Goal: Task Accomplishment & Management: Manage account settings

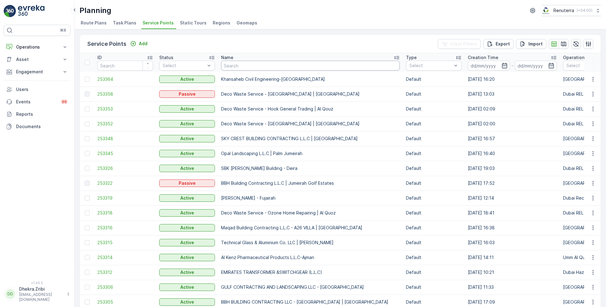
click at [238, 63] on input "text" at bounding box center [310, 66] width 179 height 10
type input "ktc"
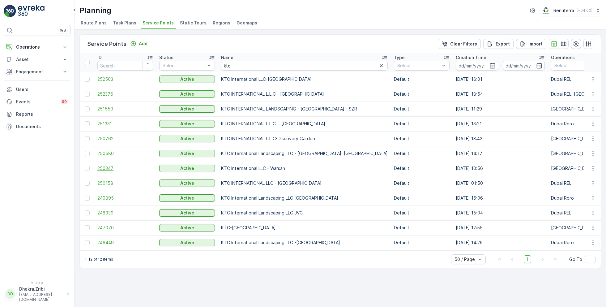
click at [108, 170] on span "250347" at bounding box center [125, 168] width 56 height 6
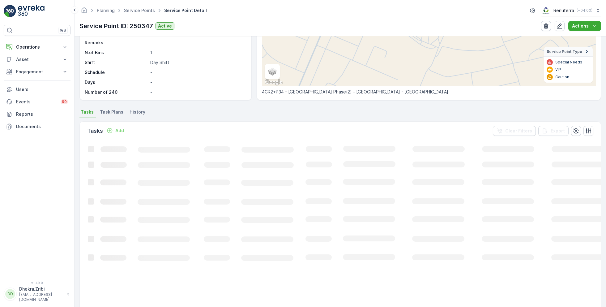
scroll to position [100, 0]
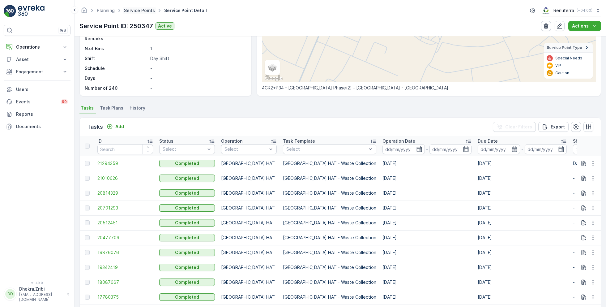
click at [137, 12] on link "Service Points" at bounding box center [139, 10] width 31 height 5
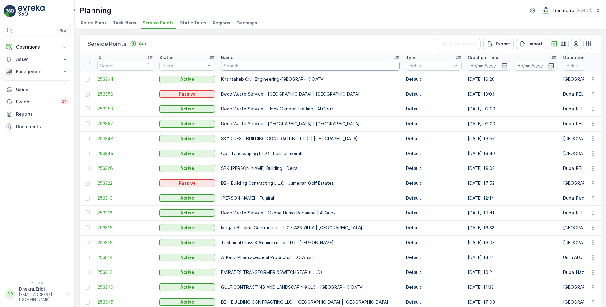
click at [247, 62] on input "text" at bounding box center [310, 66] width 179 height 10
type input "bin dah"
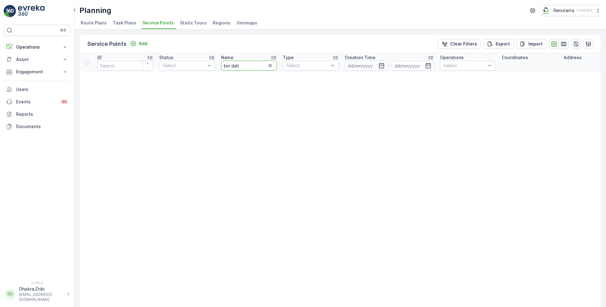
click at [242, 65] on input "bin dah" at bounding box center [249, 66] width 56 height 10
type input "bin"
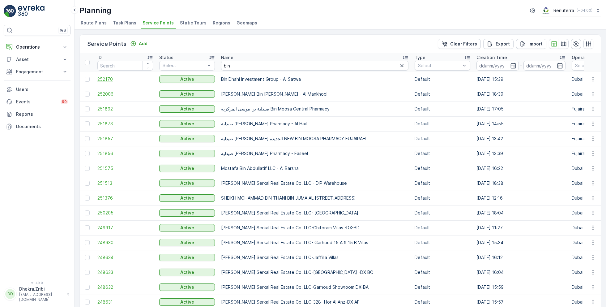
click at [100, 76] on span "252170" at bounding box center [125, 79] width 56 height 6
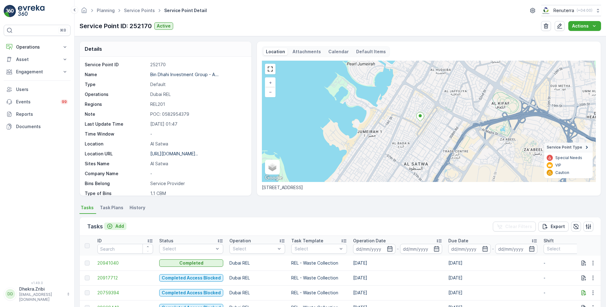
click at [118, 223] on p "Add" at bounding box center [119, 226] width 9 height 6
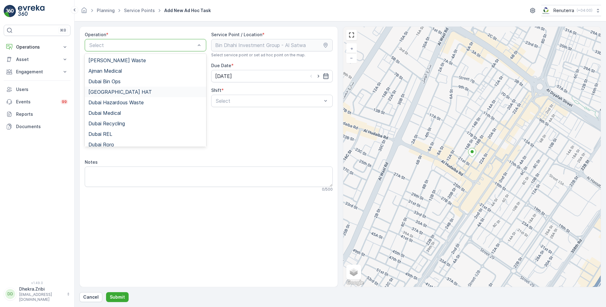
click at [114, 95] on div "[GEOGRAPHIC_DATA] HAT" at bounding box center [146, 92] width 122 height 11
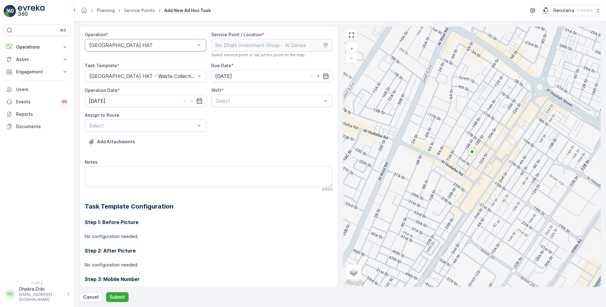
click at [167, 45] on div at bounding box center [142, 45] width 107 height 6
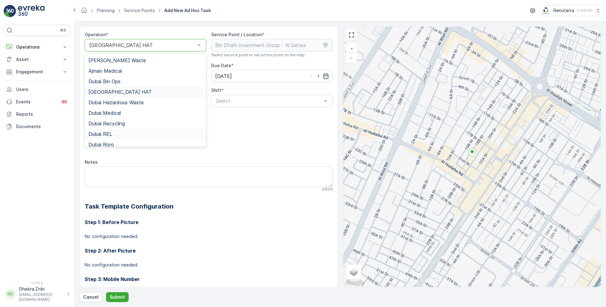
click at [118, 134] on div "Dubai REL" at bounding box center [145, 134] width 114 height 6
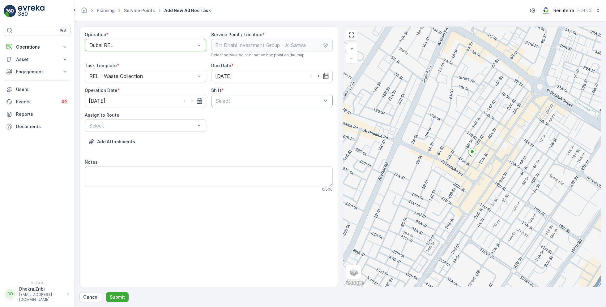
click at [274, 102] on div at bounding box center [268, 101] width 107 height 6
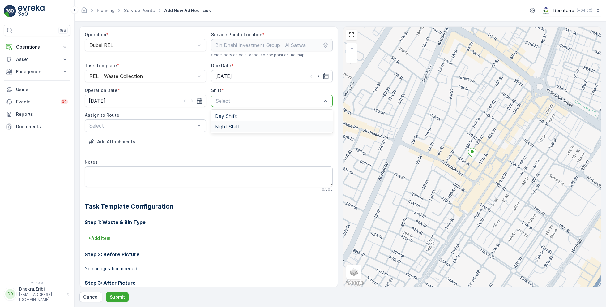
click at [228, 125] on span "Night Shift" at bounding box center [227, 127] width 25 height 6
click at [180, 126] on div at bounding box center [142, 126] width 107 height 6
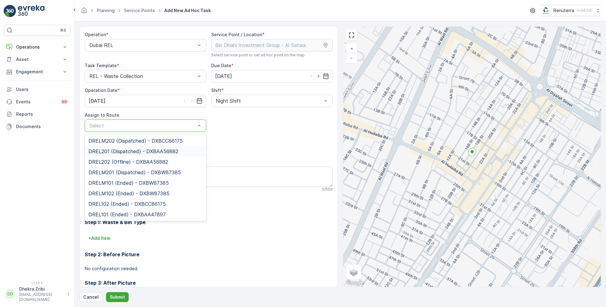
click at [118, 151] on span "DREL201 (Dispatched) - DXBAA56882" at bounding box center [133, 151] width 90 height 6
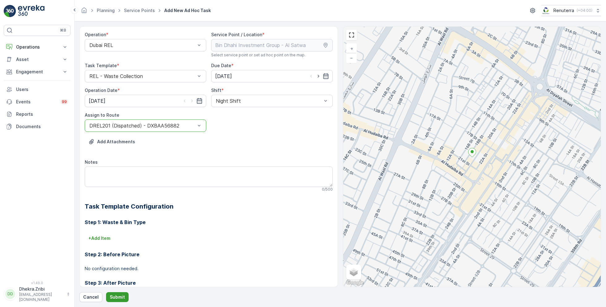
click at [115, 297] on p "Submit" at bounding box center [117, 297] width 15 height 6
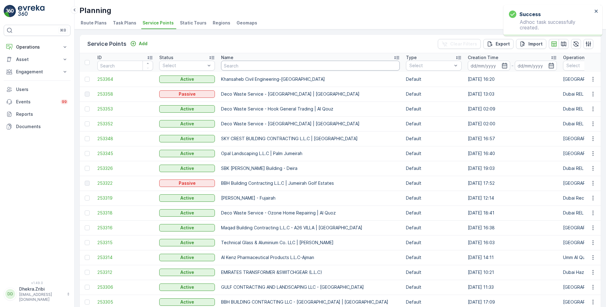
click at [237, 63] on input "text" at bounding box center [310, 66] width 179 height 10
type input "reffa"
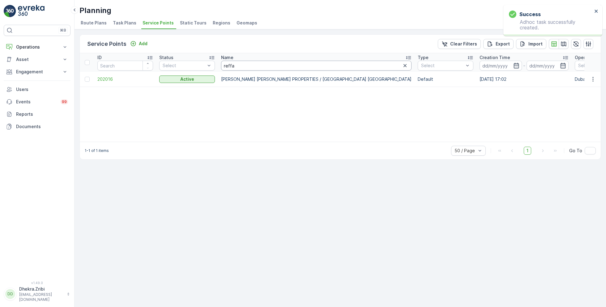
click at [244, 67] on input "reffa" at bounding box center [316, 66] width 191 height 10
type input "r"
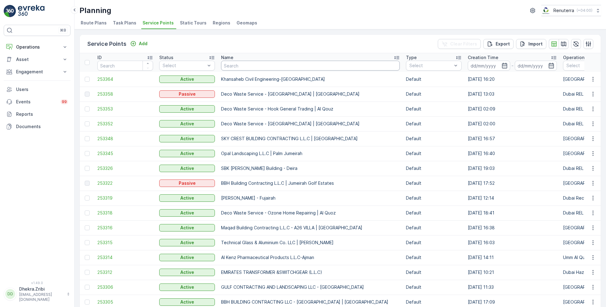
click at [258, 65] on input "text" at bounding box center [310, 66] width 179 height 10
type input "[PERSON_NAME]"
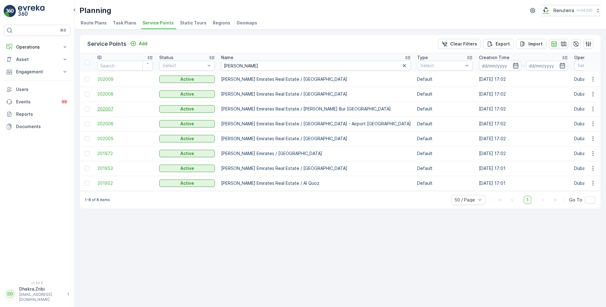
click at [108, 108] on span "202007" at bounding box center [125, 109] width 56 height 6
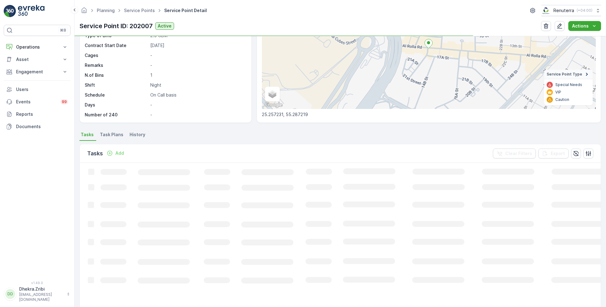
scroll to position [75, 0]
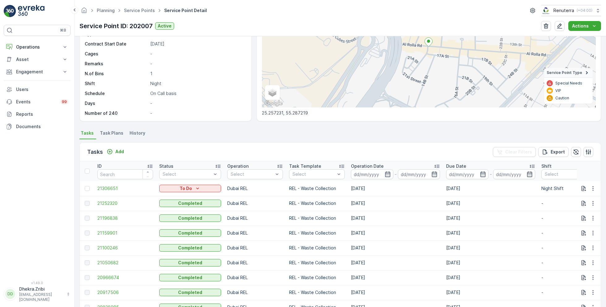
click at [144, 13] on ul "Service Points" at bounding box center [143, 10] width 40 height 9
click at [142, 11] on link "Service Points" at bounding box center [139, 10] width 31 height 5
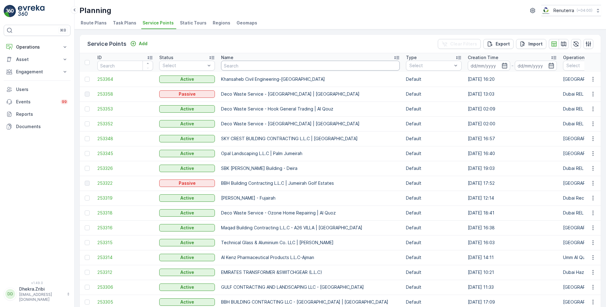
click at [245, 65] on input "text" at bounding box center [310, 66] width 179 height 10
type input "symb"
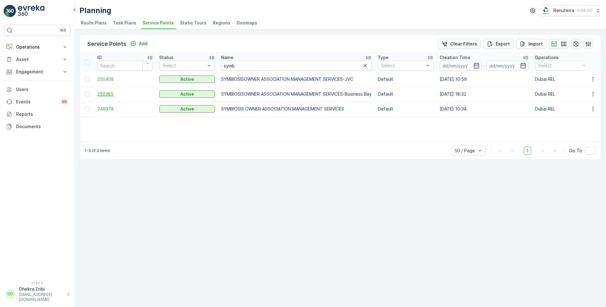
click at [109, 92] on span "250385" at bounding box center [125, 94] width 56 height 6
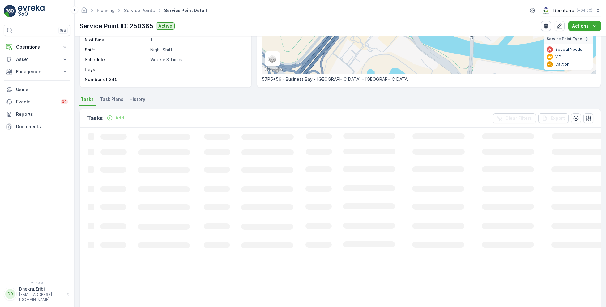
scroll to position [109, 0]
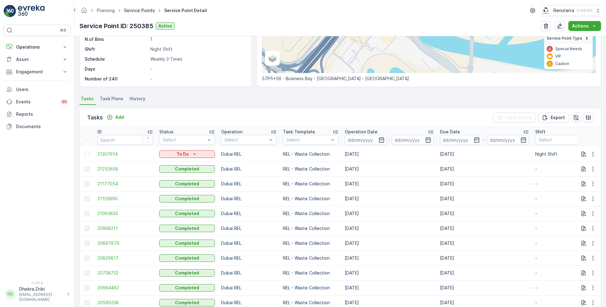
click at [135, 8] on link "Service Points" at bounding box center [139, 10] width 31 height 5
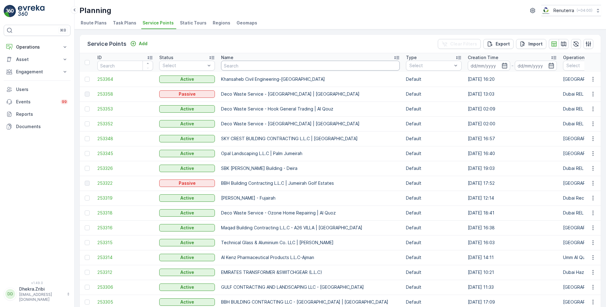
click at [257, 66] on input "text" at bounding box center [310, 66] width 179 height 10
type input "opal"
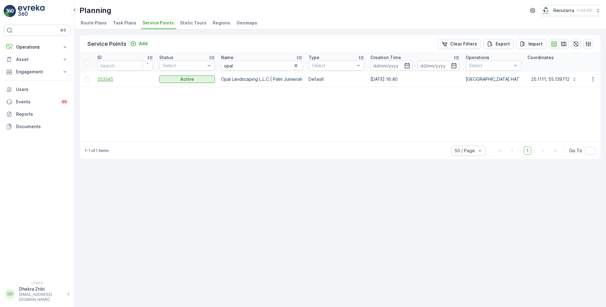
click at [109, 77] on span "253345" at bounding box center [125, 79] width 56 height 6
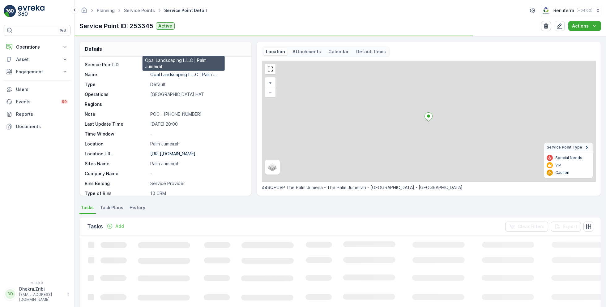
click at [169, 73] on p "Opal Landscaping L.L.C | Palm ..." at bounding box center [183, 74] width 66 height 5
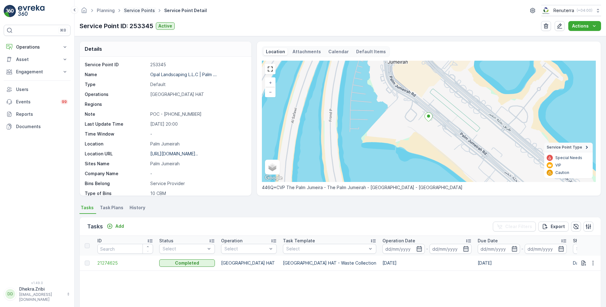
click at [142, 8] on link "Service Points" at bounding box center [139, 10] width 31 height 5
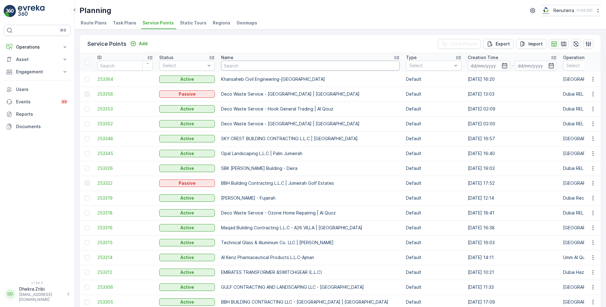
click at [250, 68] on input "text" at bounding box center [310, 66] width 179 height 10
type input "italian"
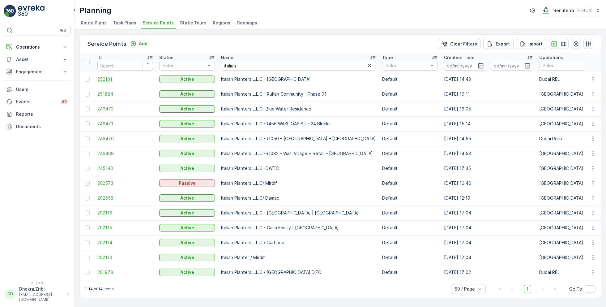
click at [108, 78] on span "252101" at bounding box center [125, 79] width 56 height 6
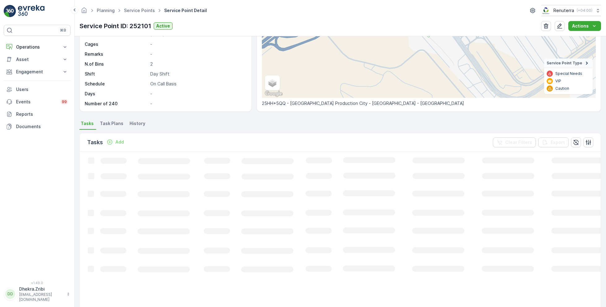
scroll to position [84, 0]
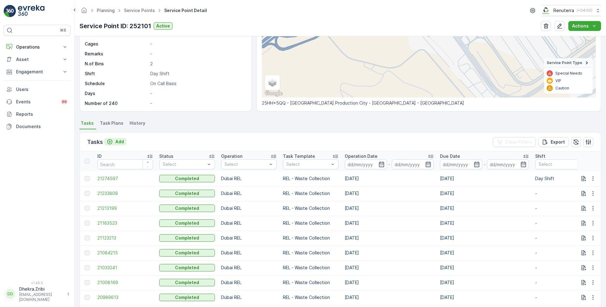
click at [114, 139] on div "Add" at bounding box center [115, 142] width 17 height 6
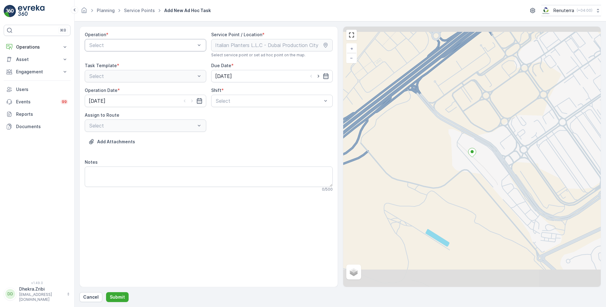
click at [148, 43] on div at bounding box center [142, 45] width 107 height 6
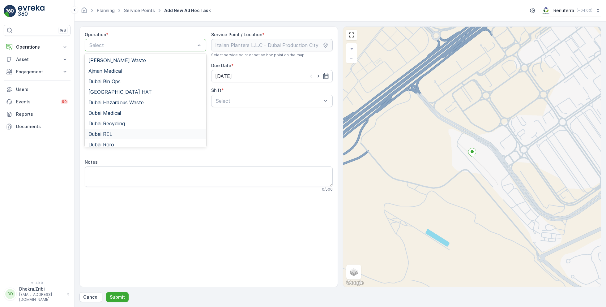
click at [115, 134] on div "Dubai REL" at bounding box center [145, 134] width 114 height 6
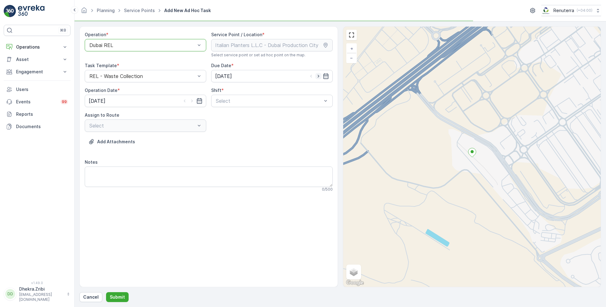
click at [318, 76] on icon "button" at bounding box center [318, 76] width 6 height 6
type input "[DATE]"
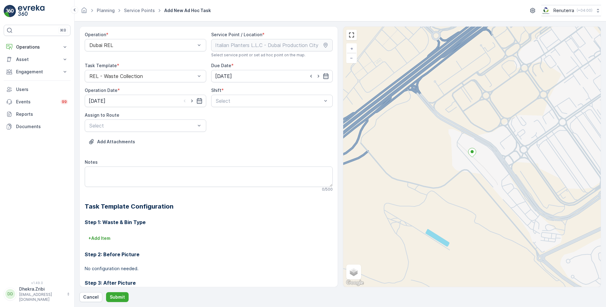
click at [195, 101] on div at bounding box center [192, 101] width 21 height 6
click at [191, 100] on icon "button" at bounding box center [192, 101] width 6 height 6
type input "[DATE]"
click at [246, 100] on div at bounding box center [268, 101] width 107 height 6
click at [225, 117] on span "Day Shift" at bounding box center [226, 116] width 22 height 6
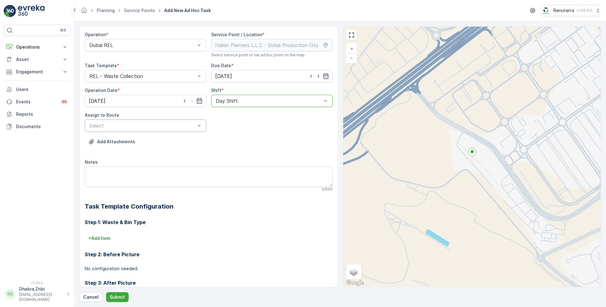
click at [169, 125] on div at bounding box center [142, 126] width 107 height 6
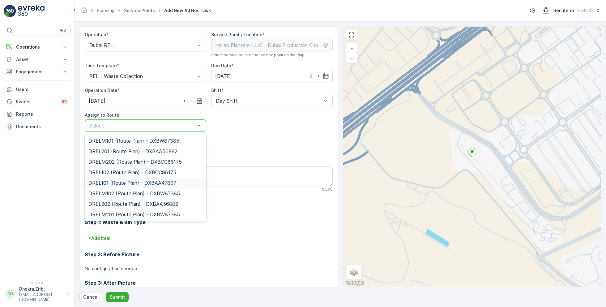
click at [128, 182] on span "DREL101 (Route Plan) - DXBAA47897" at bounding box center [132, 183] width 88 height 6
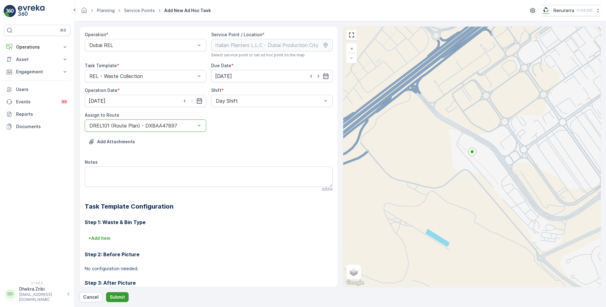
click at [114, 298] on p "Submit" at bounding box center [117, 297] width 15 height 6
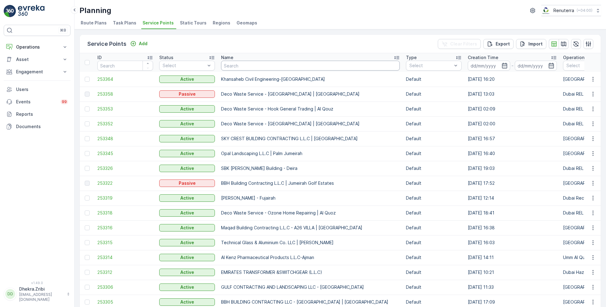
click at [247, 68] on input "text" at bounding box center [310, 66] width 179 height 10
type input "italian"
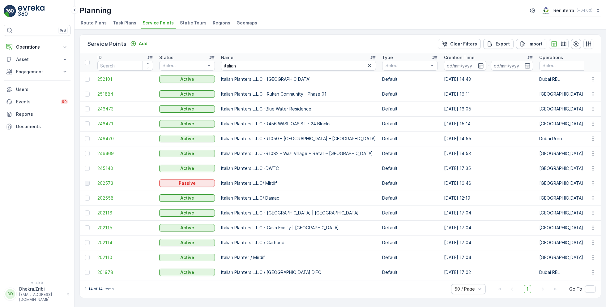
click at [103, 225] on span "202115" at bounding box center [125, 228] width 56 height 6
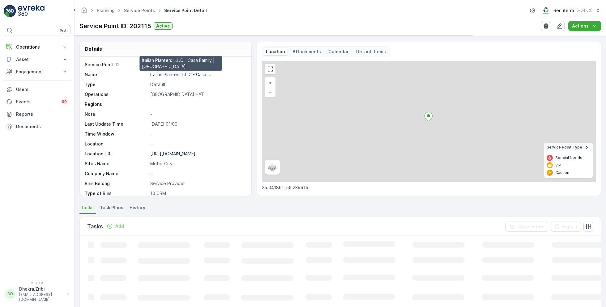
click at [165, 72] on p "Italian Planters L.L.C - Casa ..." at bounding box center [180, 74] width 61 height 5
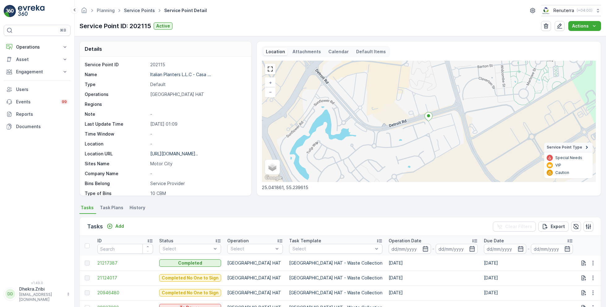
click at [140, 10] on link "Service Points" at bounding box center [139, 10] width 31 height 5
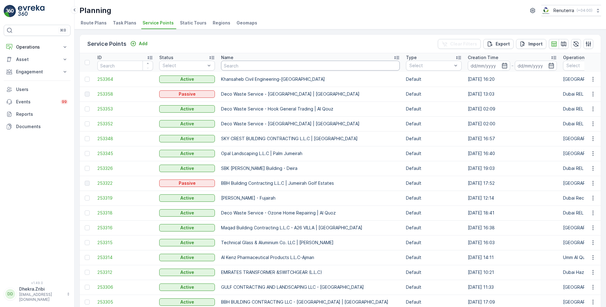
click at [226, 63] on input "text" at bounding box center [310, 66] width 179 height 10
type input "shred"
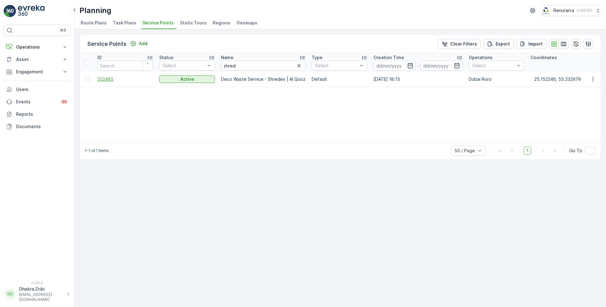
click at [108, 76] on span "252485" at bounding box center [125, 79] width 56 height 6
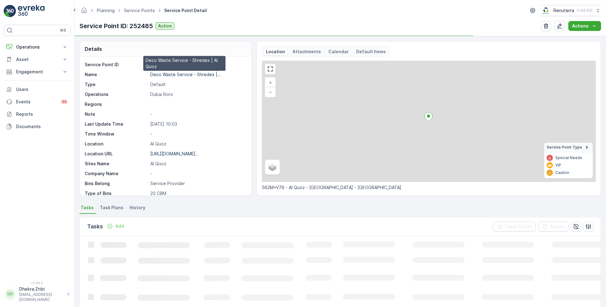
click at [174, 72] on p "Deco Waste Service - Shredex |..." at bounding box center [185, 74] width 71 height 5
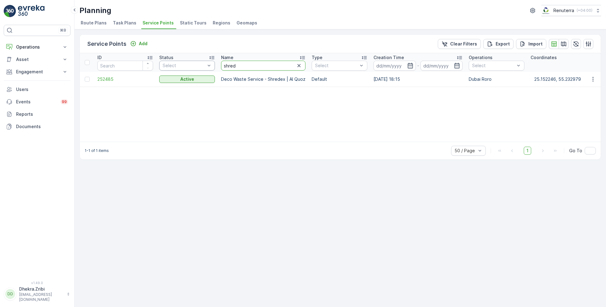
drag, startPoint x: 246, startPoint y: 63, endPoint x: 204, endPoint y: 63, distance: 41.1
type input "deco waste"
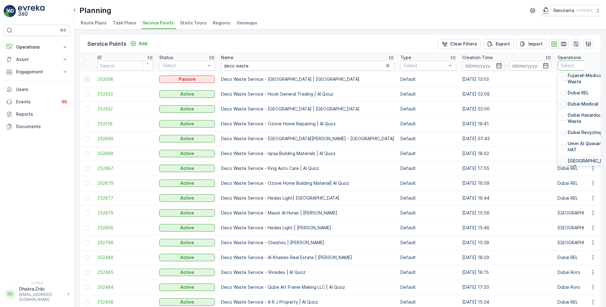
scroll to position [52, 0]
click at [568, 157] on p "Dubai HAT" at bounding box center [590, 162] width 45 height 12
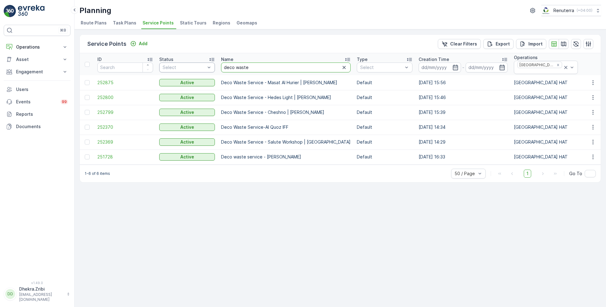
drag, startPoint x: 256, startPoint y: 64, endPoint x: 193, endPoint y: 60, distance: 63.5
type input "otto"
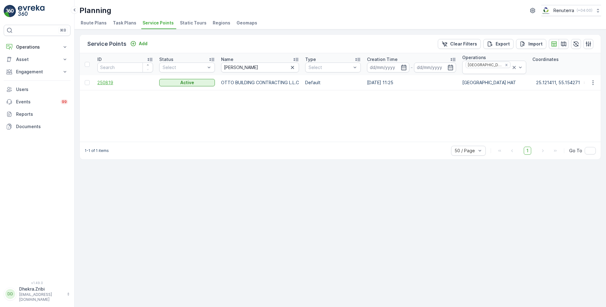
click at [112, 79] on span "250819" at bounding box center [125, 82] width 56 height 6
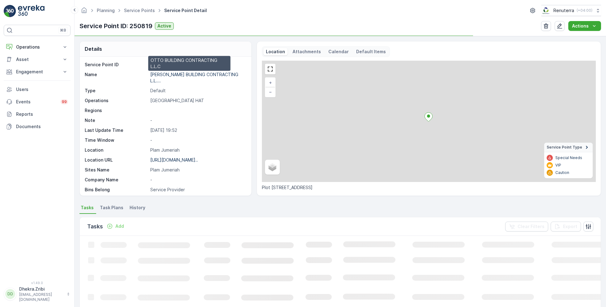
click at [173, 74] on p "OTTO BUILDING CONTRACTING L.L...." at bounding box center [194, 77] width 88 height 11
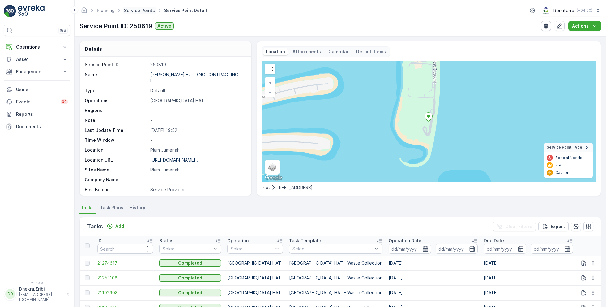
click at [135, 12] on link "Service Points" at bounding box center [139, 10] width 31 height 5
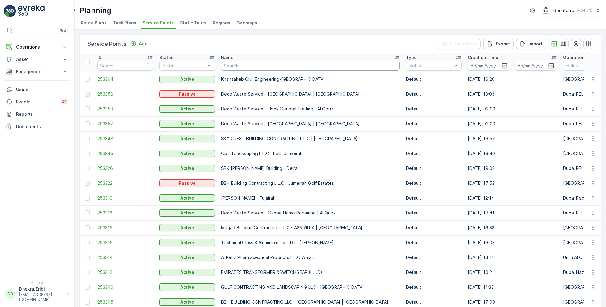
click at [237, 67] on input "text" at bounding box center [310, 66] width 179 height 10
type input "emirates"
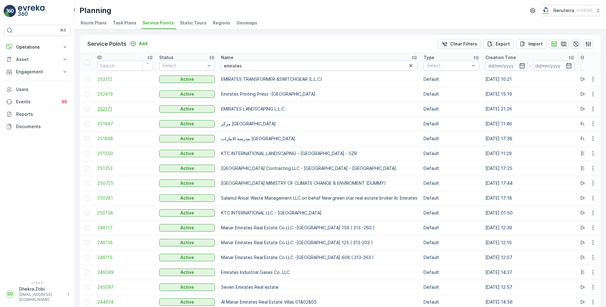
click at [105, 110] on span "252171" at bounding box center [125, 109] width 56 height 6
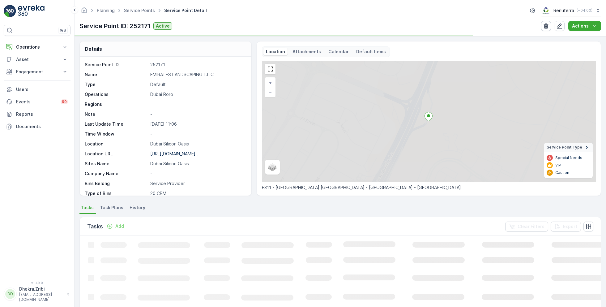
click at [173, 74] on p "EMIRATES LANDSCAPING L.L.C" at bounding box center [197, 74] width 95 height 6
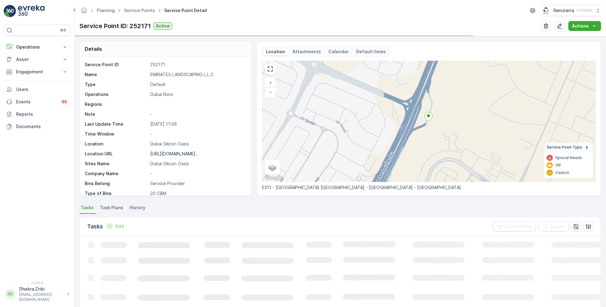
click at [173, 74] on p "EMIRATES LANDSCAPING L.L.C" at bounding box center [197, 74] width 95 height 6
copy p "EMIRATES LANDSCAPING L.L.C"
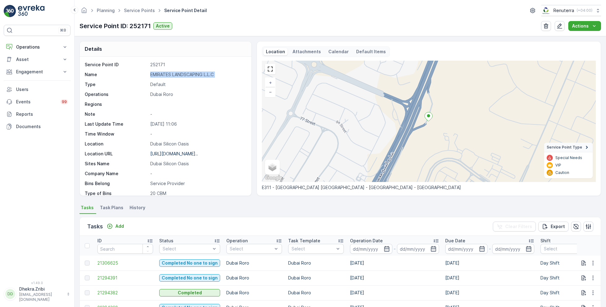
click at [173, 74] on p "EMIRATES LANDSCAPING L.L.C" at bounding box center [197, 74] width 95 height 6
click at [138, 11] on link "Service Points" at bounding box center [139, 10] width 31 height 5
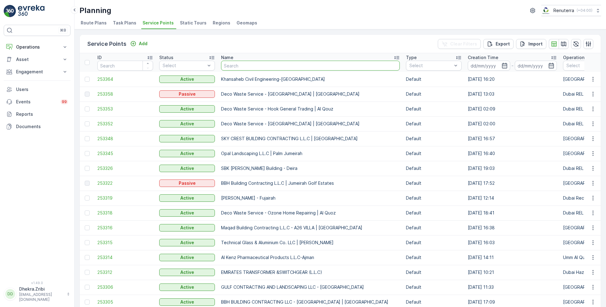
click at [282, 66] on input "text" at bounding box center [310, 66] width 179 height 10
paste input "SOBHA CONSTRUCTIONS LLC - RIVERSIDE CRESCENT Module 1 | Ras Al Khor"
type input "SOBHA CONSTRUCTIONS LLC - RIVERSIDE CRESCENT Module 1 | Ras Al Khor"
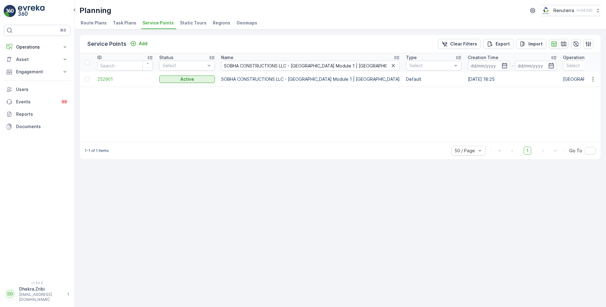
click at [105, 75] on td "252901" at bounding box center [125, 79] width 62 height 15
click at [107, 77] on span "252901" at bounding box center [125, 79] width 56 height 6
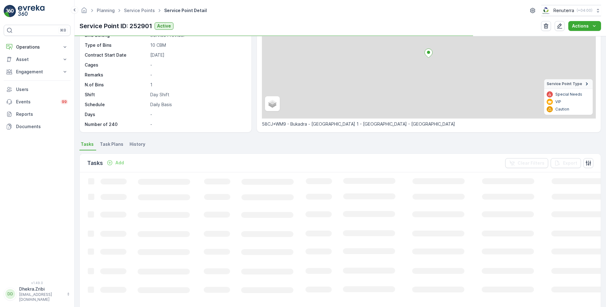
scroll to position [67, 0]
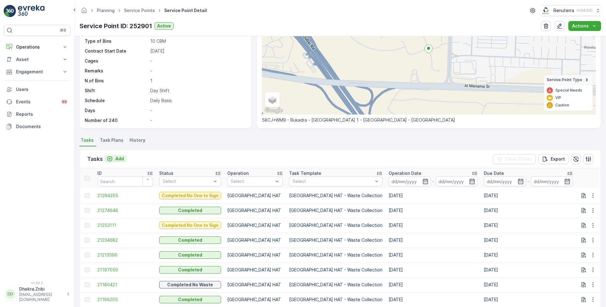
click at [117, 157] on p "Add" at bounding box center [119, 159] width 9 height 6
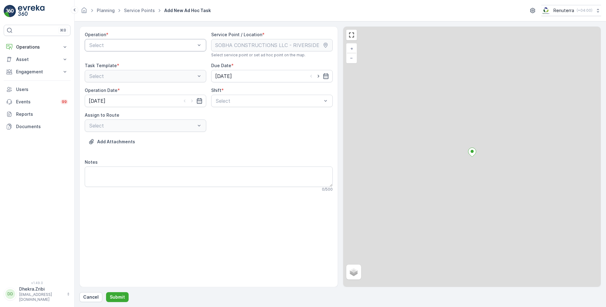
click at [144, 49] on div "Select" at bounding box center [146, 45] width 122 height 12
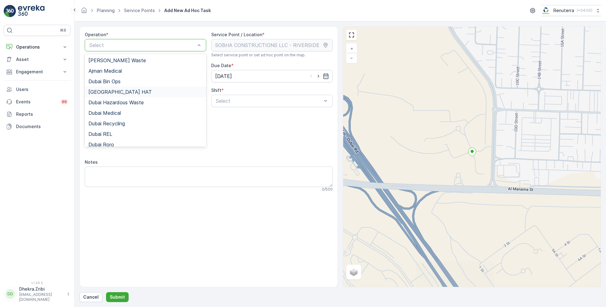
click at [113, 91] on div "Dubai HAT" at bounding box center [145, 92] width 114 height 6
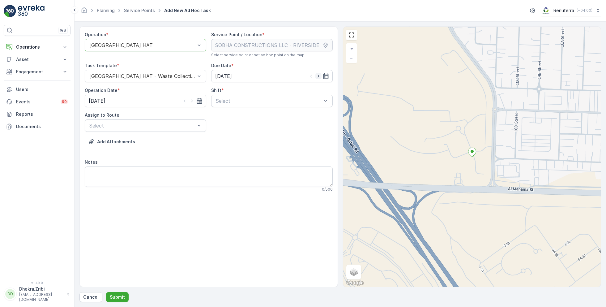
click at [318, 76] on icon "button" at bounding box center [318, 76] width 6 height 6
type input "[DATE]"
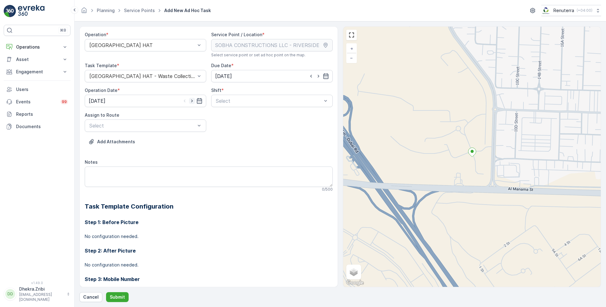
click at [192, 99] on icon "button" at bounding box center [192, 101] width 6 height 6
type input "[DATE]"
click at [220, 116] on span "Day Shift" at bounding box center [226, 116] width 22 height 6
click at [186, 121] on div "Select" at bounding box center [146, 125] width 122 height 12
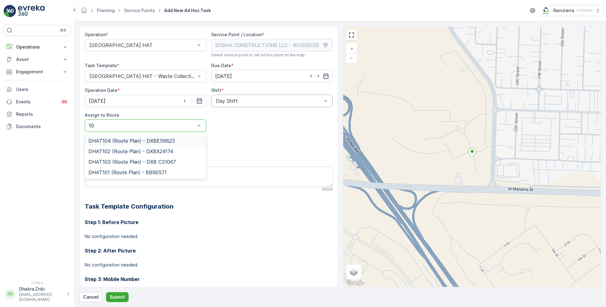
type input "101"
click at [146, 141] on span "DHAT101 (Route Plan) - BB90571" at bounding box center [127, 141] width 78 height 6
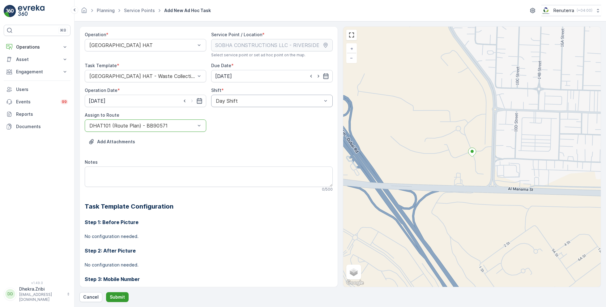
click at [111, 296] on p "Submit" at bounding box center [117, 297] width 15 height 6
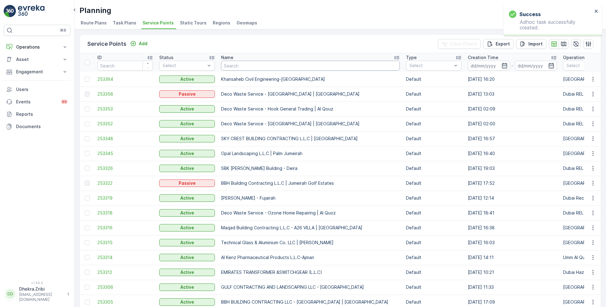
click at [260, 63] on input "text" at bounding box center [310, 66] width 179 height 10
paste input "Italian Planters L.L.C - Casa Family | Motor City"
type input "Italian Planters L.L.C - Casa Family | Motor City"
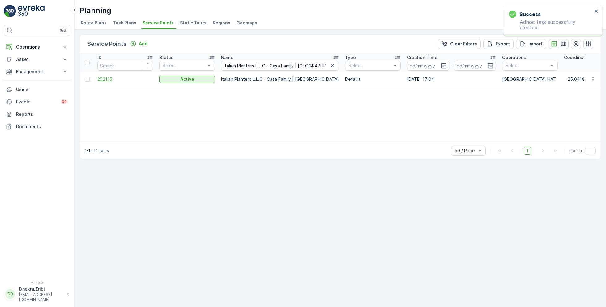
click at [108, 79] on span "202115" at bounding box center [125, 79] width 56 height 6
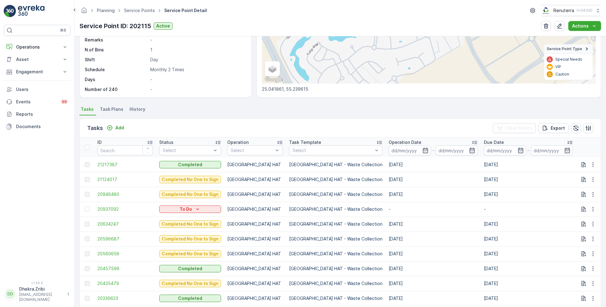
scroll to position [100, 0]
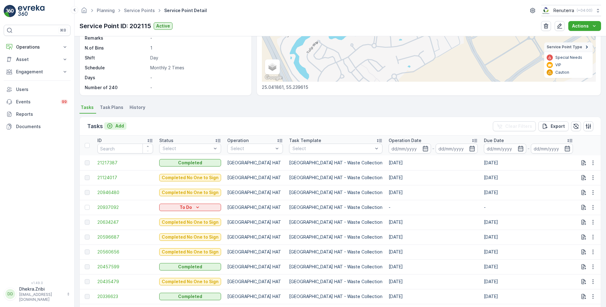
click at [122, 125] on p "Add" at bounding box center [119, 126] width 9 height 6
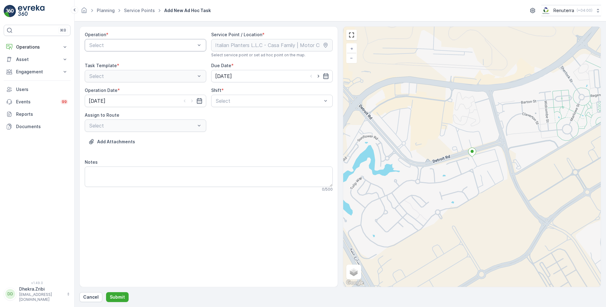
click at [156, 45] on div at bounding box center [142, 45] width 107 height 6
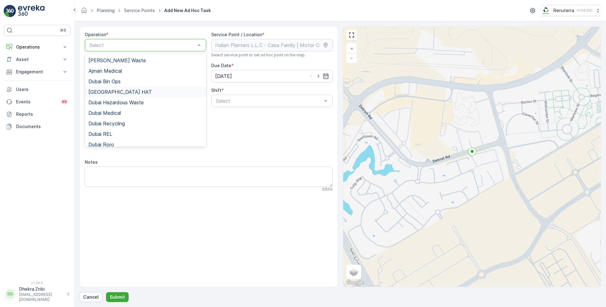
click at [117, 90] on div "Dubai HAT" at bounding box center [145, 92] width 114 height 6
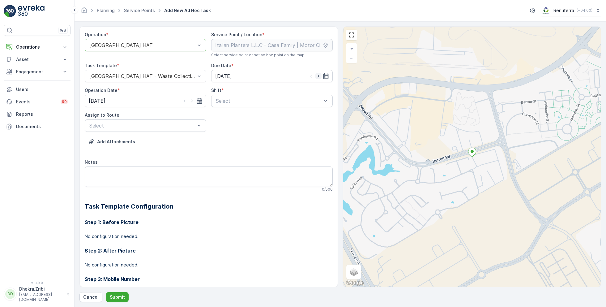
click at [318, 77] on icon "button" at bounding box center [318, 76] width 6 height 6
type input "[DATE]"
click at [191, 101] on icon "button" at bounding box center [192, 101] width 6 height 6
type input "[DATE]"
click at [275, 104] on div "Select" at bounding box center [272, 101] width 122 height 12
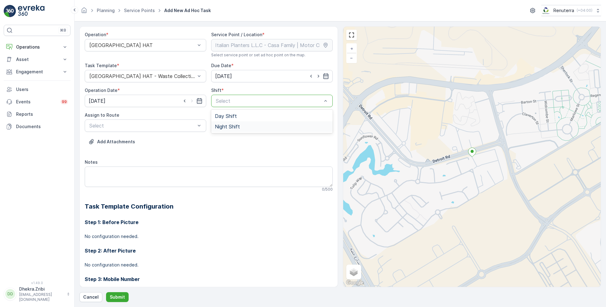
click at [247, 124] on div "Night Shift" at bounding box center [272, 127] width 114 height 6
click at [186, 123] on div at bounding box center [142, 126] width 107 height 6
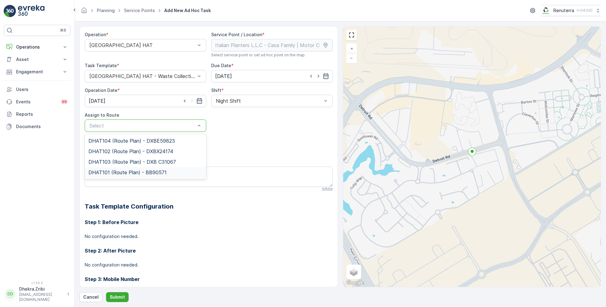
click at [161, 170] on span "DHAT101 (Route Plan) - BB90571" at bounding box center [127, 172] width 78 height 6
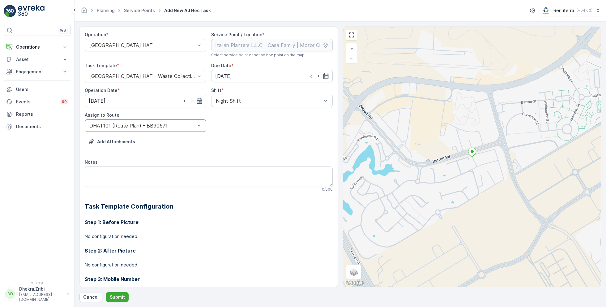
click at [236, 140] on div "Add Attachments" at bounding box center [209, 145] width 248 height 17
click at [265, 103] on div at bounding box center [268, 101] width 107 height 6
click at [240, 115] on div "Day Shift" at bounding box center [272, 116] width 114 height 6
click at [115, 295] on p "Submit" at bounding box center [117, 297] width 15 height 6
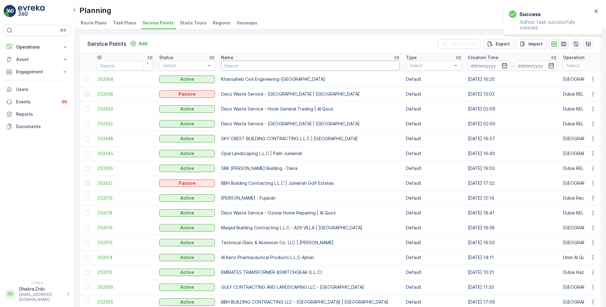
click at [268, 66] on input "text" at bounding box center [310, 66] width 179 height 10
paste input "OTTO BUILDING CONTRACTING L.L.C"
type input "OTTO BUILDING CONTRACTING L.L.C"
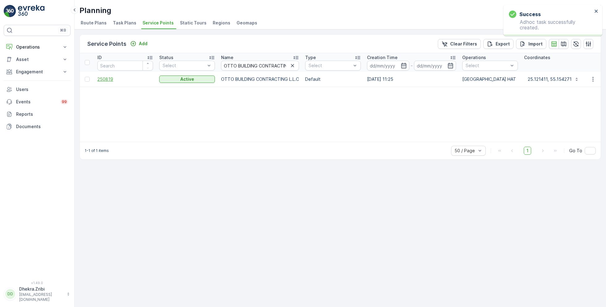
click at [110, 79] on span "250819" at bounding box center [125, 79] width 56 height 6
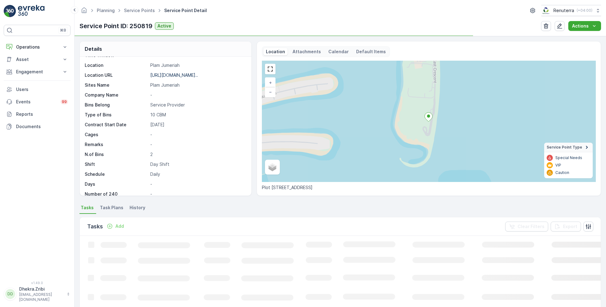
scroll to position [62, 0]
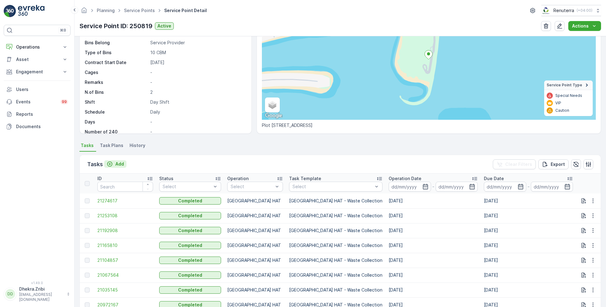
click at [117, 163] on p "Add" at bounding box center [119, 164] width 9 height 6
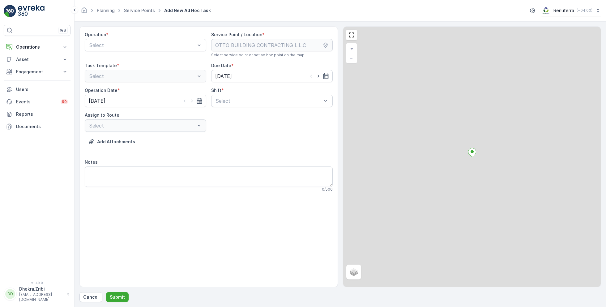
click at [142, 40] on div "Select" at bounding box center [146, 45] width 122 height 12
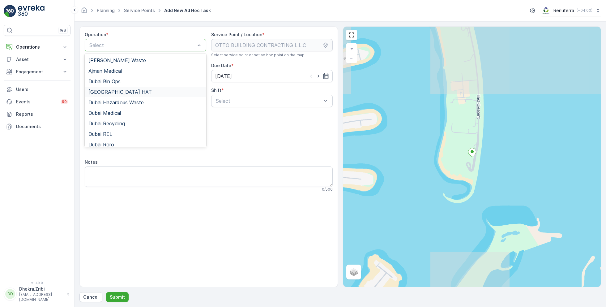
click at [107, 92] on span "Dubai HAT" at bounding box center [119, 92] width 63 height 6
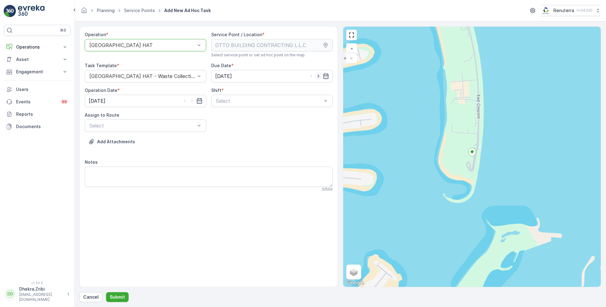
click at [318, 76] on icon "button" at bounding box center [318, 76] width 6 height 6
type input "[DATE]"
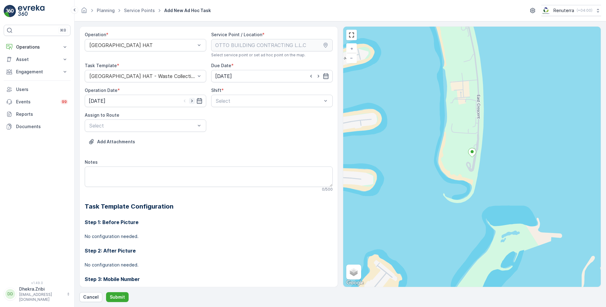
click at [192, 99] on icon "button" at bounding box center [192, 101] width 6 height 6
type input "[DATE]"
click at [239, 102] on div at bounding box center [268, 101] width 107 height 6
click at [225, 114] on span "Day Shift" at bounding box center [226, 116] width 22 height 6
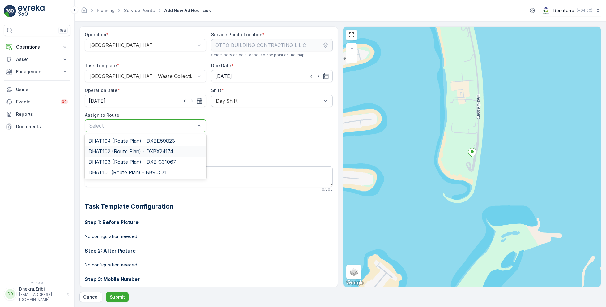
click at [116, 147] on div "DHAT102 (Route Plan) - DXBX24174" at bounding box center [146, 151] width 122 height 11
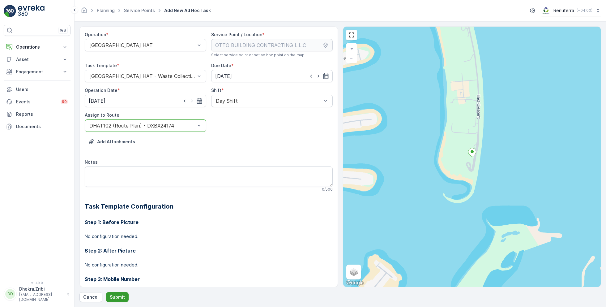
click at [120, 294] on p "Submit" at bounding box center [117, 297] width 15 height 6
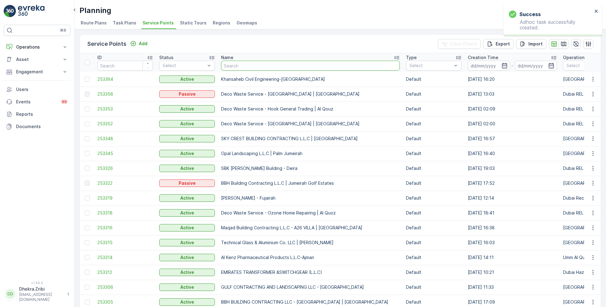
click at [237, 65] on input "text" at bounding box center [310, 66] width 179 height 10
paste input "Al Tayer Stocks (L.L.C.) - Umm Ramool"
type input "Al Tayer Stocks (L.L.C.) - Umm Ramool"
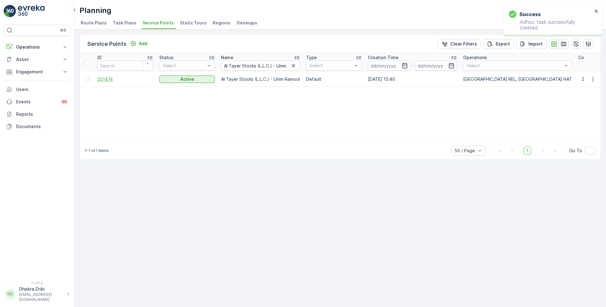
click at [106, 78] on span "251474" at bounding box center [125, 79] width 56 height 6
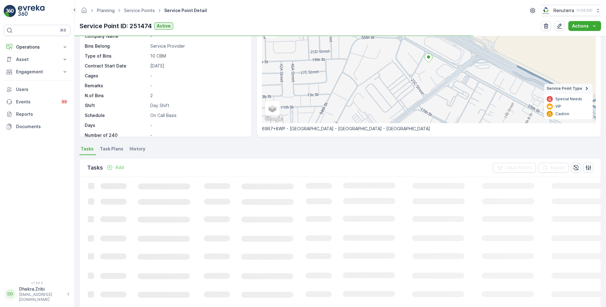
scroll to position [66, 0]
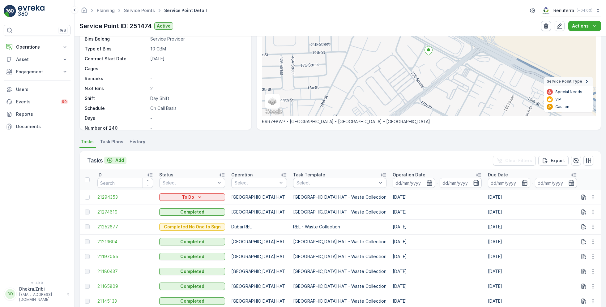
click at [118, 158] on p "Add" at bounding box center [119, 160] width 9 height 6
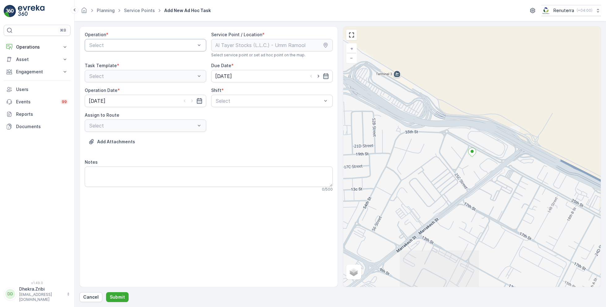
click at [153, 43] on div at bounding box center [142, 45] width 107 height 6
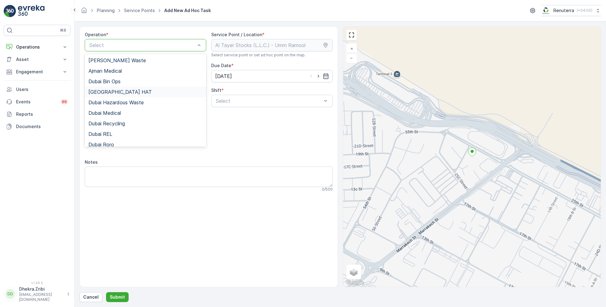
click at [113, 92] on div "Dubai HAT" at bounding box center [145, 92] width 114 height 6
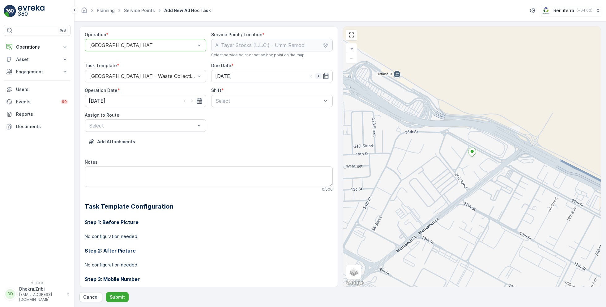
click at [319, 75] on icon "button" at bounding box center [318, 76] width 6 height 6
type input "[DATE]"
click at [191, 99] on icon "button" at bounding box center [192, 101] width 6 height 6
type input "[DATE]"
click at [223, 113] on span "Day Shift" at bounding box center [226, 116] width 22 height 6
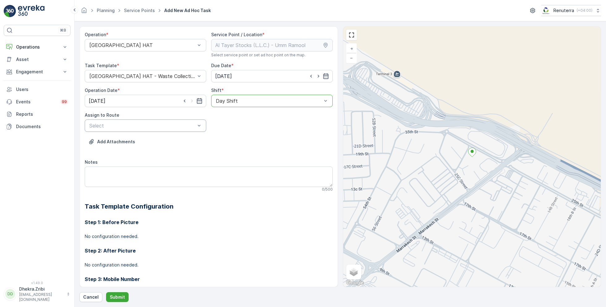
click at [160, 123] on div at bounding box center [142, 126] width 107 height 6
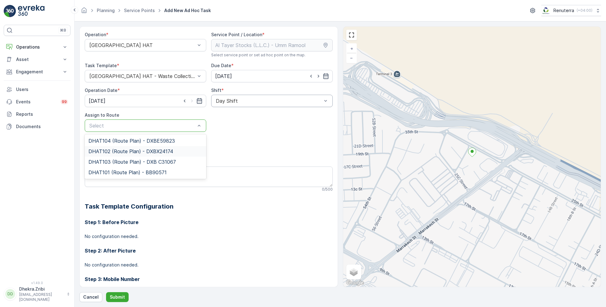
click at [118, 151] on span "DHAT102 (Route Plan) - DXBX24174" at bounding box center [130, 151] width 85 height 6
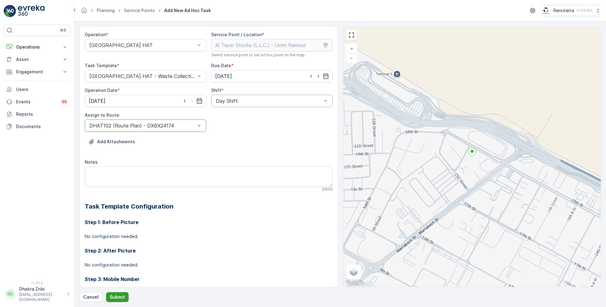
click at [118, 298] on p "Submit" at bounding box center [117, 297] width 15 height 6
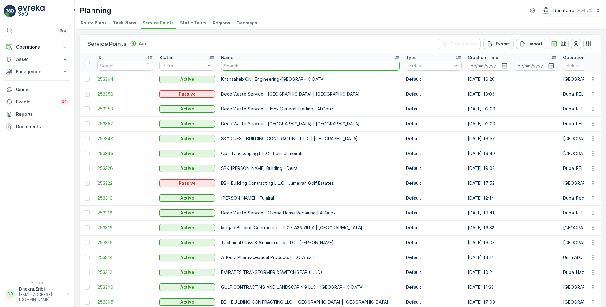
click at [246, 65] on input "text" at bounding box center [310, 66] width 179 height 10
type input "asak"
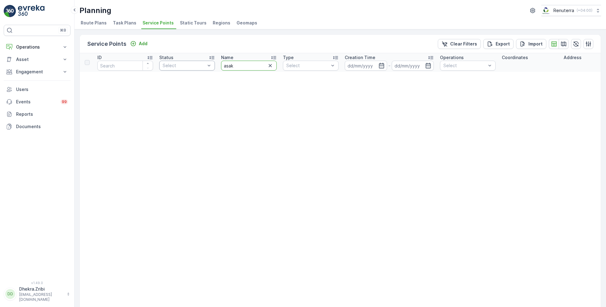
drag, startPoint x: 243, startPoint y: 68, endPoint x: 201, endPoint y: 68, distance: 41.4
type input "a"
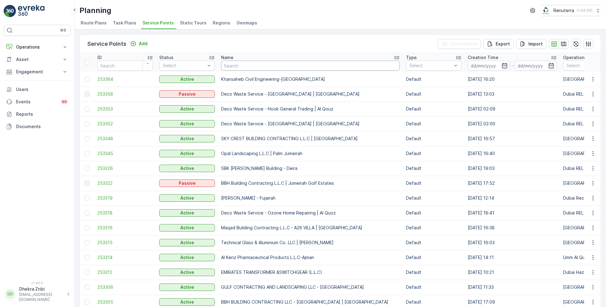
click at [242, 66] on input "text" at bounding box center [310, 66] width 179 height 10
type input "al serh"
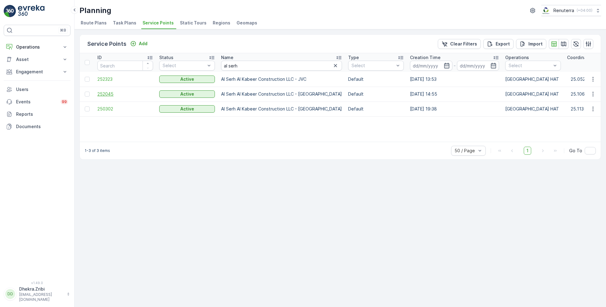
click at [104, 93] on span "252045" at bounding box center [125, 94] width 56 height 6
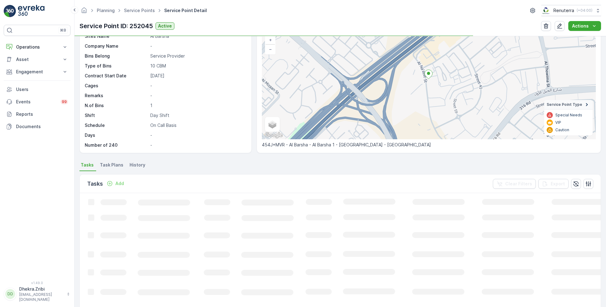
scroll to position [44, 0]
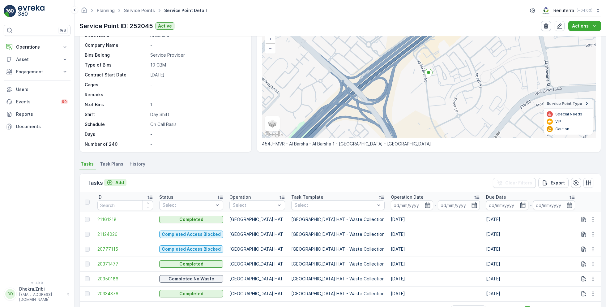
click at [118, 180] on p "Add" at bounding box center [119, 182] width 9 height 6
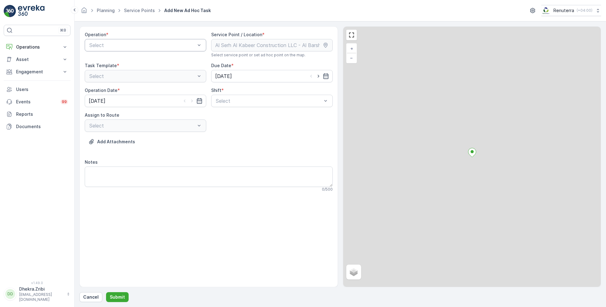
click at [137, 45] on div at bounding box center [142, 45] width 107 height 6
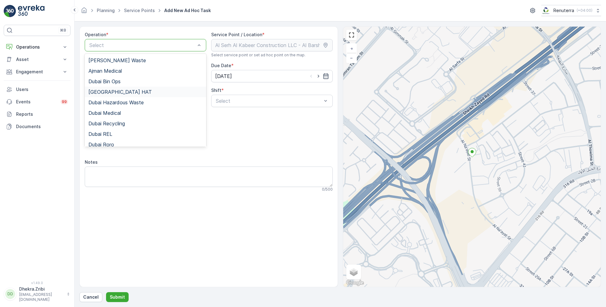
click at [113, 92] on div "Dubai HAT" at bounding box center [145, 92] width 114 height 6
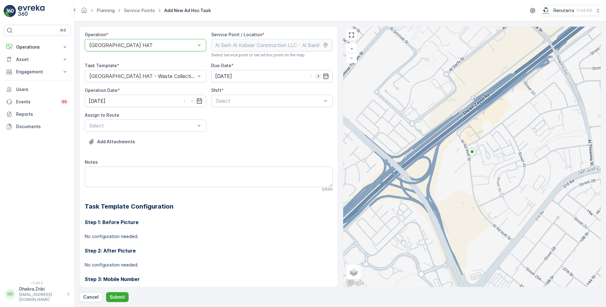
click at [319, 75] on icon "button" at bounding box center [318, 76] width 6 height 6
type input "[DATE]"
click at [192, 100] on icon "button" at bounding box center [192, 101] width 6 height 6
type input "[DATE]"
click at [257, 98] on div at bounding box center [268, 101] width 107 height 6
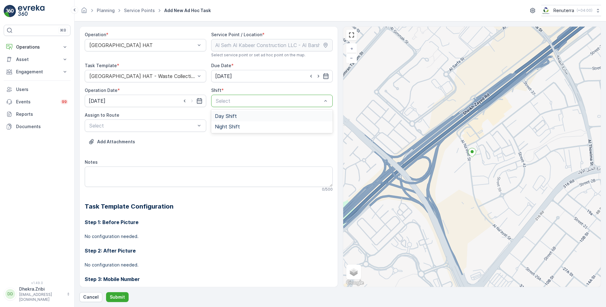
click at [228, 114] on span "Day Shift" at bounding box center [226, 116] width 22 height 6
click at [148, 127] on div at bounding box center [142, 126] width 107 height 6
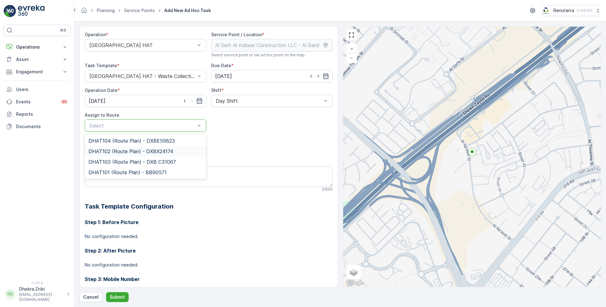
click at [111, 151] on span "DHAT102 (Route Plan) - DXBX24174" at bounding box center [130, 151] width 85 height 6
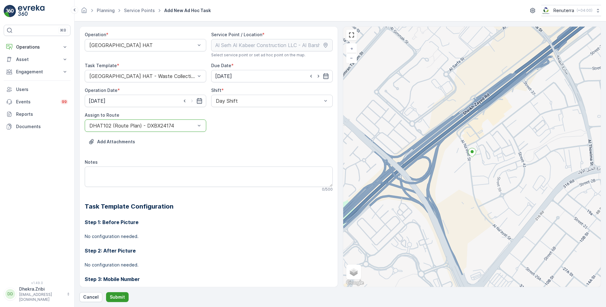
click at [116, 297] on p "Submit" at bounding box center [117, 297] width 15 height 6
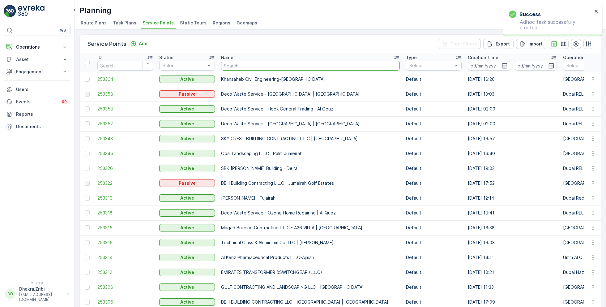
click at [272, 66] on input "text" at bounding box center [310, 66] width 179 height 10
type input "JB"
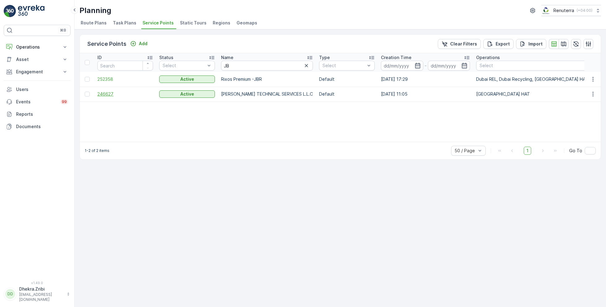
click at [103, 93] on span "246627" at bounding box center [125, 94] width 56 height 6
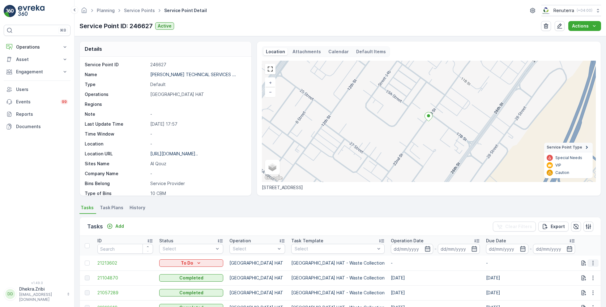
click at [595, 263] on icon "button" at bounding box center [593, 263] width 6 height 6
click at [573, 231] on span "Change Route" at bounding box center [577, 233] width 30 height 6
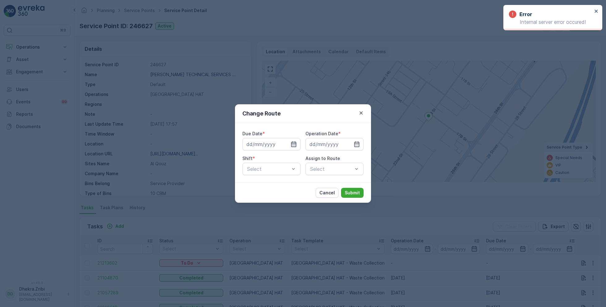
click at [295, 147] on icon "button" at bounding box center [293, 144] width 5 height 6
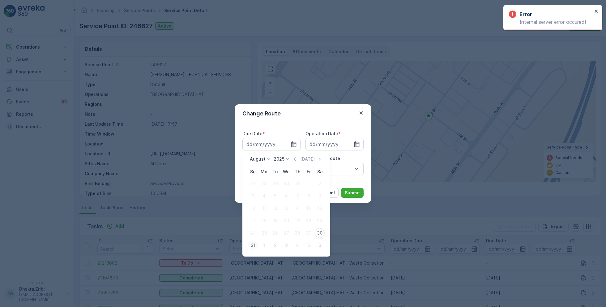
click at [252, 246] on div "31" at bounding box center [253, 245] width 10 height 10
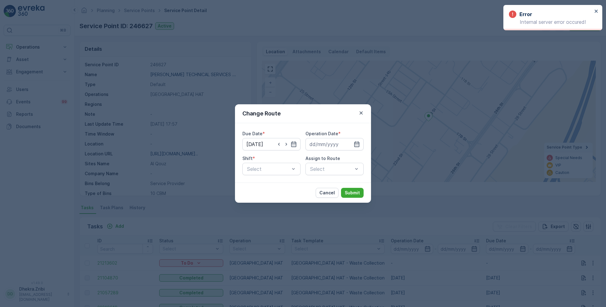
type input "[DATE]"
click at [354, 145] on icon "button" at bounding box center [357, 144] width 6 height 6
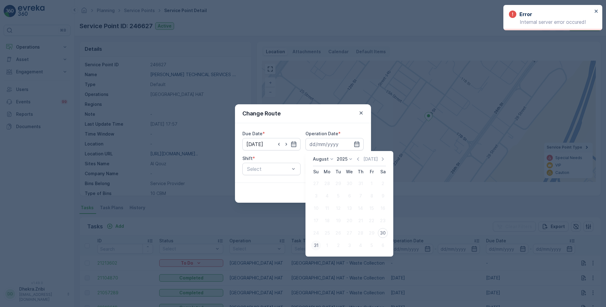
click at [314, 244] on div "31" at bounding box center [316, 245] width 10 height 10
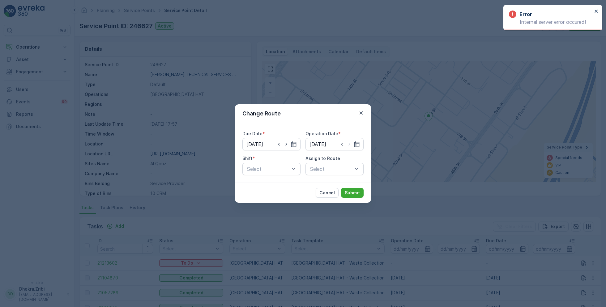
type input "[DATE]"
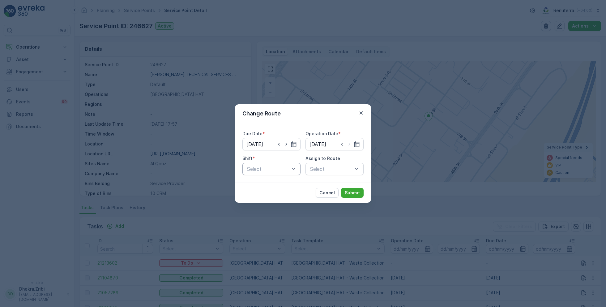
click at [278, 167] on div at bounding box center [269, 169] width 44 height 6
click at [256, 182] on span "Day Shift" at bounding box center [257, 184] width 22 height 6
click at [332, 167] on div at bounding box center [332, 169] width 44 height 6
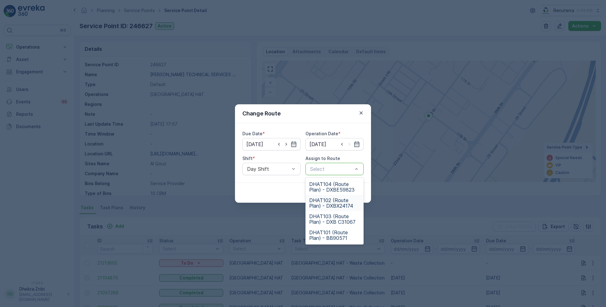
click at [329, 202] on span "DHAT102 (Route Plan) - DXBX24174" at bounding box center [334, 202] width 51 height 11
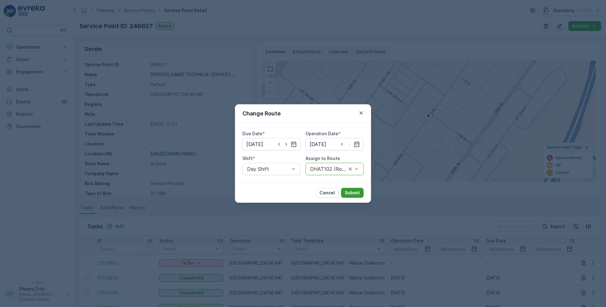
click at [352, 191] on p "Submit" at bounding box center [352, 193] width 15 height 6
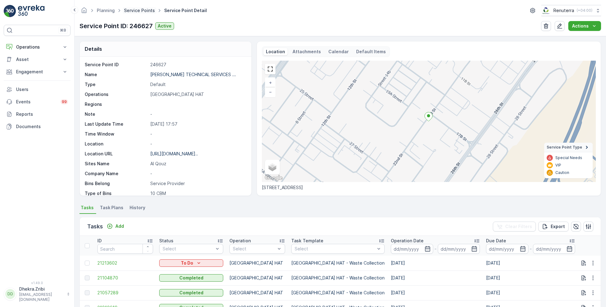
click at [134, 10] on link "Service Points" at bounding box center [139, 10] width 31 height 5
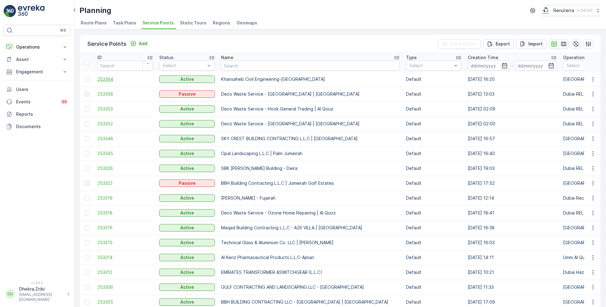
click at [114, 79] on span "253364" at bounding box center [125, 79] width 56 height 6
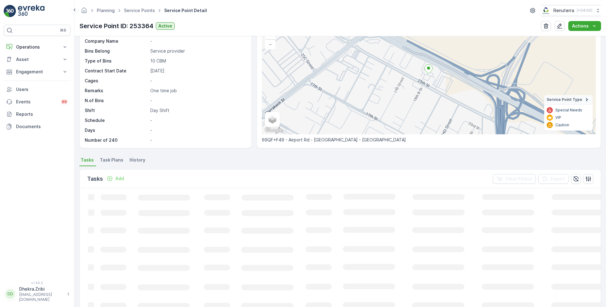
scroll to position [43, 0]
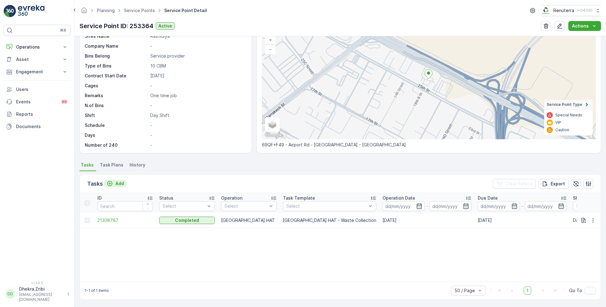
click at [118, 181] on p "Add" at bounding box center [119, 183] width 9 height 6
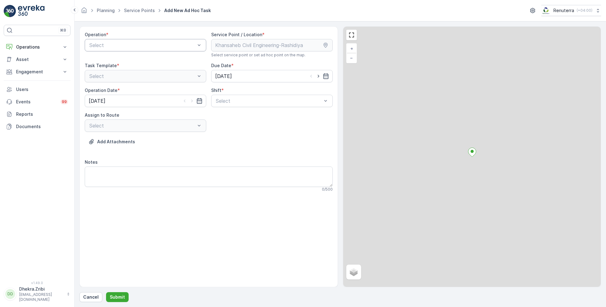
click at [146, 46] on div at bounding box center [142, 45] width 107 height 6
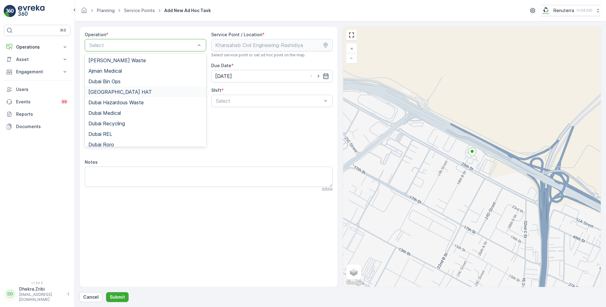
click at [115, 92] on div "Dubai HAT" at bounding box center [145, 92] width 114 height 6
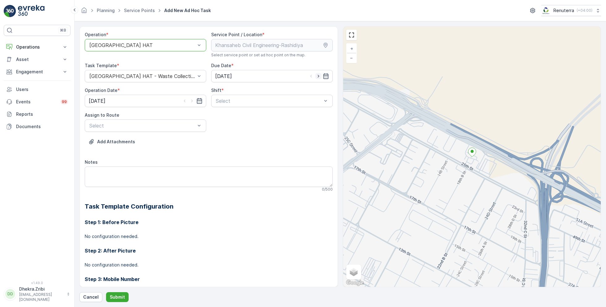
click at [319, 75] on icon "button" at bounding box center [318, 76] width 6 height 6
type input "[DATE]"
click at [191, 100] on icon "button" at bounding box center [192, 101] width 2 height 3
type input "[DATE]"
click at [243, 102] on div at bounding box center [268, 101] width 107 height 6
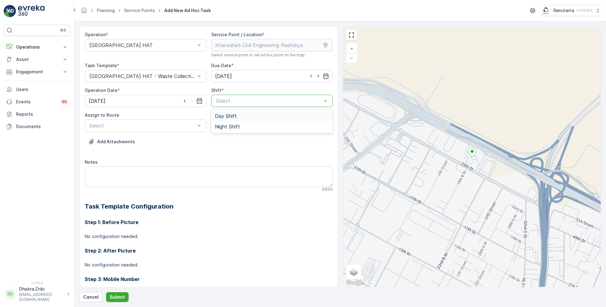
click at [230, 115] on span "Day Shift" at bounding box center [226, 116] width 22 height 6
click at [148, 127] on div at bounding box center [142, 126] width 107 height 6
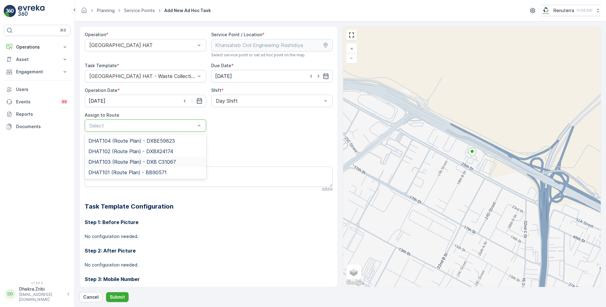
click at [112, 158] on div "DHAT103 (Route Plan) - DXB C31067" at bounding box center [146, 162] width 122 height 11
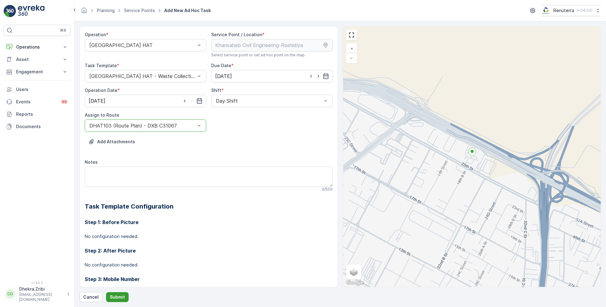
click at [116, 295] on p "Submit" at bounding box center [117, 297] width 15 height 6
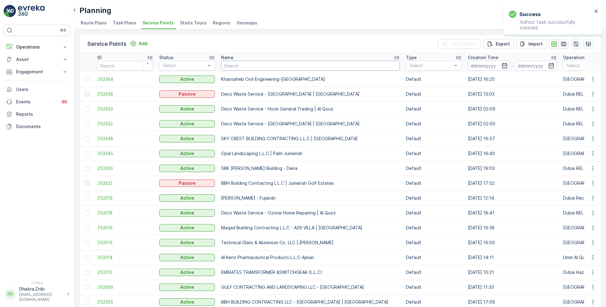
click at [259, 66] on input "text" at bounding box center [310, 66] width 179 height 10
paste input "DELTA AL WADI CONTRACTING (L.L.C)"
type input "DELTA AL WADI CONTRACTING (L.L.C)"
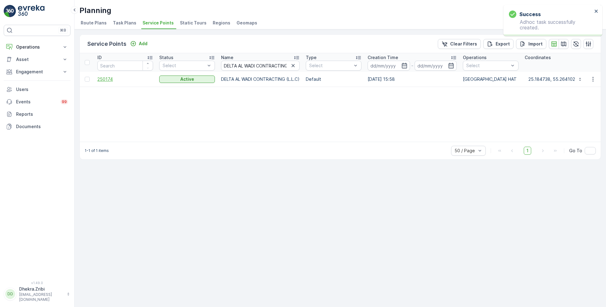
click at [105, 79] on span "250174" at bounding box center [125, 79] width 56 height 6
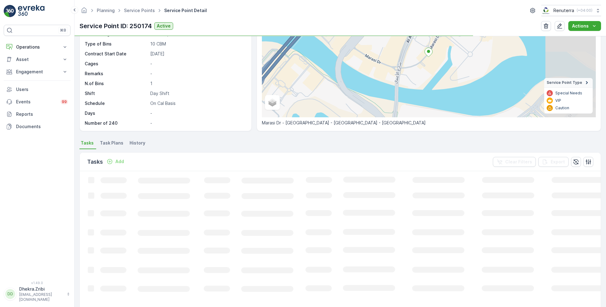
scroll to position [65, 0]
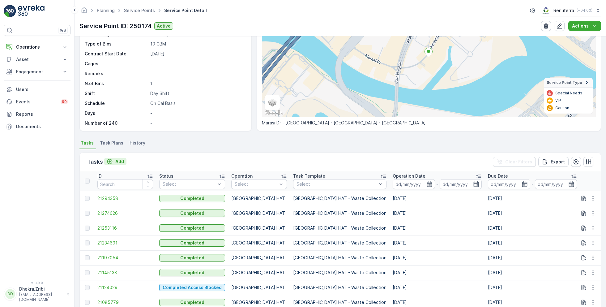
click at [118, 160] on p "Add" at bounding box center [119, 161] width 9 height 6
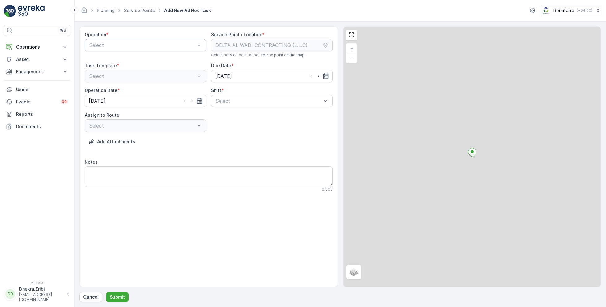
click at [140, 42] on div at bounding box center [142, 45] width 107 height 6
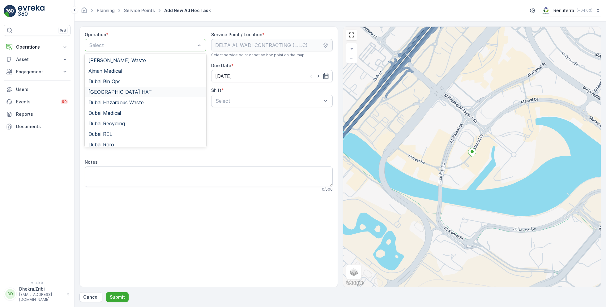
click at [113, 90] on div "Dubai HAT" at bounding box center [145, 92] width 114 height 6
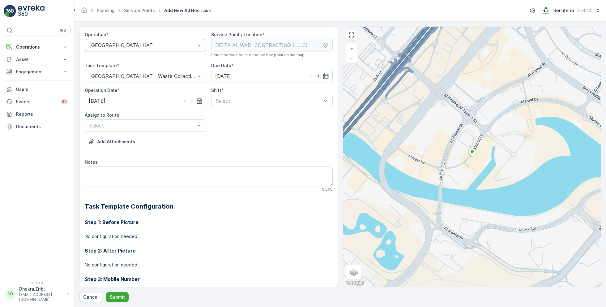
click at [319, 75] on icon "button" at bounding box center [318, 76] width 6 height 6
type input "[DATE]"
click at [191, 101] on icon "button" at bounding box center [192, 101] width 6 height 6
type input "[DATE]"
click at [226, 100] on div at bounding box center [268, 101] width 107 height 6
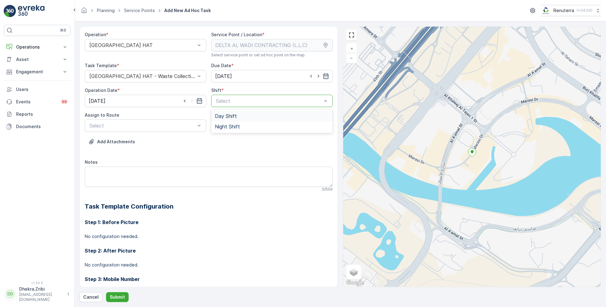
click at [223, 115] on span "Day Shift" at bounding box center [226, 116] width 22 height 6
click at [154, 125] on div at bounding box center [142, 126] width 107 height 6
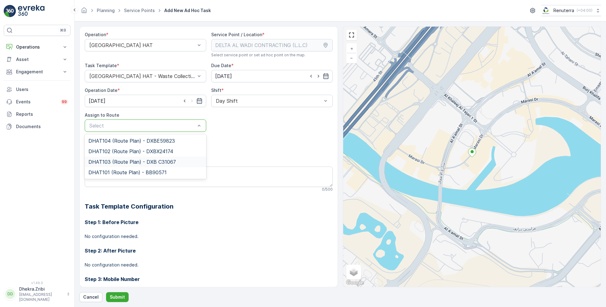
click at [130, 159] on span "DHAT103 (Route Plan) - DXB C31067" at bounding box center [132, 162] width 88 height 6
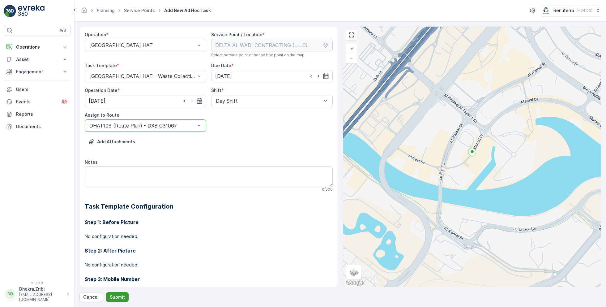
click at [117, 294] on p "Submit" at bounding box center [117, 297] width 15 height 6
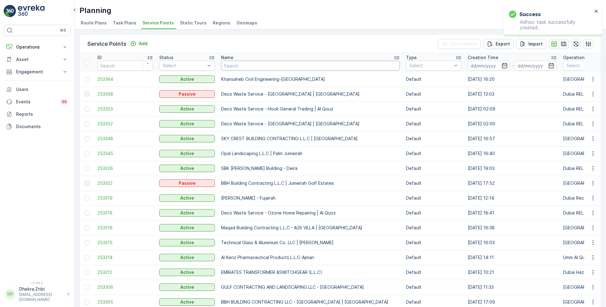
click at [244, 69] on input "text" at bounding box center [310, 66] width 179 height 10
type input "royal"
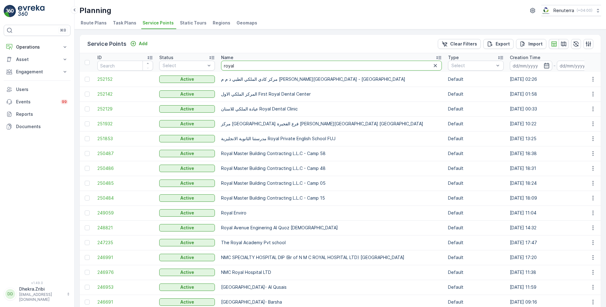
click at [258, 64] on input "royal" at bounding box center [331, 66] width 221 height 10
type input "royal ave"
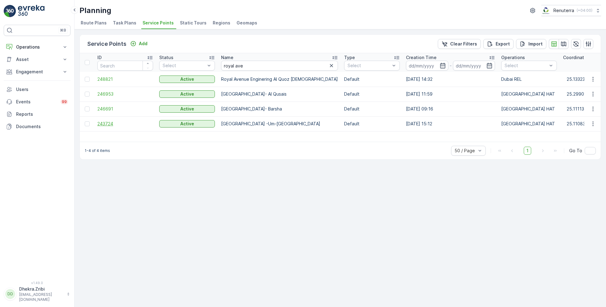
click at [109, 122] on span "243724" at bounding box center [125, 124] width 56 height 6
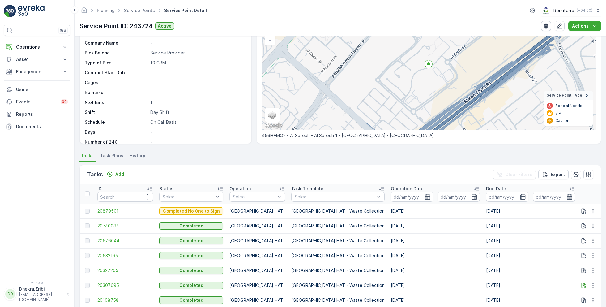
scroll to position [52, 0]
click at [121, 174] on p "Add" at bounding box center [119, 174] width 9 height 6
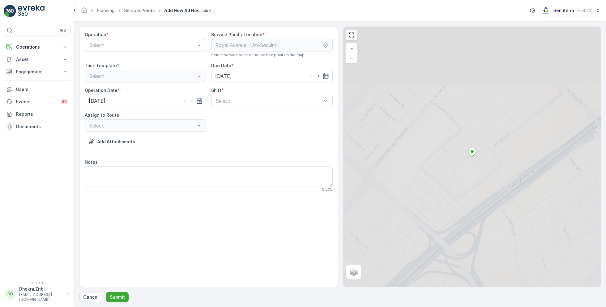
click at [146, 43] on div at bounding box center [142, 45] width 107 height 6
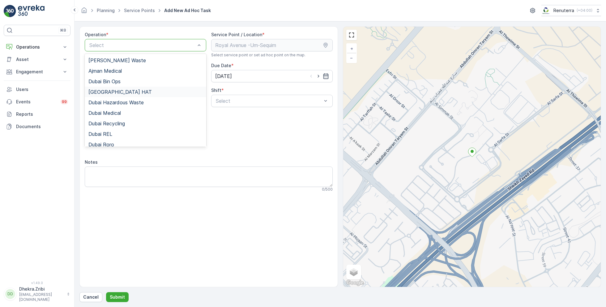
click at [112, 92] on span "Dubai HAT" at bounding box center [119, 92] width 63 height 6
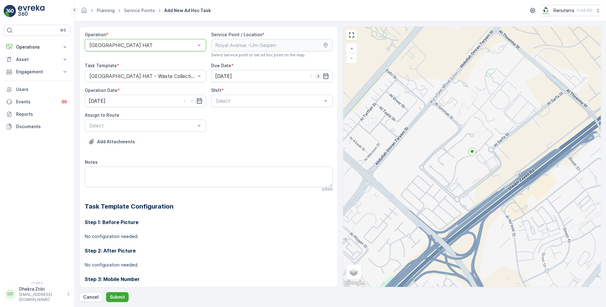
click at [318, 75] on icon "button" at bounding box center [318, 76] width 6 height 6
type input "[DATE]"
click at [193, 99] on icon "button" at bounding box center [192, 101] width 6 height 6
type input "[DATE]"
click at [229, 100] on div at bounding box center [268, 101] width 107 height 6
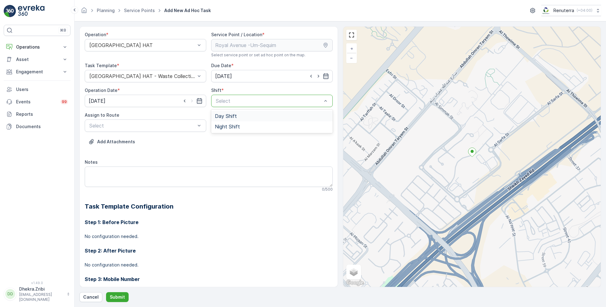
click at [224, 116] on span "Day Shift" at bounding box center [226, 116] width 22 height 6
click at [165, 123] on div at bounding box center [142, 126] width 107 height 6
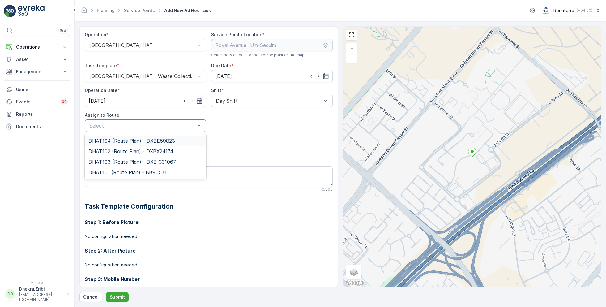
click at [114, 138] on span "DHAT104 (Route Plan) - DXBE59823" at bounding box center [131, 141] width 87 height 6
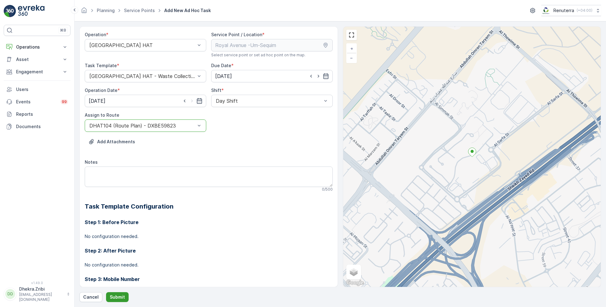
click at [119, 294] on p "Submit" at bounding box center [117, 297] width 15 height 6
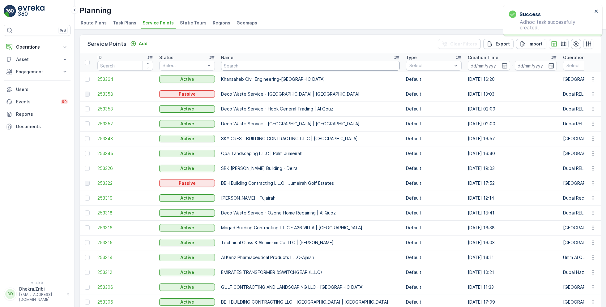
click at [261, 62] on input "text" at bounding box center [310, 66] width 179 height 10
paste input "Deco waste Jabel ali"
type input "Deco waste Jabel ali"
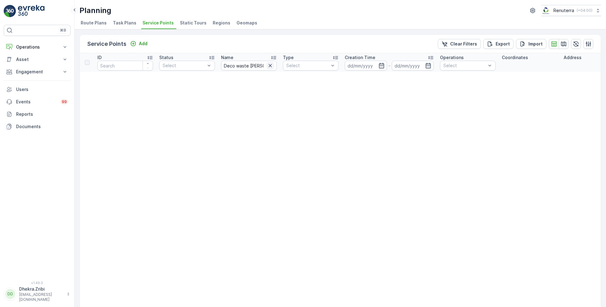
click at [271, 64] on icon "button" at bounding box center [270, 65] width 6 height 6
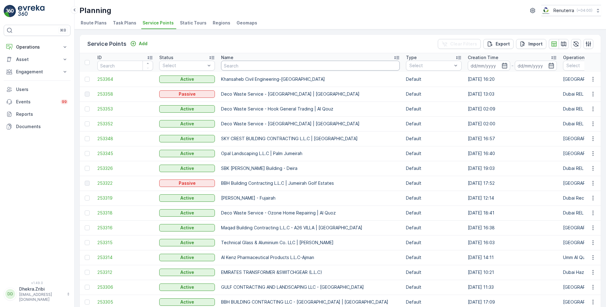
click at [255, 67] on input "text" at bounding box center [310, 66] width 179 height 10
type input "deco waste"
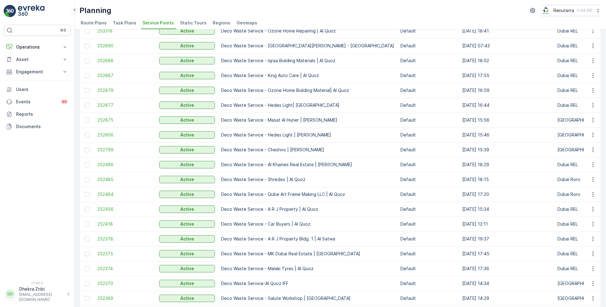
scroll to position [26, 0]
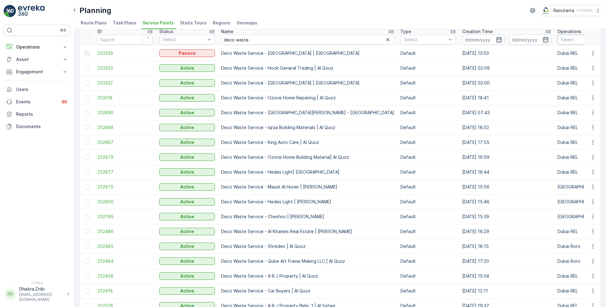
click at [560, 39] on div at bounding box center [582, 39] width 44 height 5
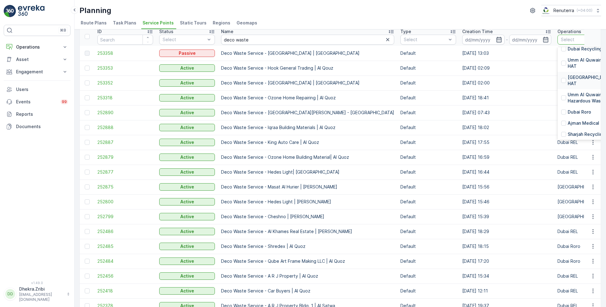
scroll to position [106, 0]
click at [568, 79] on p "Dubai HAT" at bounding box center [590, 81] width 45 height 12
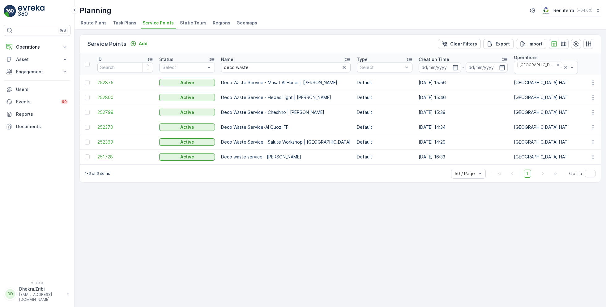
click at [109, 154] on span "251728" at bounding box center [125, 157] width 56 height 6
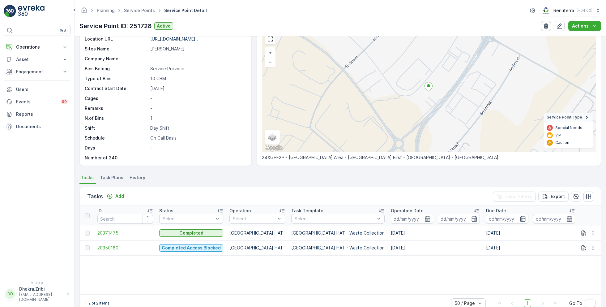
scroll to position [43, 0]
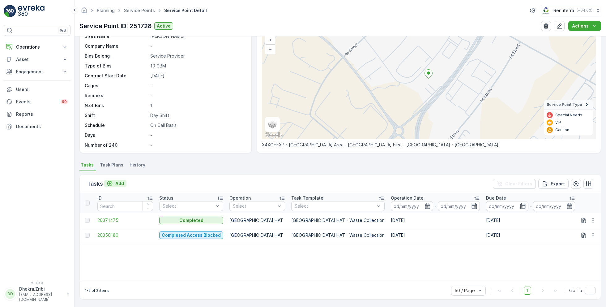
click at [118, 183] on p "Add" at bounding box center [119, 183] width 9 height 6
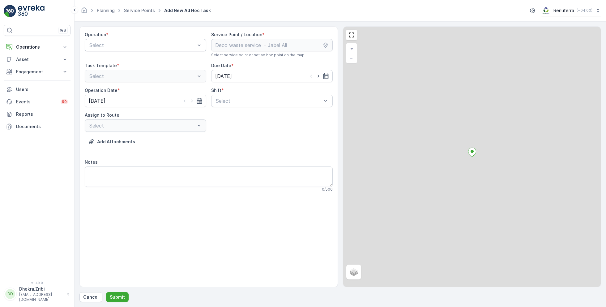
click at [144, 42] on div at bounding box center [142, 45] width 107 height 6
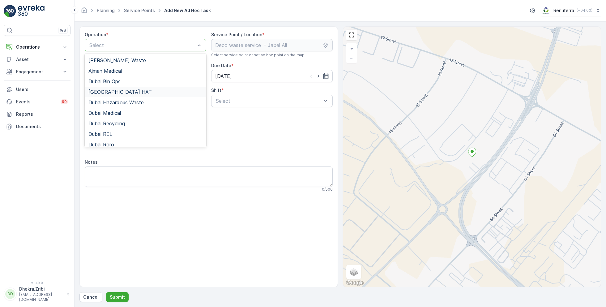
click at [114, 89] on div "Dubai HAT" at bounding box center [145, 92] width 114 height 6
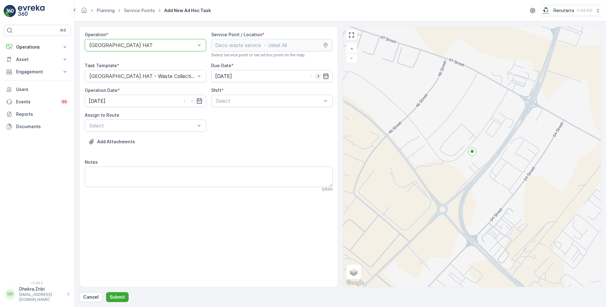
click at [318, 75] on icon "button" at bounding box center [319, 76] width 2 height 3
type input "[DATE]"
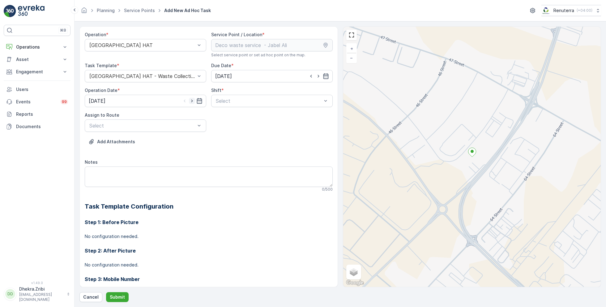
click at [189, 101] on icon "button" at bounding box center [192, 101] width 6 height 6
type input "[DATE]"
click at [250, 100] on div at bounding box center [268, 101] width 107 height 6
click at [230, 115] on span "Day Shift" at bounding box center [226, 116] width 22 height 6
click at [167, 123] on div at bounding box center [142, 126] width 107 height 6
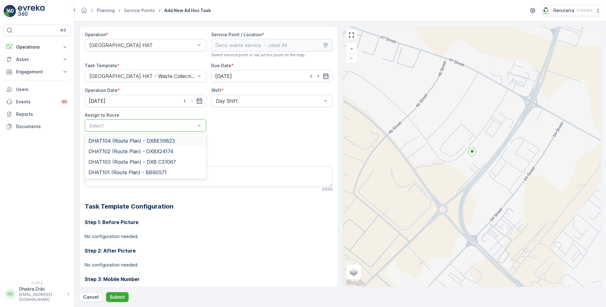
click at [145, 138] on span "DHAT104 (Route Plan) - DXBE59823" at bounding box center [131, 141] width 87 height 6
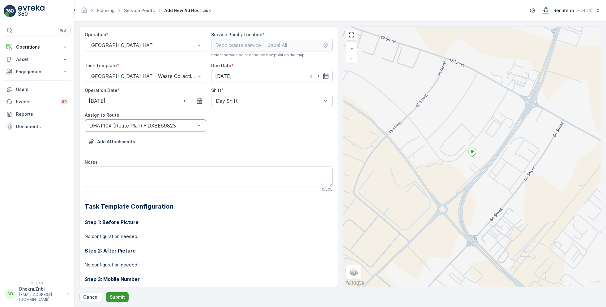
click at [118, 296] on p "Submit" at bounding box center [117, 297] width 15 height 6
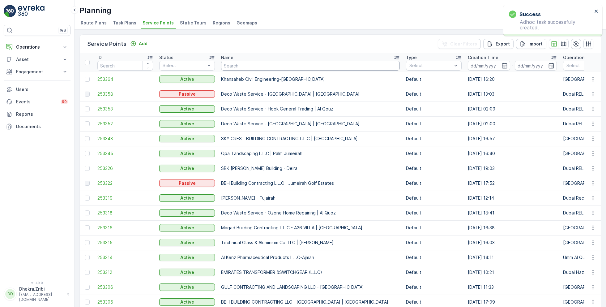
click at [238, 65] on input "text" at bounding box center [310, 66] width 179 height 10
paste input "Italian Planters L.L.C - Al Muntazah Complex | Furjan"
type input "Italian Planters L.L.C - Al Muntazah Complex | Furjan"
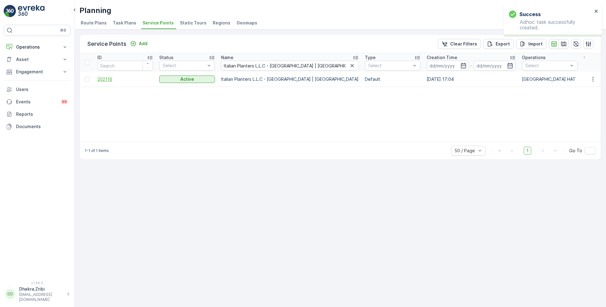
click at [106, 80] on span "202116" at bounding box center [125, 79] width 56 height 6
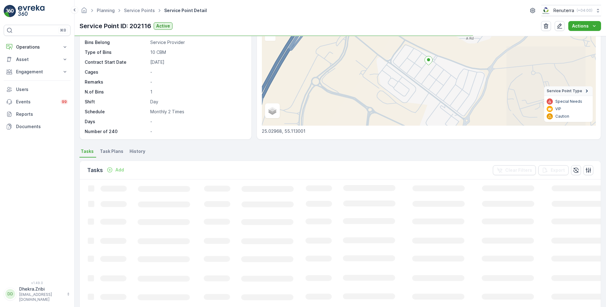
scroll to position [57, 0]
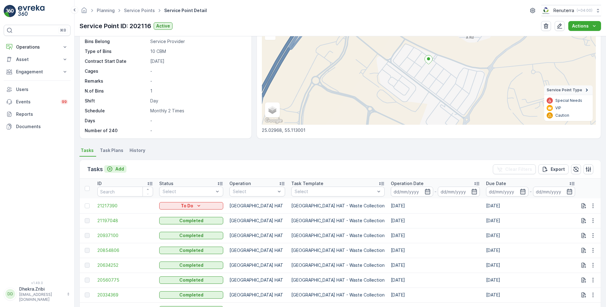
click at [116, 168] on p "Add" at bounding box center [119, 169] width 9 height 6
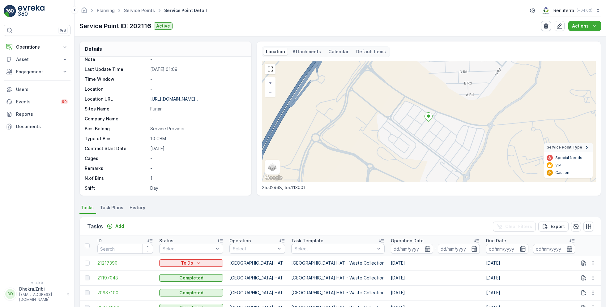
scroll to position [57, 0]
click at [138, 10] on link "Service Points" at bounding box center [139, 10] width 31 height 5
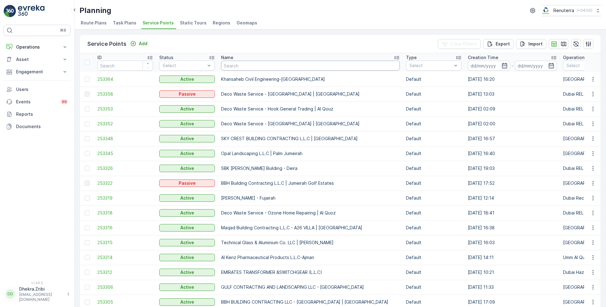
click at [246, 65] on input "text" at bounding box center [310, 66] width 179 height 10
paste input "Deco Waste Service - Cheshno | Jabel Ali"
type input "Deco Waste Service - Cheshno | Jabel Ali"
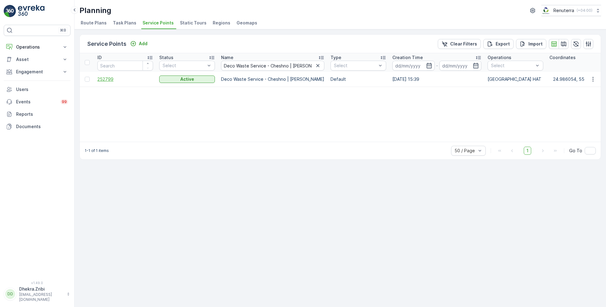
click at [106, 79] on span "252799" at bounding box center [125, 79] width 56 height 6
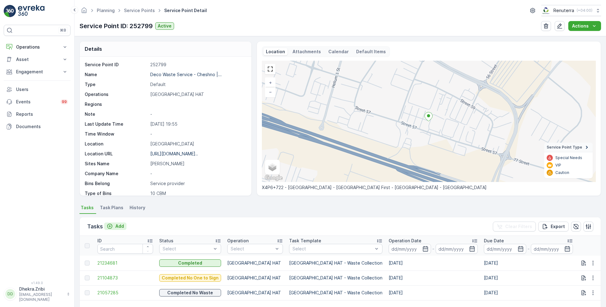
click at [117, 225] on p "Add" at bounding box center [119, 226] width 9 height 6
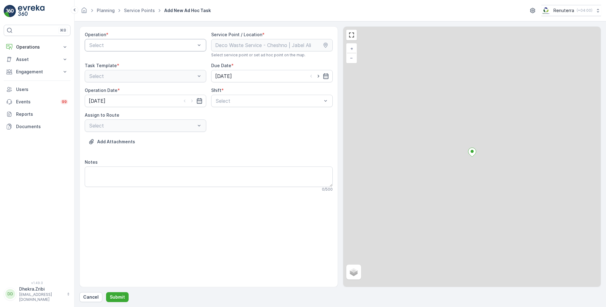
click at [152, 45] on div at bounding box center [142, 45] width 107 height 6
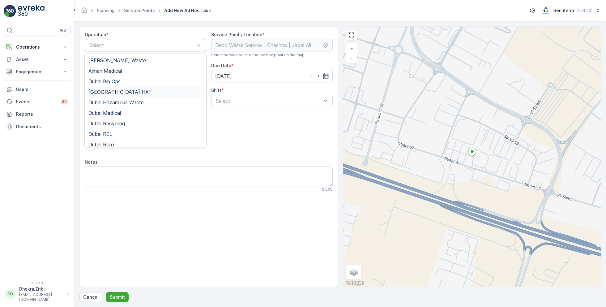
click at [122, 90] on div "Dubai HAT" at bounding box center [145, 92] width 114 height 6
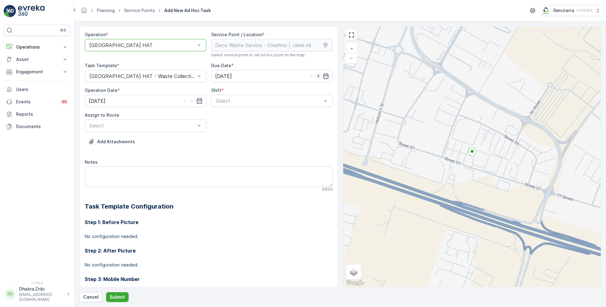
click at [319, 76] on icon "button" at bounding box center [318, 76] width 6 height 6
type input "[DATE]"
click at [191, 101] on icon "button" at bounding box center [192, 101] width 6 height 6
type input "[DATE]"
click at [237, 99] on div at bounding box center [268, 101] width 107 height 6
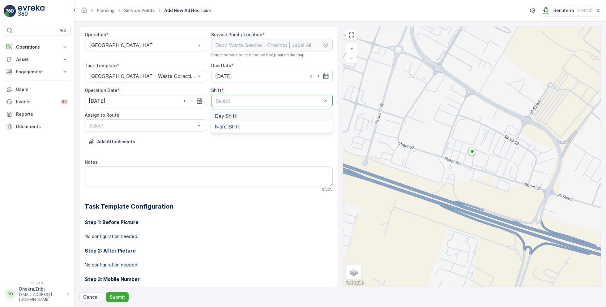
click at [223, 116] on span "Day Shift" at bounding box center [226, 116] width 22 height 6
click at [166, 125] on div at bounding box center [142, 126] width 107 height 6
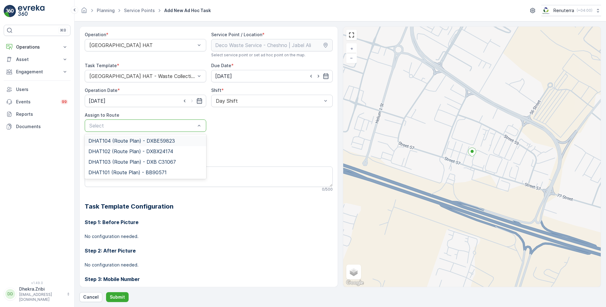
click at [142, 136] on div "DHAT104 (Route Plan) - DXBE59823" at bounding box center [146, 140] width 122 height 11
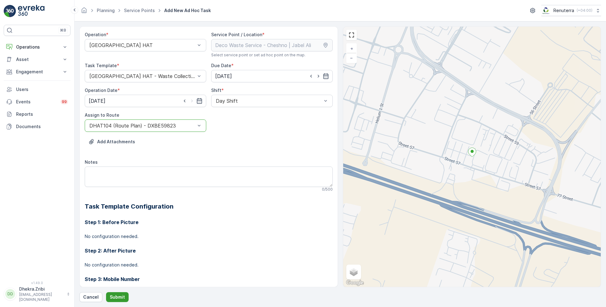
click at [114, 293] on button "Submit" at bounding box center [117, 297] width 23 height 10
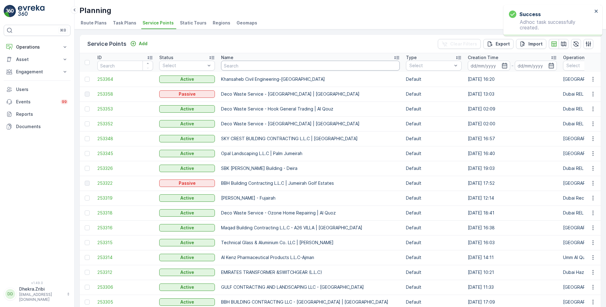
click at [256, 68] on input "text" at bounding box center [310, 66] width 179 height 10
paste input "Deco Waste Service - Shredex | Al Quoz"
type input "Deco Waste Service - Shredex | Al Quoz"
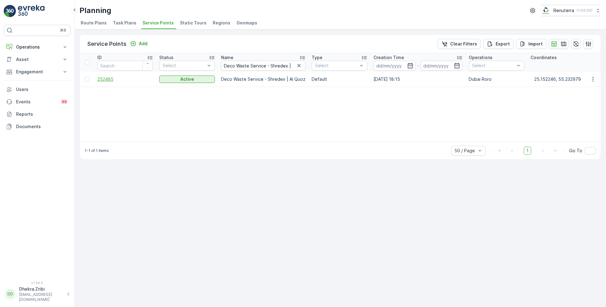
click at [110, 81] on span "252485" at bounding box center [125, 79] width 56 height 6
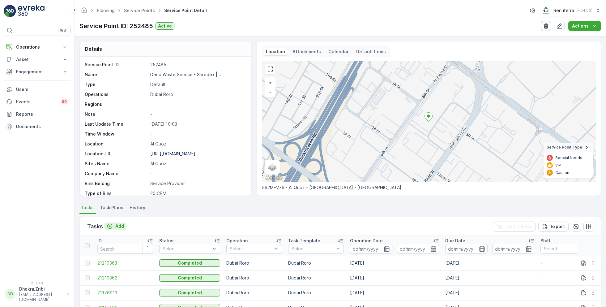
click at [119, 223] on p "Add" at bounding box center [119, 226] width 9 height 6
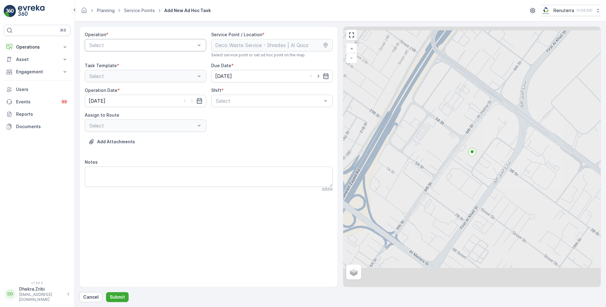
click at [149, 46] on div at bounding box center [142, 45] width 107 height 6
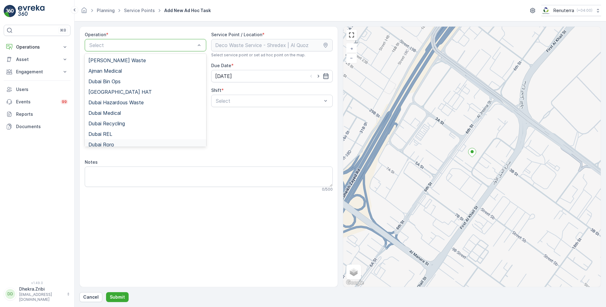
click at [117, 143] on div "Dubai Roro" at bounding box center [145, 145] width 114 height 6
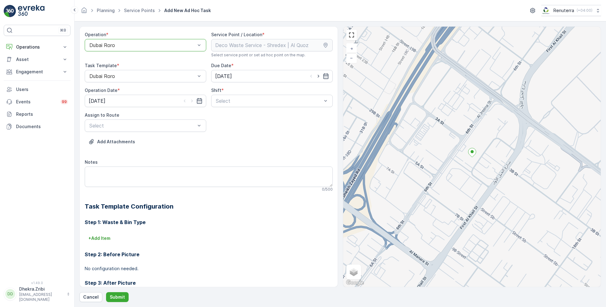
click at [321, 74] on div at bounding box center [318, 76] width 21 height 6
click at [316, 75] on icon "button" at bounding box center [318, 76] width 6 height 6
type input "[DATE]"
click at [192, 100] on icon "button" at bounding box center [192, 101] width 6 height 6
type input "[DATE]"
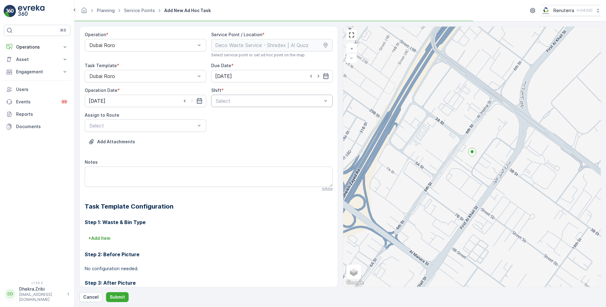
click at [245, 98] on div at bounding box center [268, 101] width 107 height 6
click at [225, 119] on div "Day Shift" at bounding box center [272, 116] width 122 height 11
click at [159, 126] on div at bounding box center [142, 126] width 107 height 6
click at [127, 140] on span "DRORO101 (Route Plan) - DXBCC95212" at bounding box center [134, 141] width 92 height 6
click at [117, 296] on p "Submit" at bounding box center [117, 297] width 15 height 6
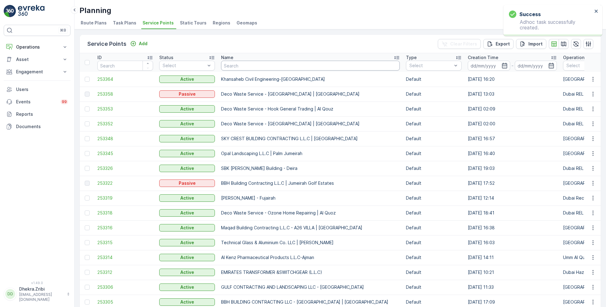
click at [272, 67] on input "text" at bounding box center [310, 66] width 179 height 10
paste input "Deco Waste Service - Shredex | Al Quoz"
type input "Deco Waste Service - Shredex | Al Quoz"
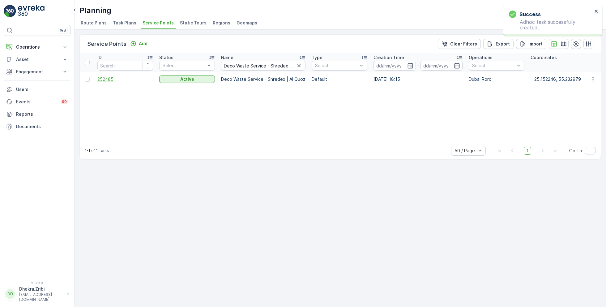
click at [104, 76] on span "252485" at bounding box center [125, 79] width 56 height 6
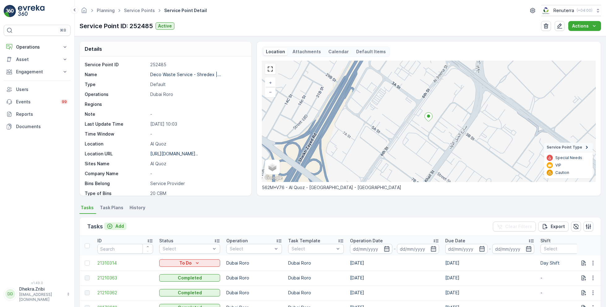
click at [117, 226] on p "Add" at bounding box center [119, 226] width 9 height 6
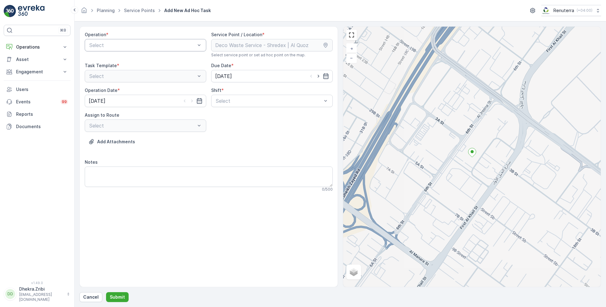
click at [156, 47] on div at bounding box center [142, 45] width 107 height 6
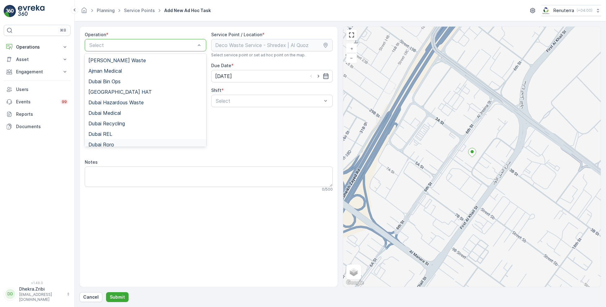
click at [112, 142] on span "Dubai Roro" at bounding box center [101, 145] width 26 height 6
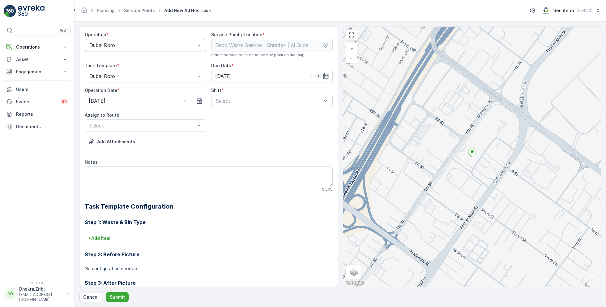
click at [319, 76] on icon "button" at bounding box center [318, 76] width 6 height 6
type input "[DATE]"
click at [191, 101] on icon "button" at bounding box center [192, 101] width 2 height 3
type input "[DATE]"
click at [238, 99] on div at bounding box center [268, 101] width 107 height 6
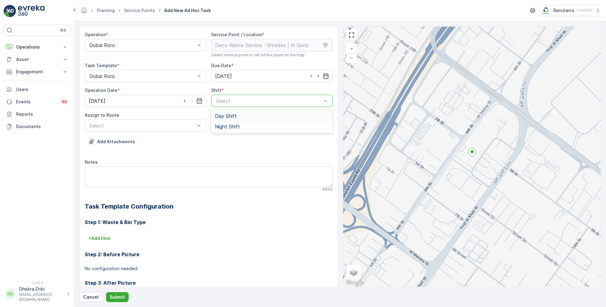
click at [232, 117] on span "Day Shift" at bounding box center [226, 116] width 22 height 6
click at [146, 127] on div at bounding box center [142, 126] width 107 height 6
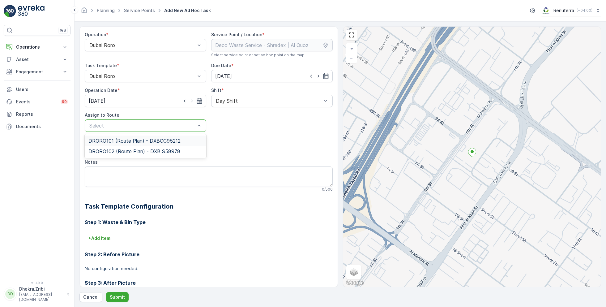
click at [118, 141] on span "DRORO101 (Route Plan) - DXBCC95212" at bounding box center [134, 141] width 92 height 6
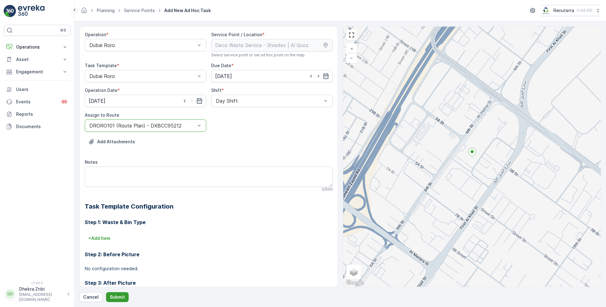
click at [114, 296] on p "Submit" at bounding box center [117, 297] width 15 height 6
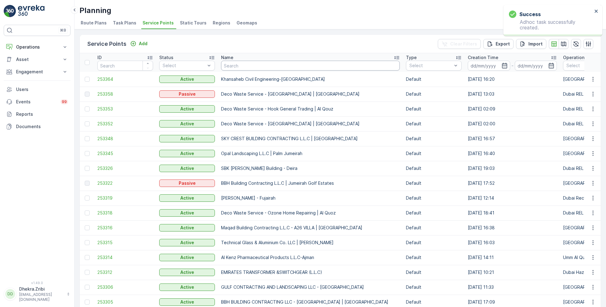
click at [252, 68] on input "text" at bounding box center [310, 66] width 179 height 10
paste input "KTC INTERNATIONAL LANDSCAPING - [GEOGRAPHIC_DATA] - SZR"
type input "KTC INTERNATIONAL LANDSCAPING - [GEOGRAPHIC_DATA] - SZR"
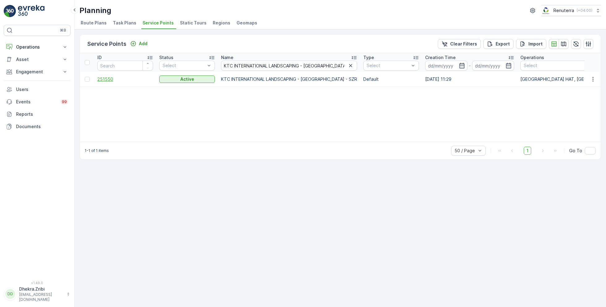
click at [104, 81] on span "251550" at bounding box center [125, 79] width 56 height 6
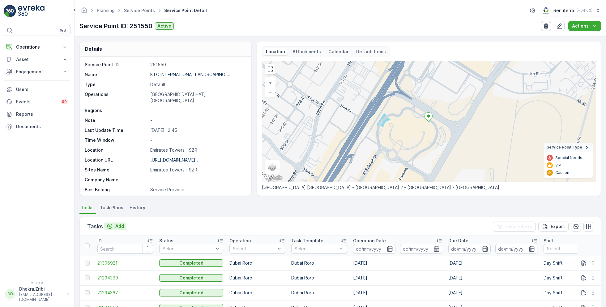
click at [117, 225] on p "Add" at bounding box center [119, 226] width 9 height 6
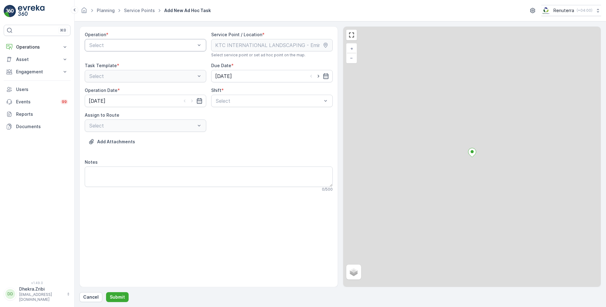
click at [152, 47] on div at bounding box center [142, 45] width 107 height 6
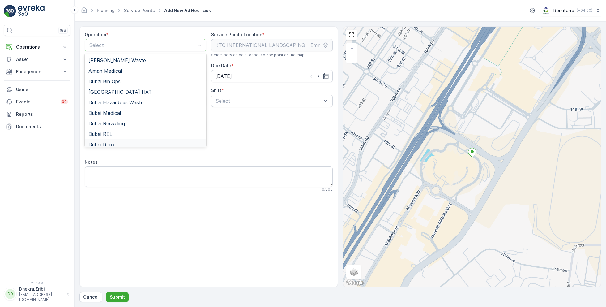
click at [117, 142] on div "Dubai Roro" at bounding box center [145, 145] width 114 height 6
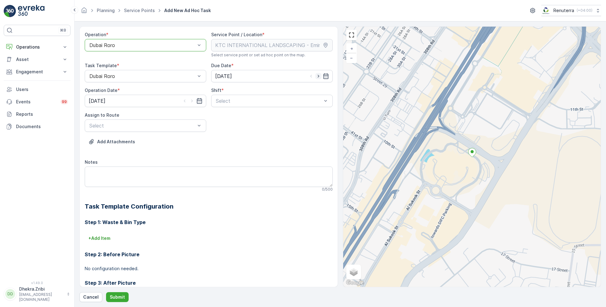
click at [317, 77] on icon "button" at bounding box center [318, 76] width 6 height 6
type input "[DATE]"
click at [193, 99] on icon "button" at bounding box center [192, 101] width 6 height 6
type input "[DATE]"
click at [229, 100] on div at bounding box center [268, 101] width 107 height 6
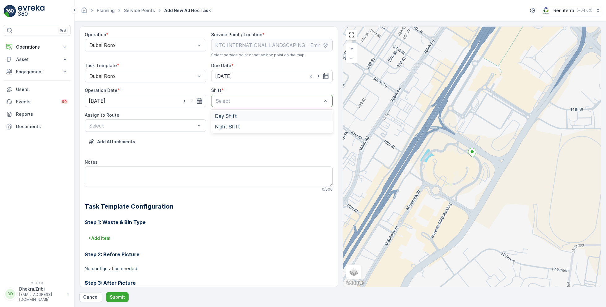
click at [224, 116] on span "Day Shift" at bounding box center [226, 116] width 22 height 6
click at [181, 127] on div at bounding box center [142, 126] width 107 height 6
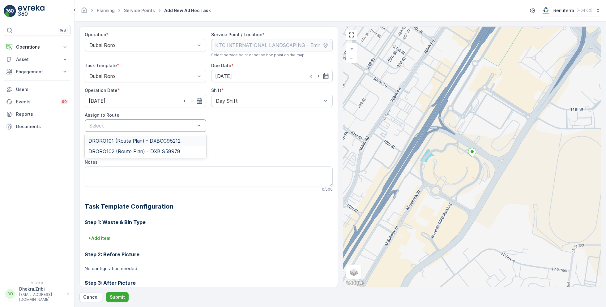
click at [128, 139] on span "DRORO101 (Route Plan) - DXBCC95212" at bounding box center [134, 141] width 92 height 6
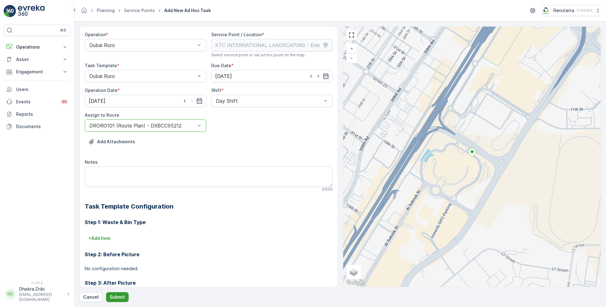
click at [119, 296] on p "Submit" at bounding box center [117, 297] width 15 height 6
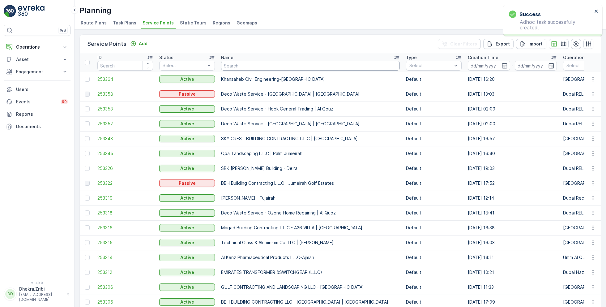
click at [265, 66] on input "text" at bounding box center [310, 66] width 179 height 10
paste input "EMIRATES LANDSCAPING L.L.C"
type input "EMIRATES LANDSCAPING L.L.C"
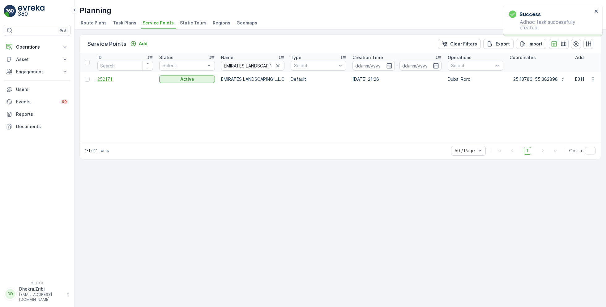
click at [111, 80] on span "252171" at bounding box center [125, 79] width 56 height 6
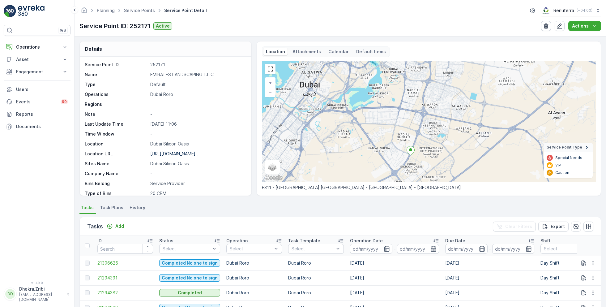
drag, startPoint x: 418, startPoint y: 94, endPoint x: 407, endPoint y: 165, distance: 72.1
click at [407, 155] on icon at bounding box center [411, 150] width 8 height 9
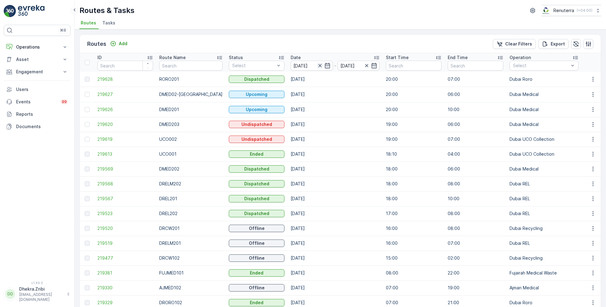
click at [317, 66] on icon "button" at bounding box center [320, 65] width 6 height 6
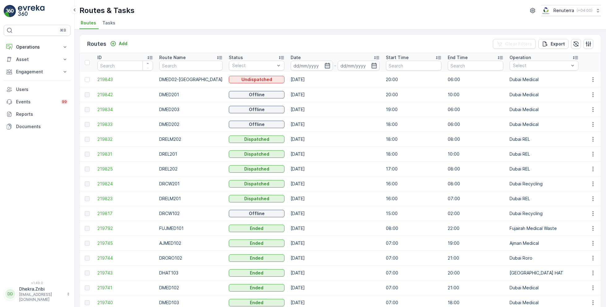
click at [310, 66] on input at bounding box center [312, 66] width 42 height 10
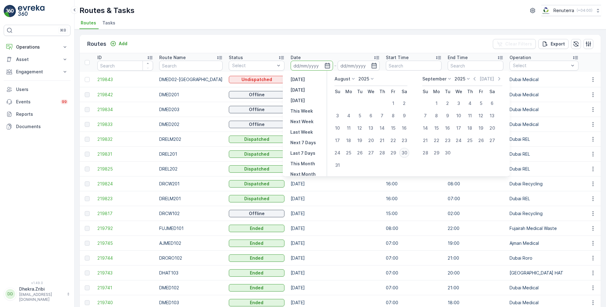
click at [403, 152] on div "30" at bounding box center [405, 153] width 10 height 10
type input "[DATE]"
click at [403, 152] on div "30" at bounding box center [405, 153] width 10 height 10
type input "[DATE]"
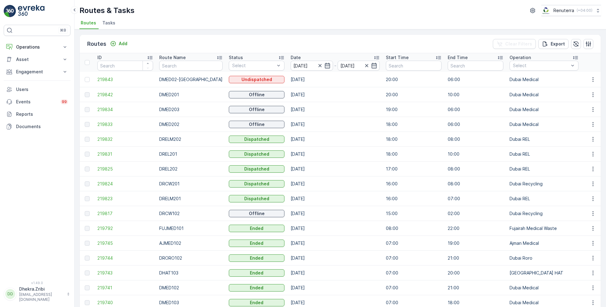
click at [363, 23] on ul "Routes Tasks" at bounding box center [337, 24] width 517 height 11
click at [183, 66] on input "text" at bounding box center [190, 66] width 63 height 10
type input "roro"
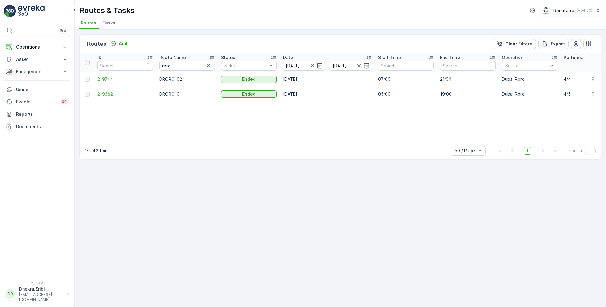
click at [106, 93] on span "219682" at bounding box center [125, 94] width 56 height 6
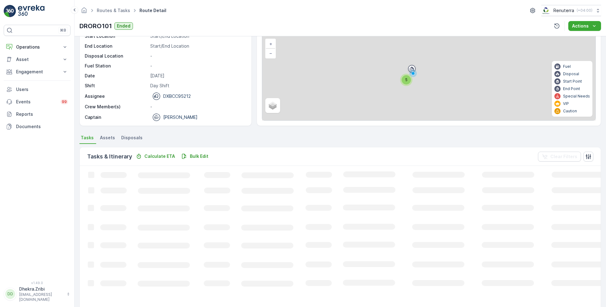
scroll to position [17, 0]
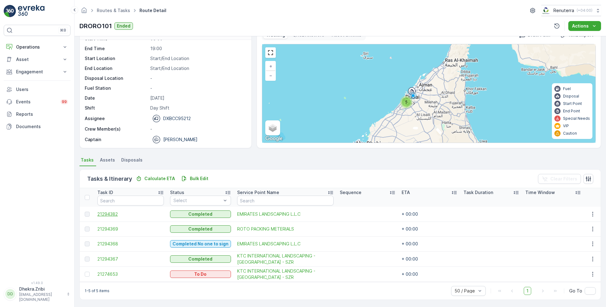
click at [114, 214] on span "21294382" at bounding box center [130, 214] width 66 height 6
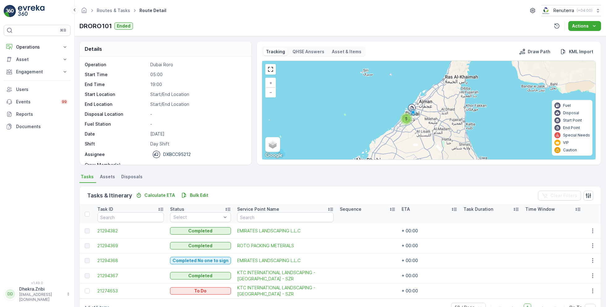
scroll to position [17, 0]
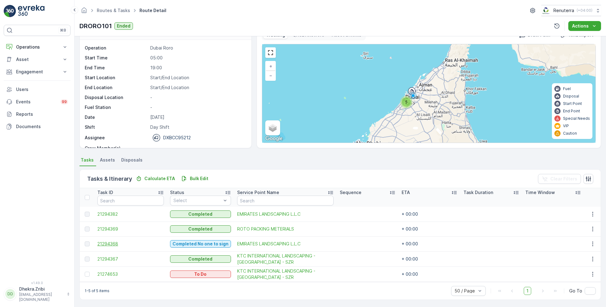
click at [112, 243] on span "21294368" at bounding box center [130, 244] width 66 height 6
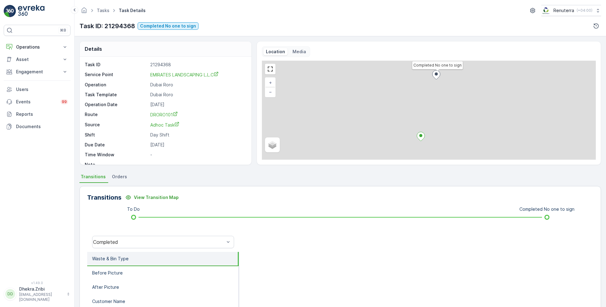
scroll to position [8, 0]
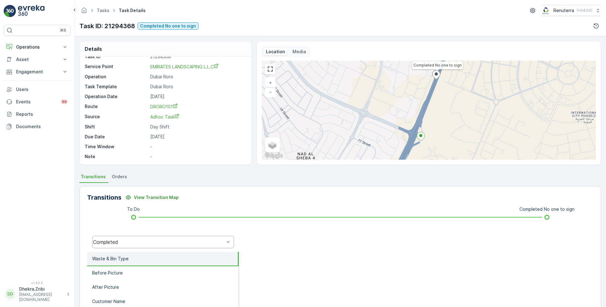
click at [150, 241] on div "Completed" at bounding box center [158, 242] width 131 height 6
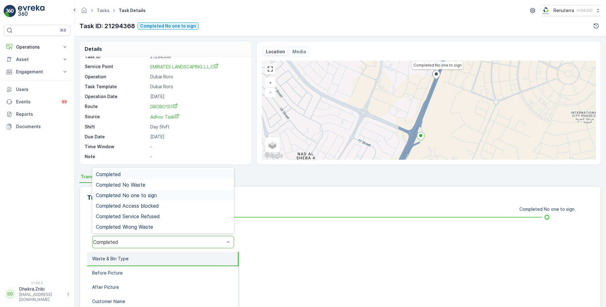
click at [145, 194] on span "Completed No one to sign" at bounding box center [126, 195] width 61 height 6
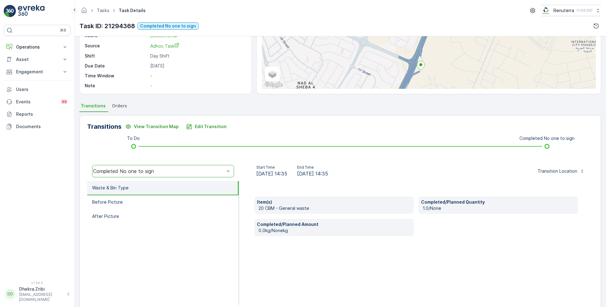
scroll to position [83, 0]
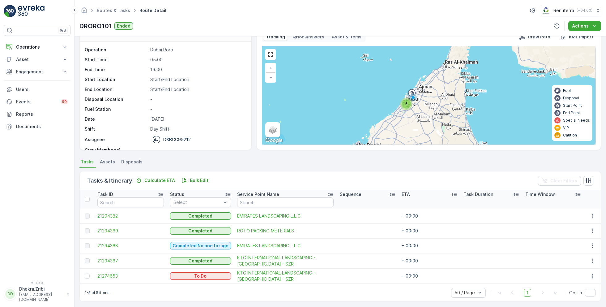
scroll to position [17, 0]
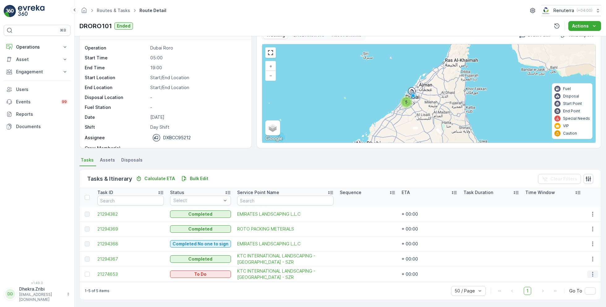
click at [592, 273] on icon "button" at bounding box center [592, 274] width 1 height 5
click at [571, 242] on span "Change Route" at bounding box center [577, 244] width 30 height 6
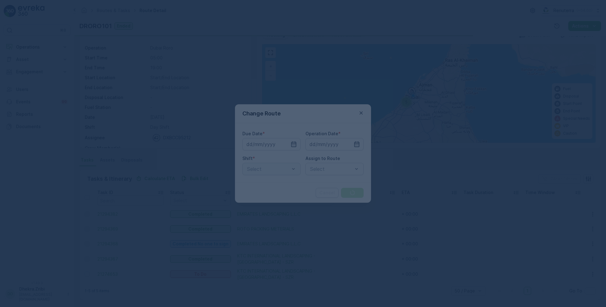
type input "[DATE]"
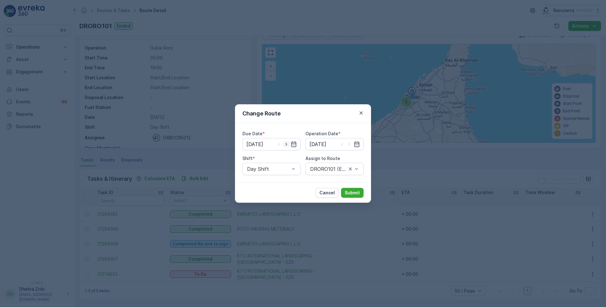
click at [286, 143] on icon "button" at bounding box center [286, 144] width 2 height 3
type input "[DATE]"
click at [352, 146] on icon "button" at bounding box center [349, 144] width 6 height 6
type input "[DATE]"
click at [321, 167] on div at bounding box center [332, 169] width 44 height 6
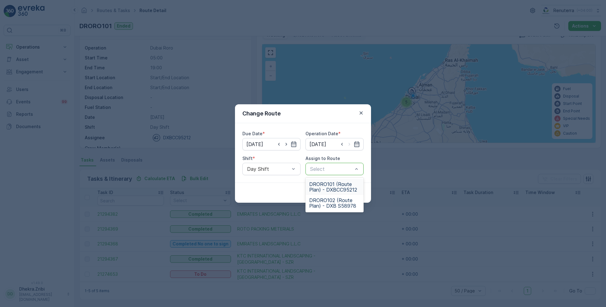
click at [325, 187] on span "DRORO101 (Route Plan) - DXBCC95212" at bounding box center [334, 186] width 51 height 11
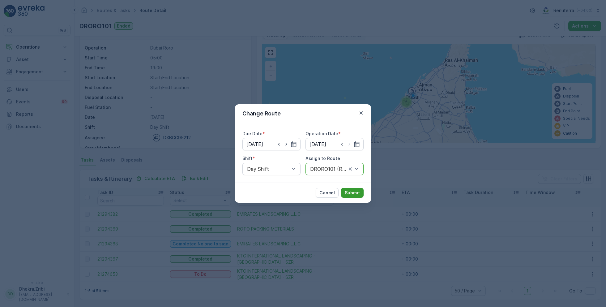
click at [357, 192] on p "Submit" at bounding box center [352, 193] width 15 height 6
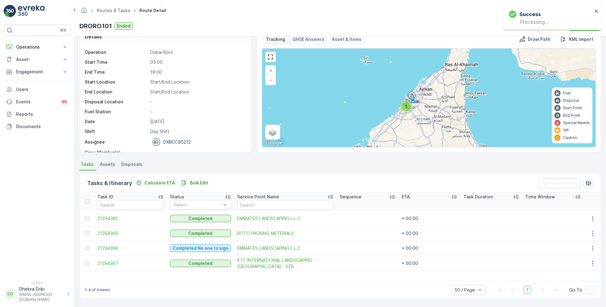
scroll to position [12, 0]
click at [116, 232] on span "21294369" at bounding box center [130, 234] width 66 height 6
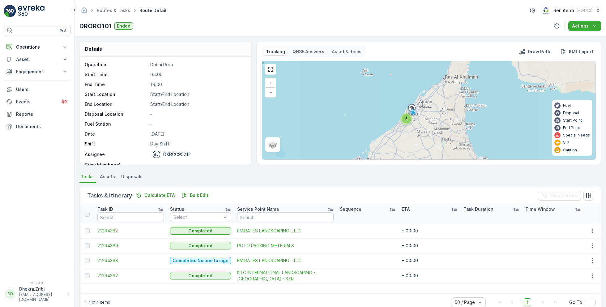
scroll to position [12, 0]
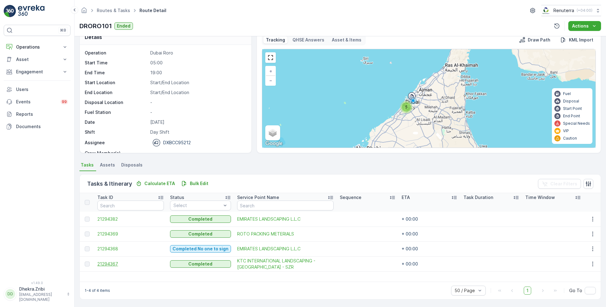
click at [109, 261] on span "21294367" at bounding box center [130, 264] width 66 height 6
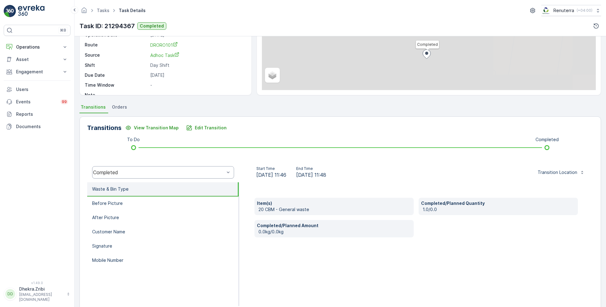
scroll to position [77, 0]
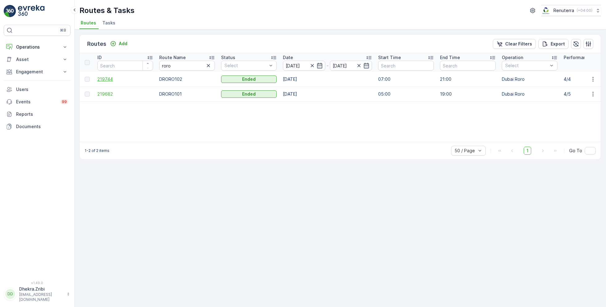
click at [109, 79] on span "219744" at bounding box center [125, 79] width 56 height 6
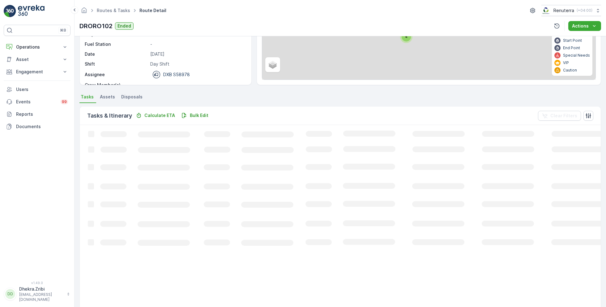
scroll to position [12, 0]
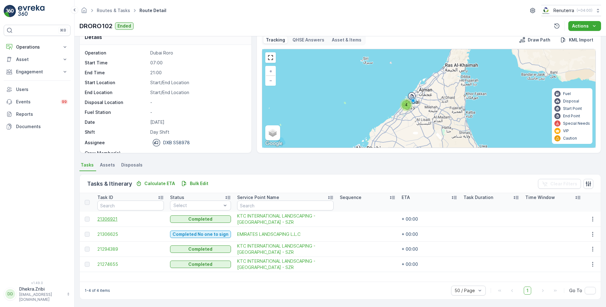
click at [108, 217] on span "21306921" at bounding box center [130, 219] width 66 height 6
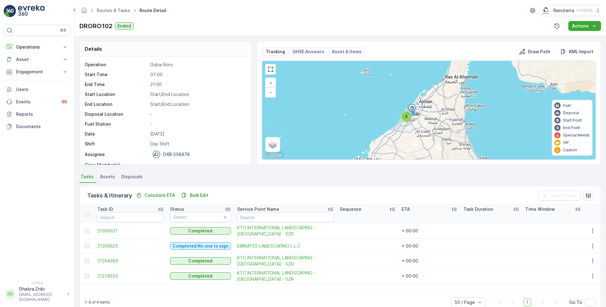
click at [107, 242] on td "21306625" at bounding box center [130, 245] width 73 height 15
click at [109, 243] on span "21306625" at bounding box center [130, 246] width 66 height 6
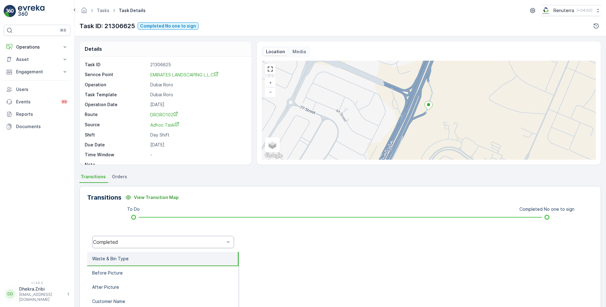
click at [124, 241] on div "Completed" at bounding box center [158, 242] width 131 height 6
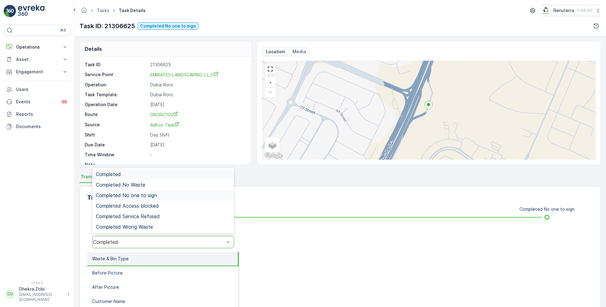
click at [144, 195] on span "Completed No one to sign" at bounding box center [126, 195] width 61 height 6
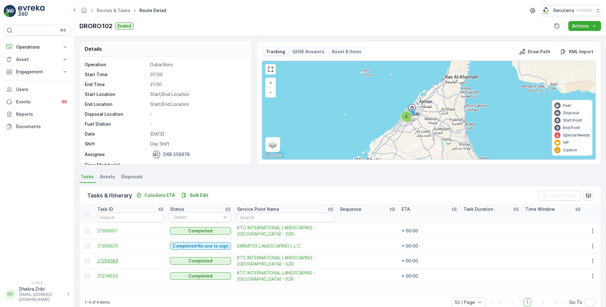
click at [107, 260] on span "21294389" at bounding box center [130, 261] width 66 height 6
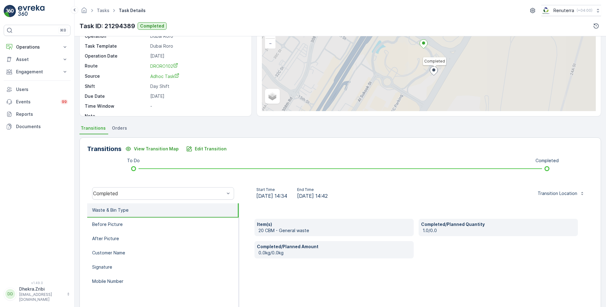
scroll to position [83, 0]
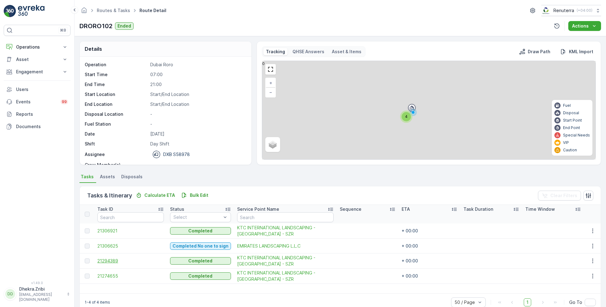
click at [136, 260] on span "21294389" at bounding box center [130, 261] width 66 height 6
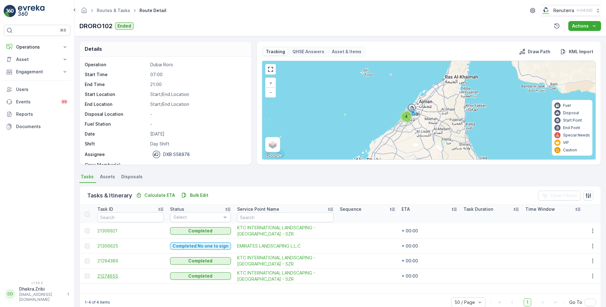
click at [110, 277] on span "21274655" at bounding box center [130, 276] width 66 height 6
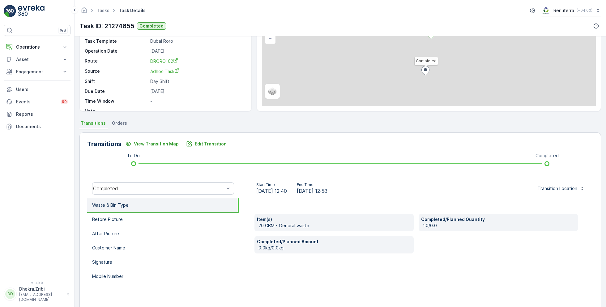
scroll to position [83, 0]
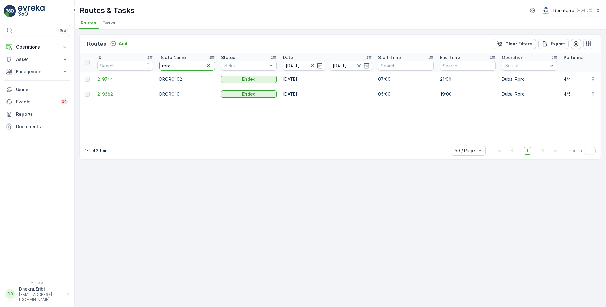
drag, startPoint x: 182, startPoint y: 68, endPoint x: 154, endPoint y: 68, distance: 28.5
click at [110, 23] on span "Tasks" at bounding box center [108, 23] width 13 height 6
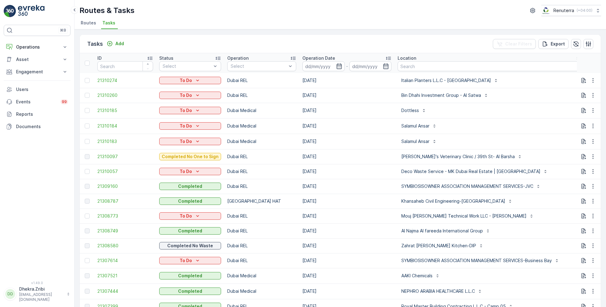
click at [85, 20] on span "Routes" at bounding box center [88, 23] width 15 height 6
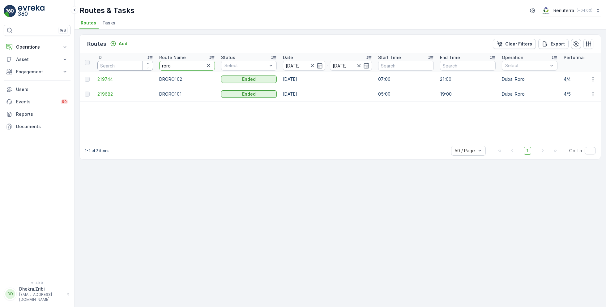
drag, startPoint x: 176, startPoint y: 65, endPoint x: 130, endPoint y: 65, distance: 45.8
drag, startPoint x: 180, startPoint y: 63, endPoint x: 123, endPoint y: 63, distance: 56.9
type input "hat"
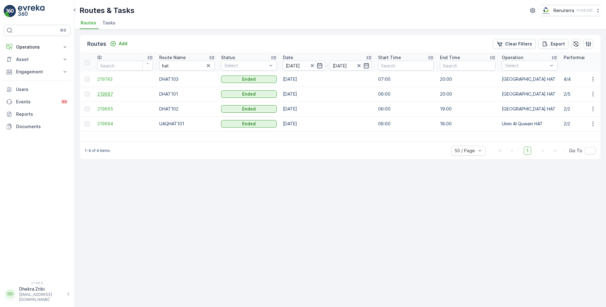
click at [102, 91] on span "219697" at bounding box center [125, 94] width 56 height 6
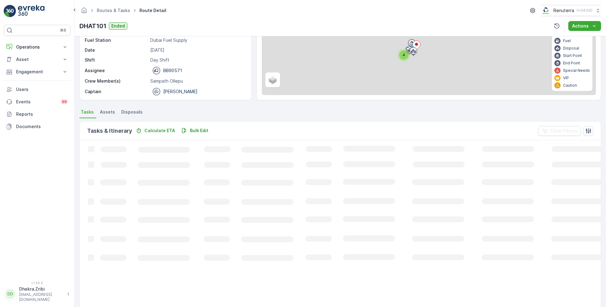
scroll to position [16, 0]
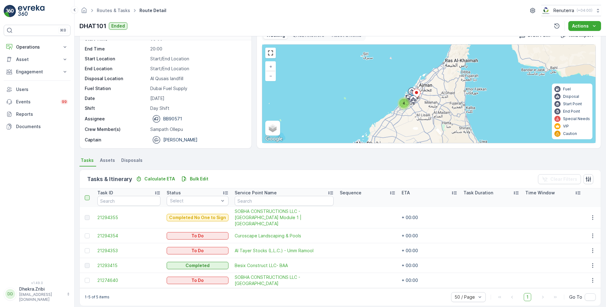
click at [86, 196] on div at bounding box center [87, 197] width 5 height 5
click at [88, 195] on input "checkbox" at bounding box center [88, 195] width 0 height 0
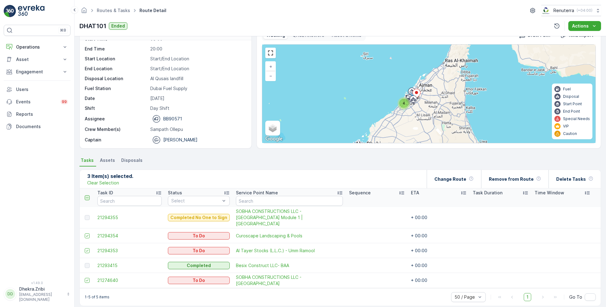
scroll to position [16, 0]
click at [453, 180] on p "Change Route" at bounding box center [451, 179] width 32 height 6
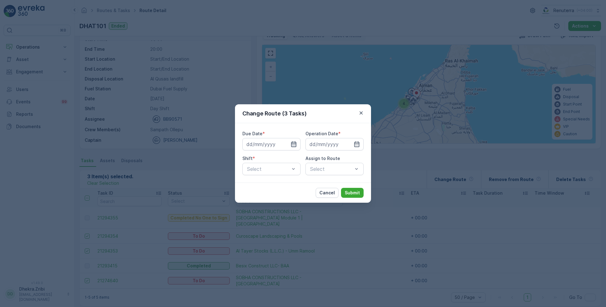
click at [295, 143] on icon "button" at bounding box center [293, 144] width 5 height 6
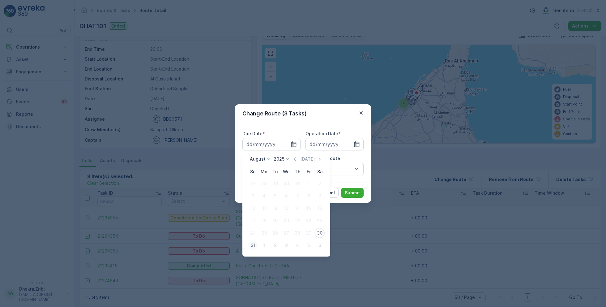
click at [251, 246] on div "31" at bounding box center [253, 245] width 10 height 10
type input "[DATE]"
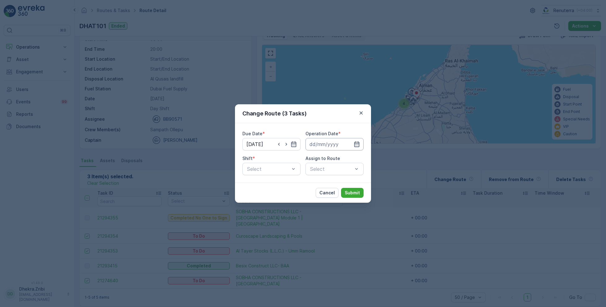
click at [337, 143] on input at bounding box center [335, 144] width 58 height 12
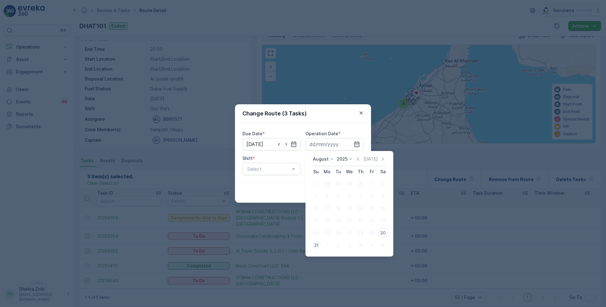
click at [315, 247] on div "31" at bounding box center [316, 245] width 10 height 10
type input "[DATE]"
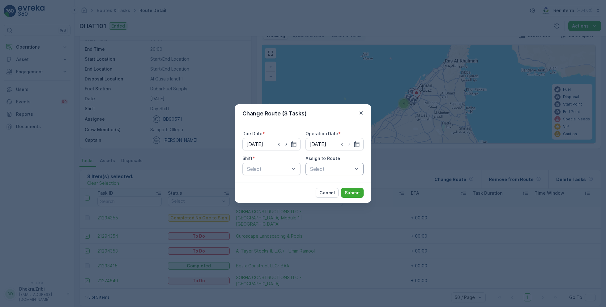
click at [329, 168] on div at bounding box center [332, 169] width 44 height 6
click at [268, 168] on div at bounding box center [269, 169] width 44 height 6
click at [262, 183] on span "Day Shift" at bounding box center [257, 184] width 22 height 6
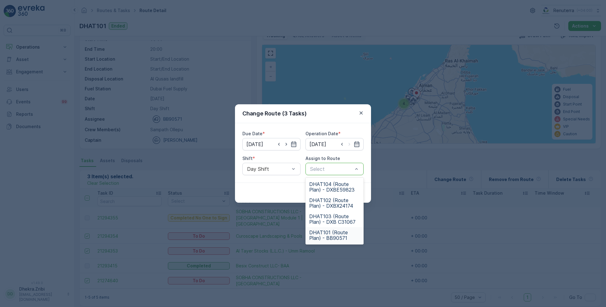
click at [323, 234] on span "DHAT101 (Route Plan) - BB90571" at bounding box center [334, 235] width 51 height 11
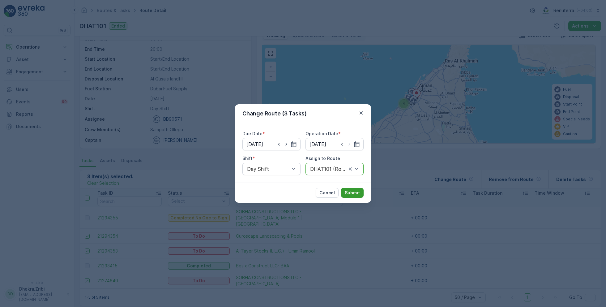
click at [360, 193] on p "Submit" at bounding box center [352, 193] width 15 height 6
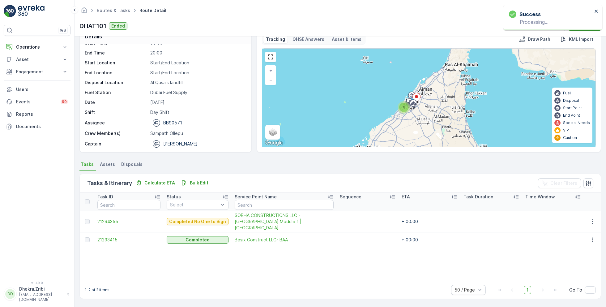
scroll to position [12, 0]
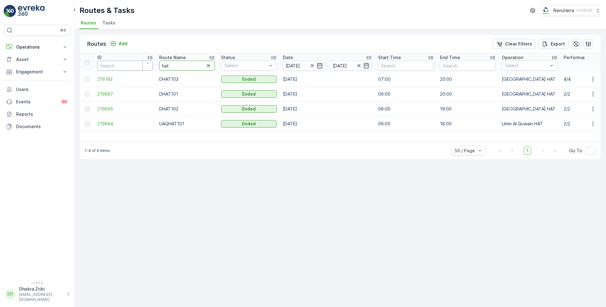
drag, startPoint x: 186, startPoint y: 66, endPoint x: 137, endPoint y: 66, distance: 48.9
type input "rel"
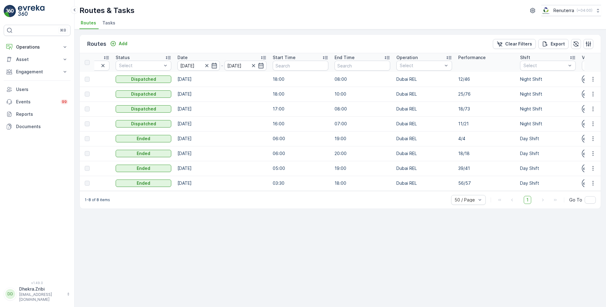
scroll to position [0, 116]
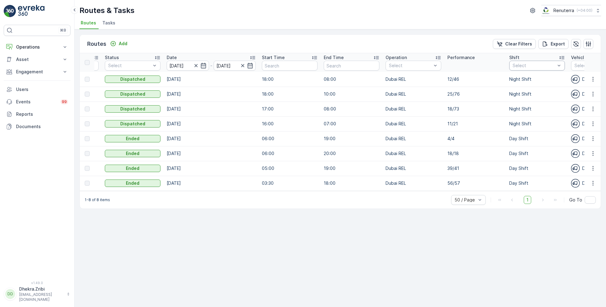
click at [529, 65] on div at bounding box center [534, 65] width 44 height 5
click at [524, 100] on p "Day Shift" at bounding box center [529, 100] width 19 height 6
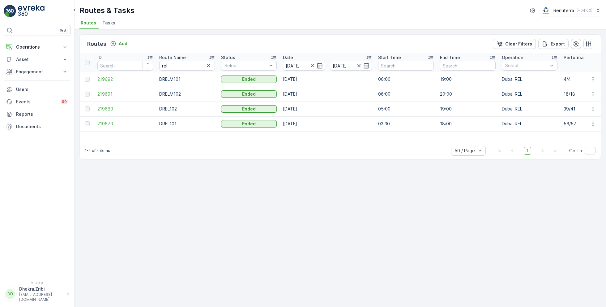
click at [104, 109] on span "219680" at bounding box center [125, 109] width 56 height 6
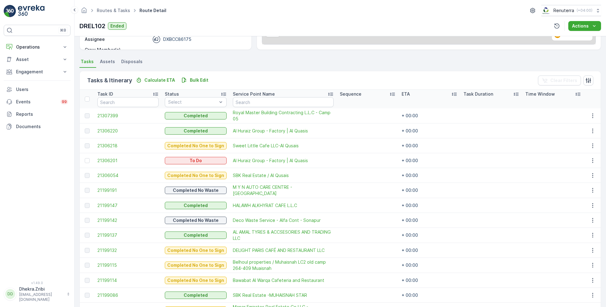
scroll to position [116, 0]
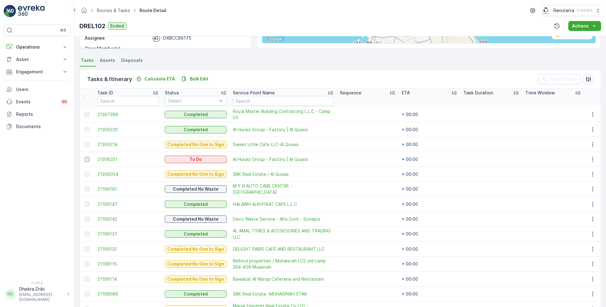
click at [86, 157] on div at bounding box center [87, 159] width 5 height 5
click at [85, 157] on input "checkbox" at bounding box center [85, 157] width 0 height 0
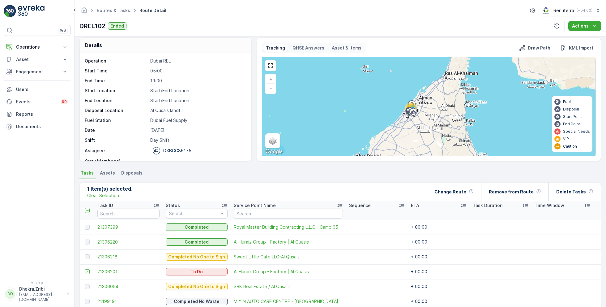
scroll to position [0, 0]
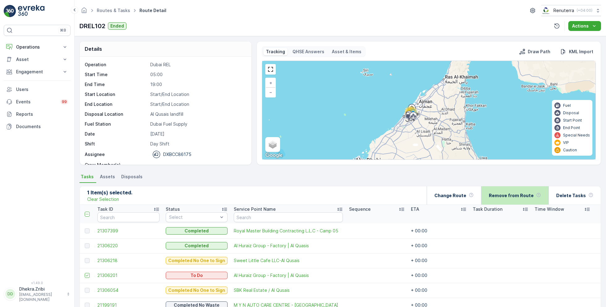
click at [517, 195] on p "Remove from Route" at bounding box center [511, 195] width 45 height 6
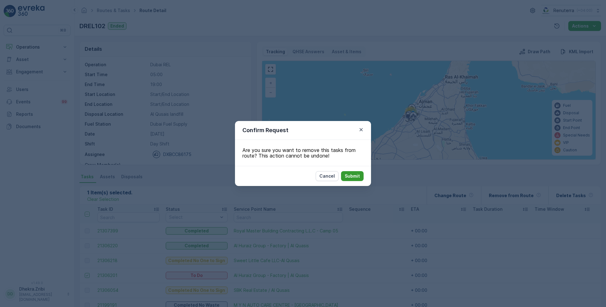
click at [351, 173] on p "Submit" at bounding box center [352, 176] width 15 height 6
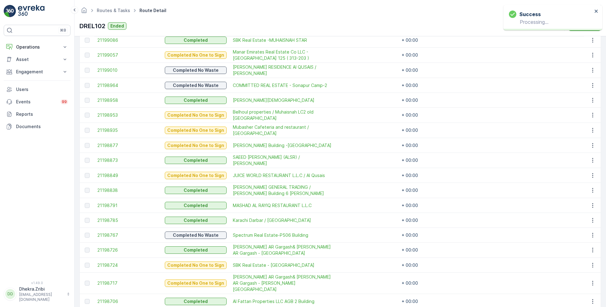
scroll to position [545, 0]
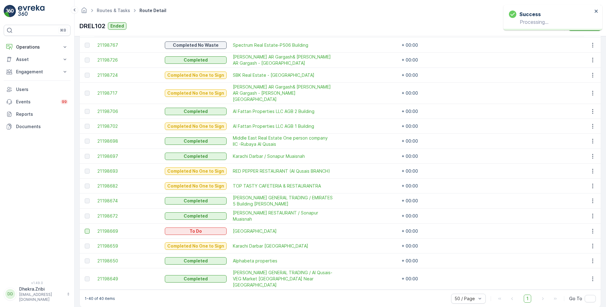
click at [85, 229] on div at bounding box center [87, 231] width 5 height 5
click at [85, 229] on input "checkbox" at bounding box center [85, 229] width 0 height 0
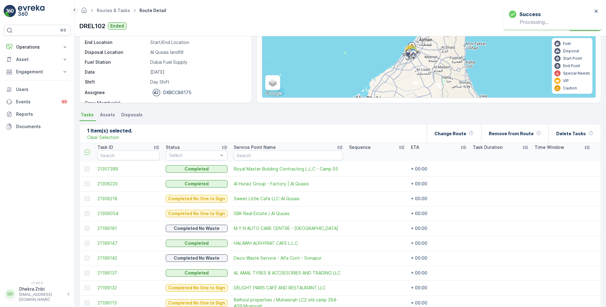
scroll to position [66, 0]
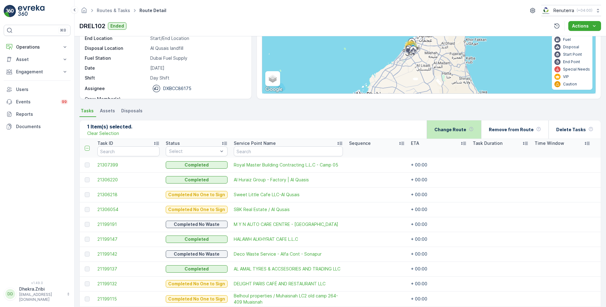
click at [463, 127] on p "Change Route" at bounding box center [451, 130] width 32 height 6
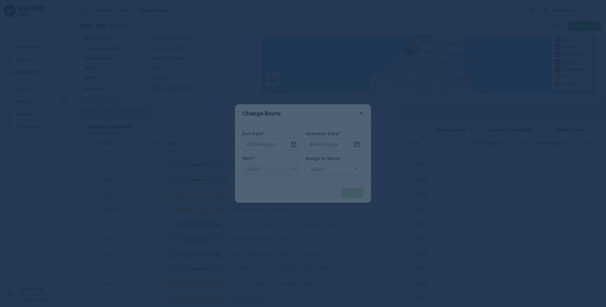
type input "[DATE]"
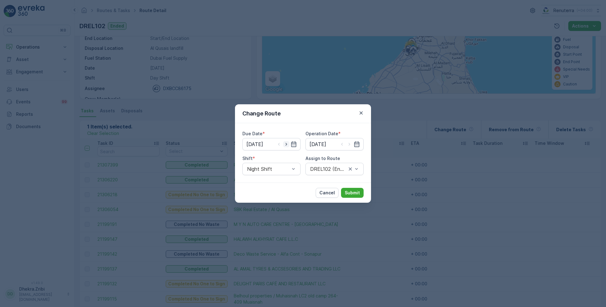
click at [288, 143] on icon "button" at bounding box center [286, 144] width 6 height 6
type input "[DATE]"
click at [350, 143] on icon "button" at bounding box center [349, 144] width 6 height 6
type input "[DATE]"
click at [268, 172] on div "Night Shift" at bounding box center [271, 169] width 58 height 12
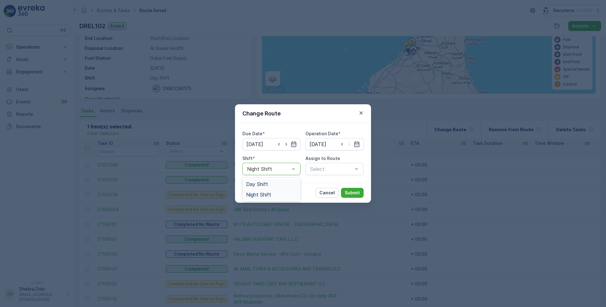
click at [259, 185] on span "Day Shift" at bounding box center [257, 184] width 22 height 6
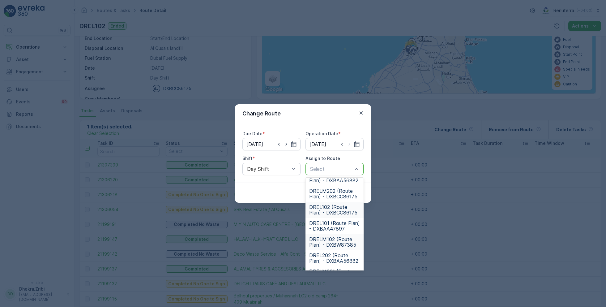
scroll to position [26, 0]
click at [330, 239] on span "DRELM102 (Route Plan) - DXBW87385" at bounding box center [334, 241] width 51 height 11
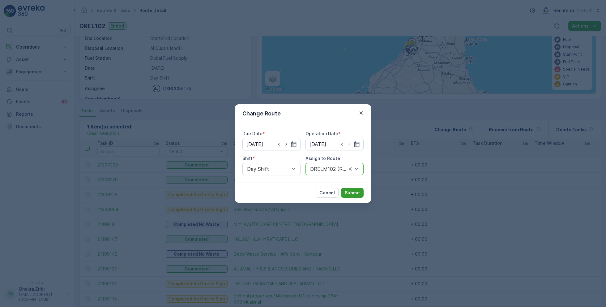
click at [349, 192] on p "Submit" at bounding box center [352, 193] width 15 height 6
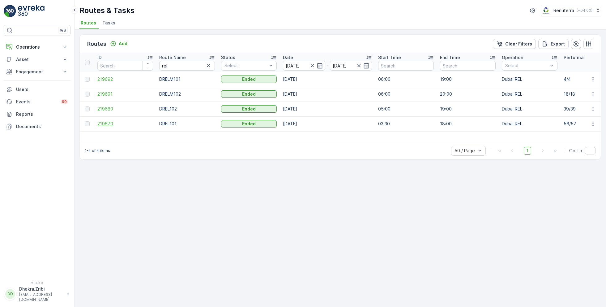
click at [103, 124] on span "219670" at bounding box center [125, 124] width 56 height 6
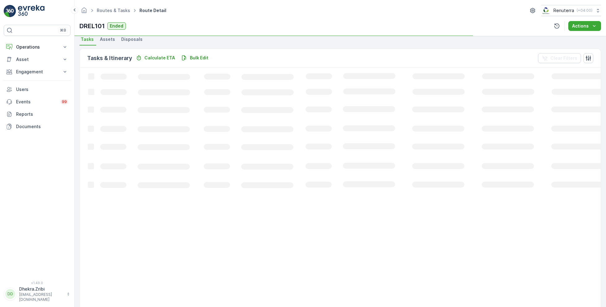
scroll to position [140, 0]
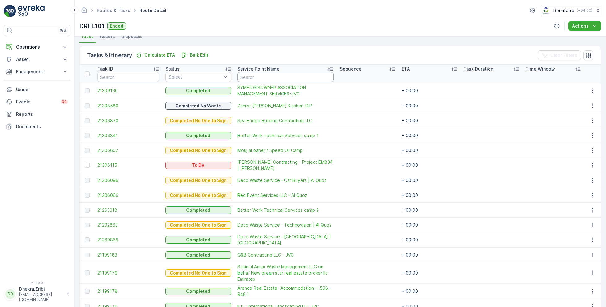
click at [262, 78] on input "text" at bounding box center [286, 77] width 96 height 10
type input "wade"
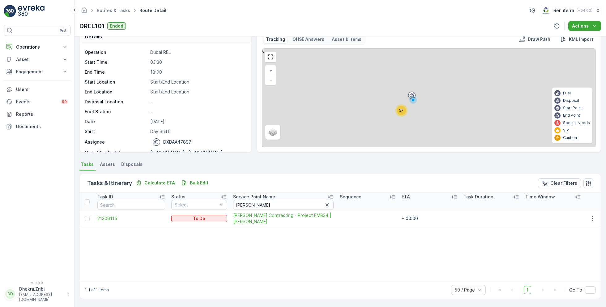
scroll to position [12, 0]
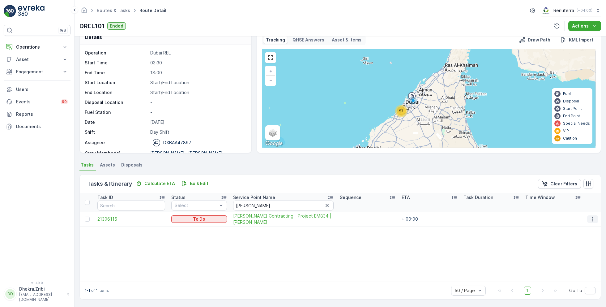
click at [592, 220] on icon "button" at bounding box center [593, 219] width 6 height 6
click at [576, 243] on span "Change Route" at bounding box center [577, 245] width 30 height 6
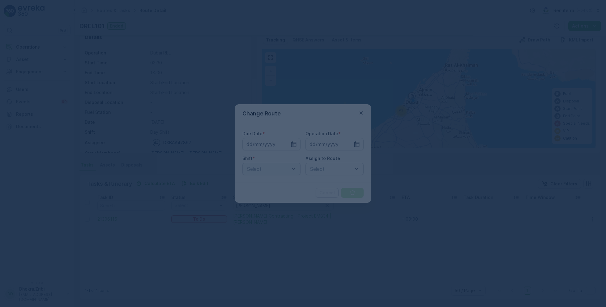
type input "[DATE]"
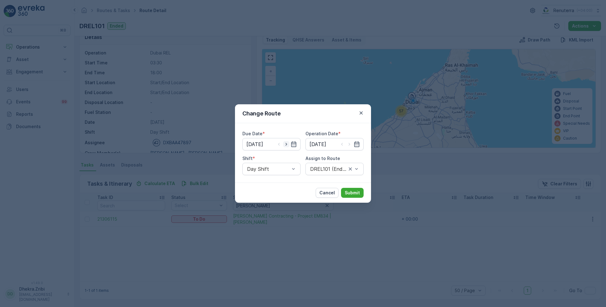
click at [289, 143] on icon "button" at bounding box center [286, 144] width 6 height 6
type input "[DATE]"
click at [351, 145] on icon "button" at bounding box center [349, 144] width 6 height 6
type input "[DATE]"
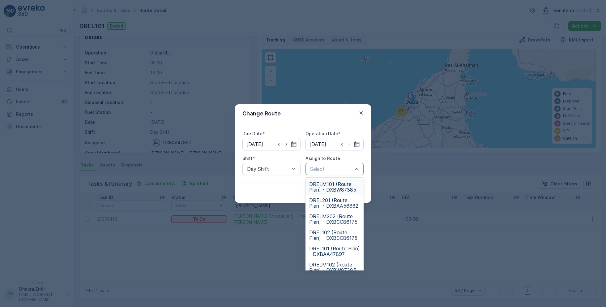
click at [328, 167] on div at bounding box center [332, 169] width 44 height 6
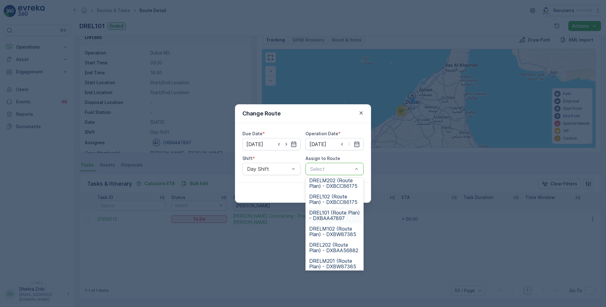
click at [325, 215] on span "DREL101 (Route Plan) - DXBAA47897" at bounding box center [334, 215] width 51 height 11
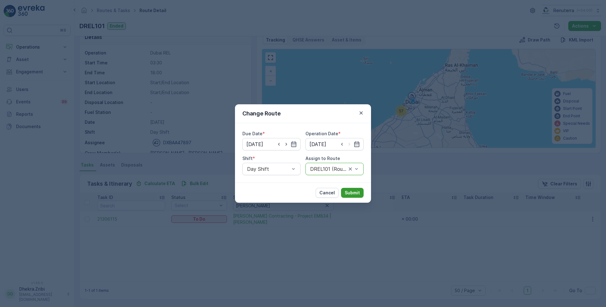
click at [350, 190] on p "Submit" at bounding box center [352, 193] width 15 height 6
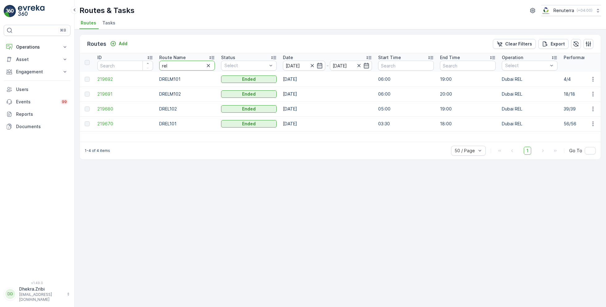
type input "med"
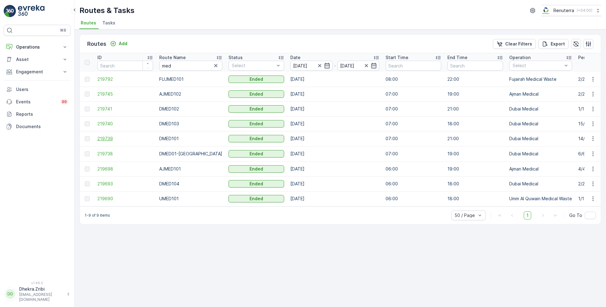
click at [107, 136] on span "219739" at bounding box center [125, 138] width 56 height 6
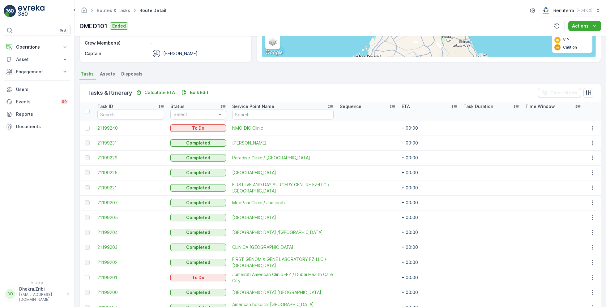
scroll to position [109, 0]
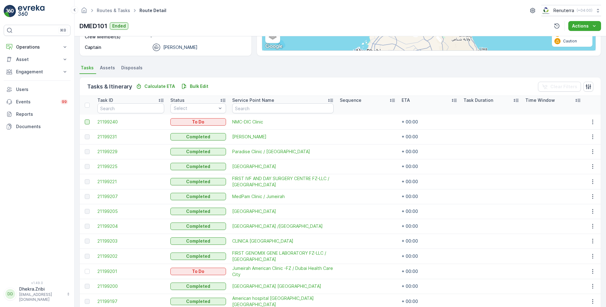
click at [89, 120] on div at bounding box center [87, 121] width 5 height 5
click at [85, 119] on input "checkbox" at bounding box center [85, 119] width 0 height 0
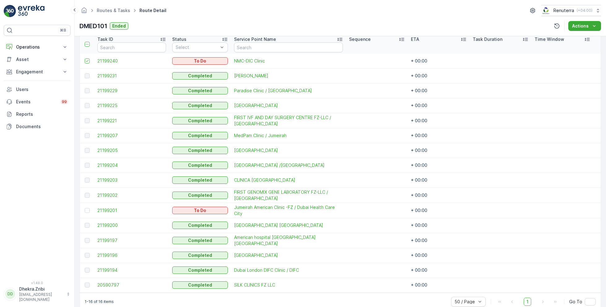
scroll to position [174, 0]
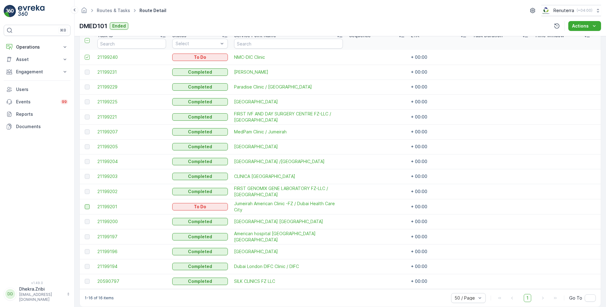
click at [88, 205] on div at bounding box center [87, 206] width 5 height 5
click at [85, 204] on input "checkbox" at bounding box center [85, 204] width 0 height 0
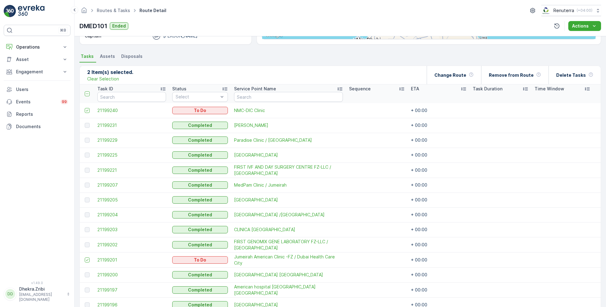
scroll to position [0, 0]
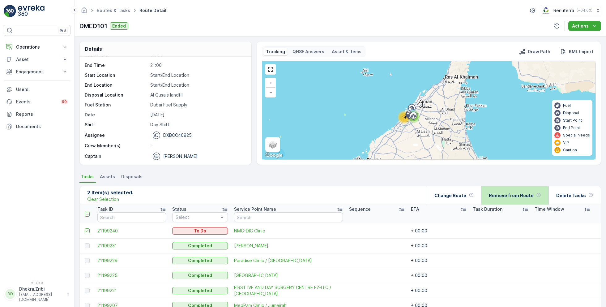
click at [500, 197] on p "Remove from Route" at bounding box center [511, 195] width 45 height 6
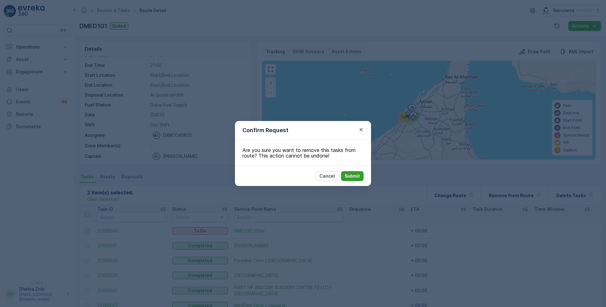
click at [356, 178] on p "Submit" at bounding box center [352, 176] width 15 height 6
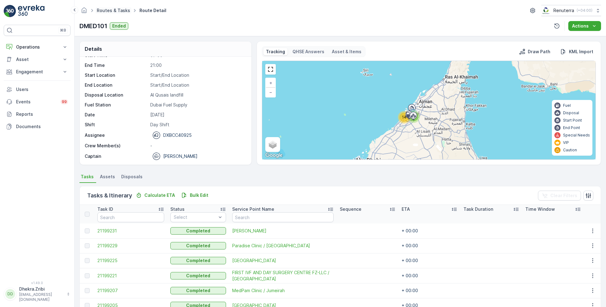
click at [109, 11] on link "Routes & Tasks" at bounding box center [113, 10] width 33 height 5
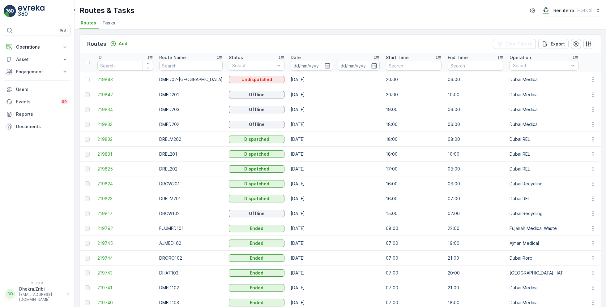
click at [109, 24] on span "Tasks" at bounding box center [108, 23] width 13 height 6
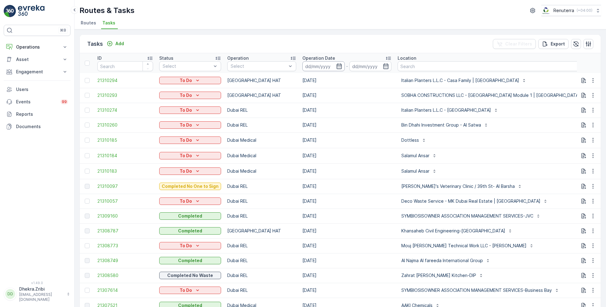
click at [336, 62] on input at bounding box center [323, 66] width 42 height 10
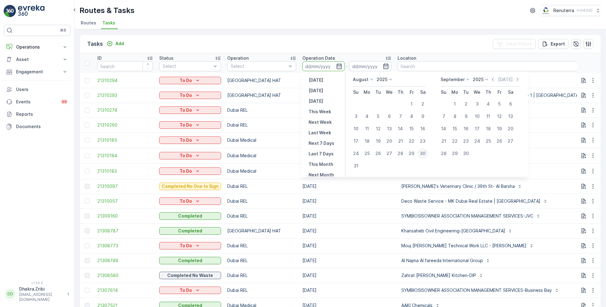
click at [423, 152] on div "30" at bounding box center [423, 153] width 10 height 10
type input "[DATE]"
click at [423, 152] on div "30" at bounding box center [423, 153] width 10 height 10
type input "[DATE]"
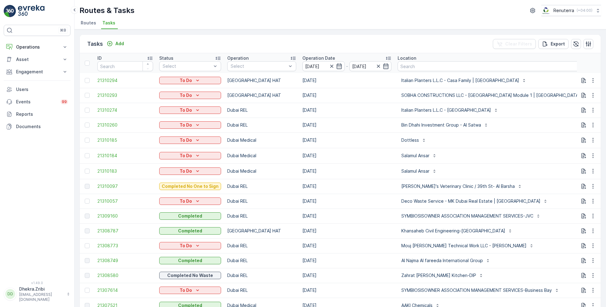
click at [386, 26] on ul "Routes Tasks" at bounding box center [337, 24] width 517 height 11
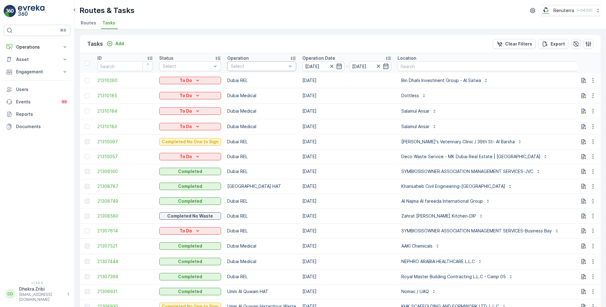
click at [251, 67] on div at bounding box center [258, 66] width 57 height 5
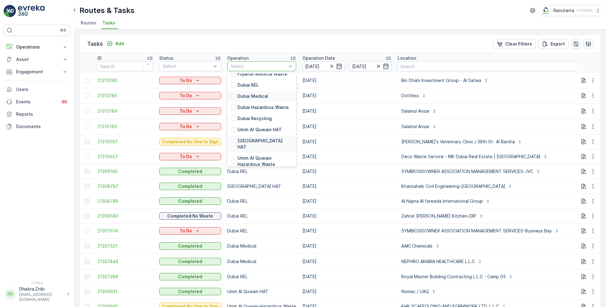
scroll to position [47, 0]
click at [330, 66] on icon "button" at bounding box center [331, 66] width 3 height 3
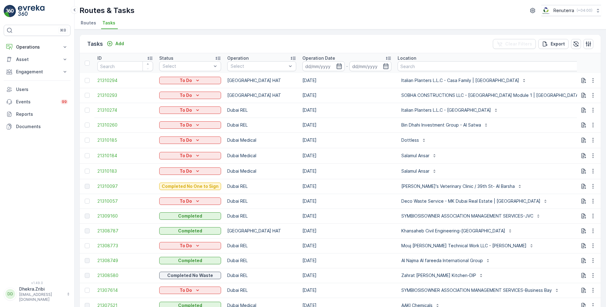
click at [330, 66] on input at bounding box center [323, 66] width 42 height 10
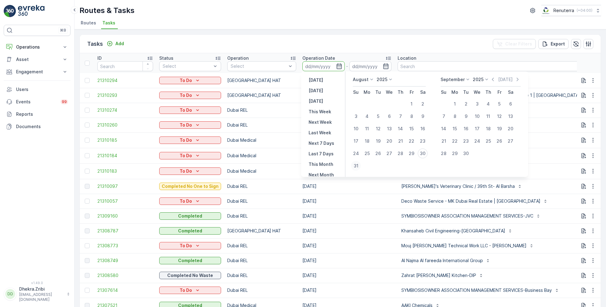
click at [354, 165] on div "31" at bounding box center [356, 166] width 10 height 10
type input "[DATE]"
click at [354, 165] on div "31" at bounding box center [356, 166] width 10 height 10
type input "[DATE]"
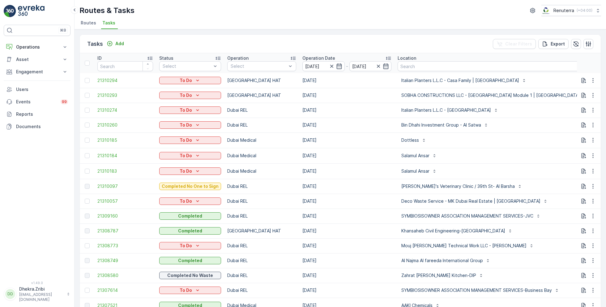
click at [319, 33] on div "Tasks Add Clear Filters Export ID Status Select Operation Select Operation Date…" at bounding box center [341, 167] width 532 height 277
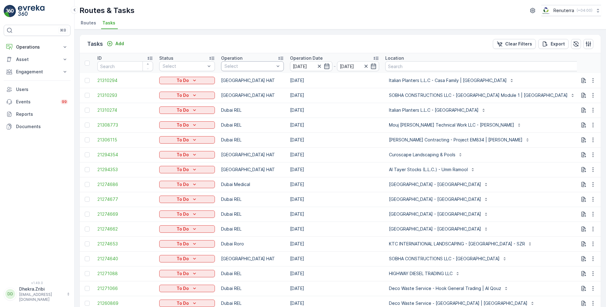
click at [259, 66] on div at bounding box center [249, 66] width 51 height 5
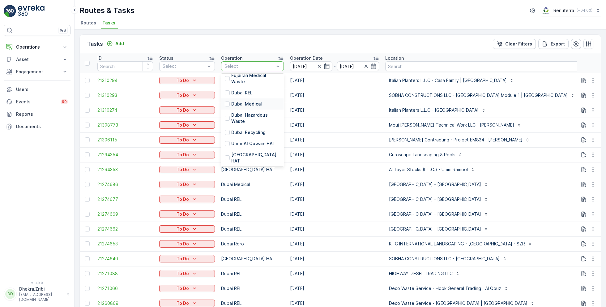
scroll to position [45, 0]
click at [243, 151] on p "[GEOGRAPHIC_DATA] HAT" at bounding box center [255, 157] width 49 height 12
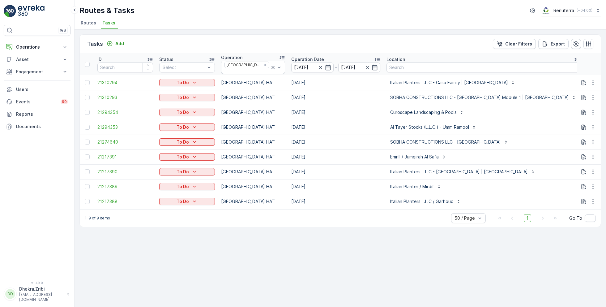
click at [586, 66] on input "text" at bounding box center [614, 68] width 56 height 10
type input "101"
click at [596, 154] on icon "button" at bounding box center [593, 157] width 6 height 6
drag, startPoint x: 579, startPoint y: 181, endPoint x: 584, endPoint y: 191, distance: 10.4
click at [584, 191] on ul "See More Details History Change Route Remove from Route Delete" at bounding box center [583, 182] width 49 height 49
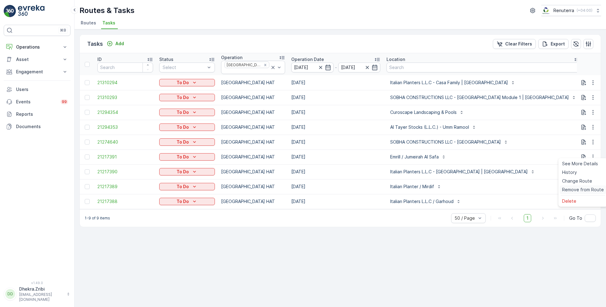
click at [584, 191] on span "Remove from Route" at bounding box center [583, 190] width 42 height 6
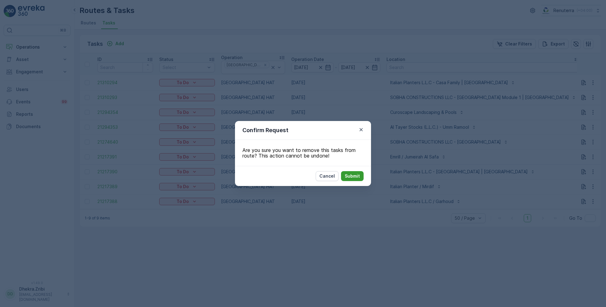
click at [353, 176] on p "Submit" at bounding box center [352, 176] width 15 height 6
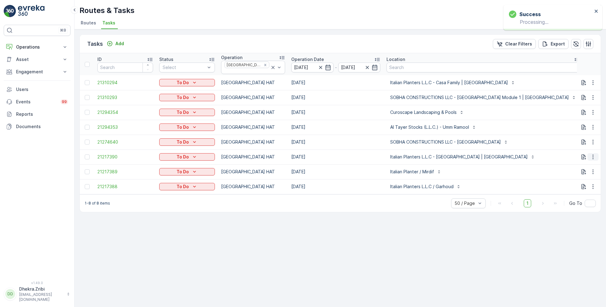
click at [593, 154] on icon "button" at bounding box center [593, 157] width 6 height 6
click at [578, 180] on span "Change Route" at bounding box center [577, 181] width 30 height 6
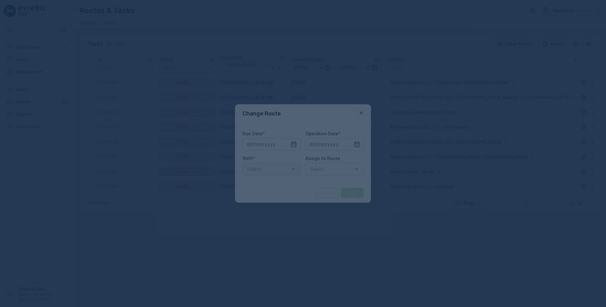
type input "[DATE]"
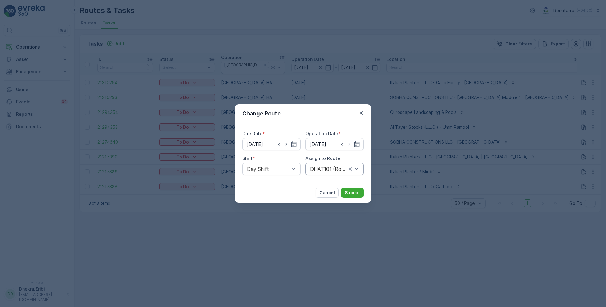
click at [327, 167] on div at bounding box center [329, 169] width 38 height 6
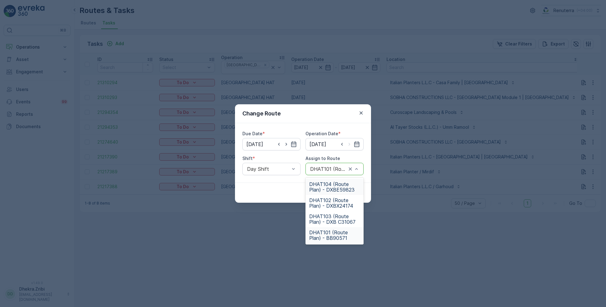
click at [328, 186] on span "DHAT104 (Route Plan) - DXBE59823" at bounding box center [334, 186] width 51 height 11
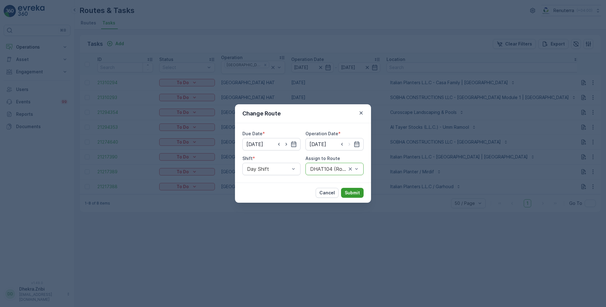
click at [348, 193] on p "Submit" at bounding box center [352, 193] width 15 height 6
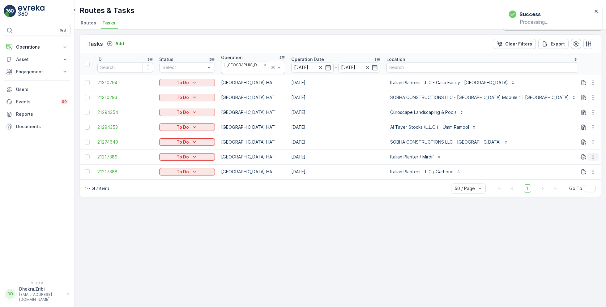
click at [590, 153] on button "button" at bounding box center [593, 156] width 11 height 7
click at [577, 189] on span "Remove from Route" at bounding box center [583, 190] width 42 height 6
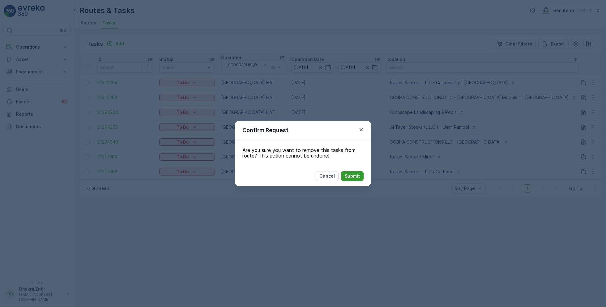
click at [354, 176] on p "Submit" at bounding box center [352, 176] width 15 height 6
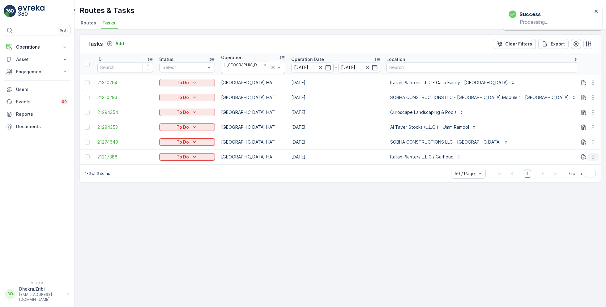
click at [594, 154] on icon "button" at bounding box center [593, 157] width 6 height 6
click at [580, 189] on span "Remove from Route" at bounding box center [583, 190] width 42 height 6
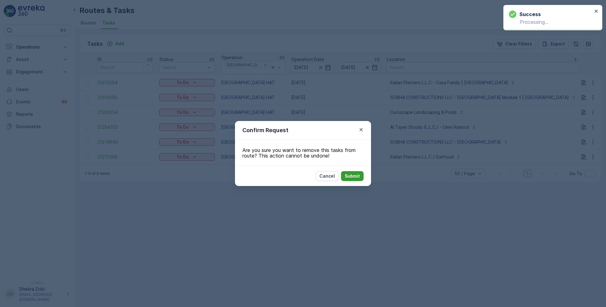
click at [362, 178] on button "Submit" at bounding box center [352, 176] width 23 height 10
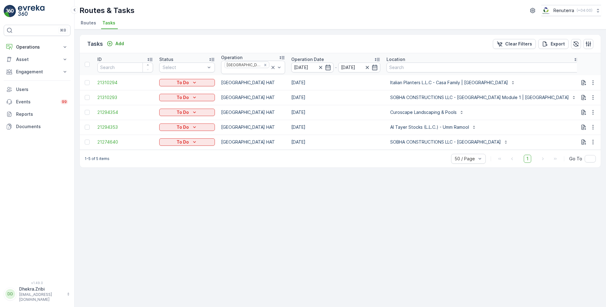
click at [586, 68] on input "101" at bounding box center [614, 68] width 56 height 10
type input "102"
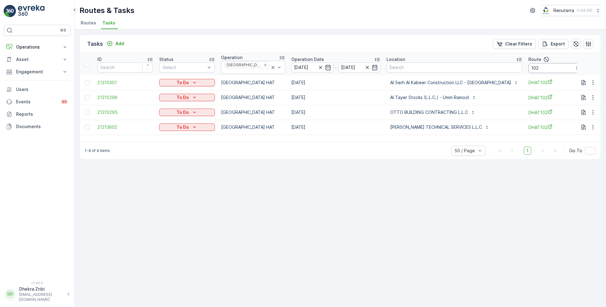
click at [529, 67] on input "102" at bounding box center [557, 68] width 56 height 10
type input "103"
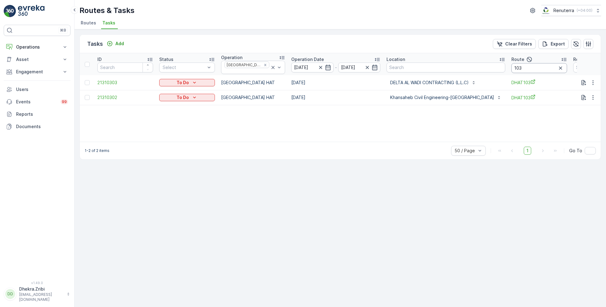
click at [512, 68] on input "103" at bounding box center [540, 68] width 56 height 10
type input "104"
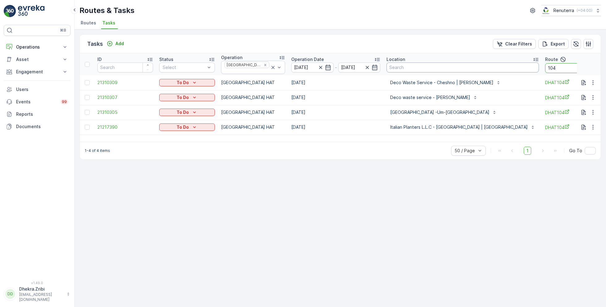
drag, startPoint x: 526, startPoint y: 66, endPoint x: 487, endPoint y: 66, distance: 39.9
click at [487, 66] on tr "ID Status Select Operation Dubai HAT Operation Date 31.08.2025 - 31.08.2025 Loc…" at bounding box center [385, 64] width 610 height 22
type input "101"
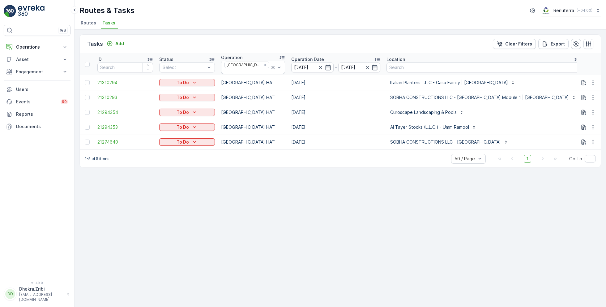
click at [586, 64] on input "101" at bounding box center [614, 68] width 56 height 10
type input "102"
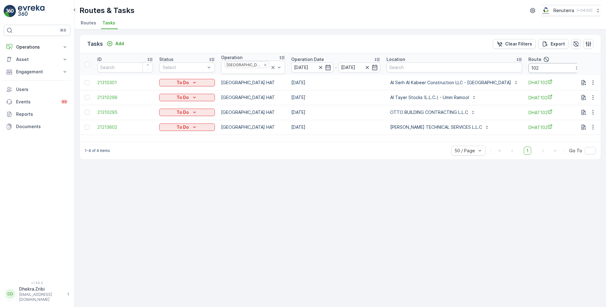
click at [529, 68] on input "102" at bounding box center [557, 68] width 56 height 10
type input "103"
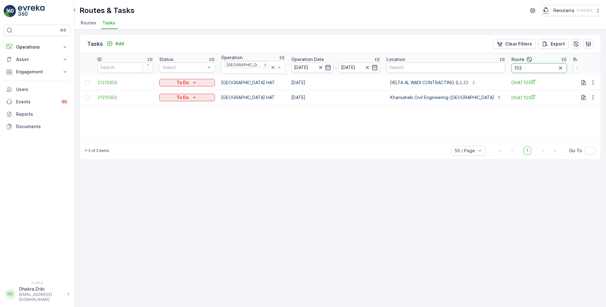
click at [512, 64] on input "103" at bounding box center [540, 68] width 56 height 10
type input "104"
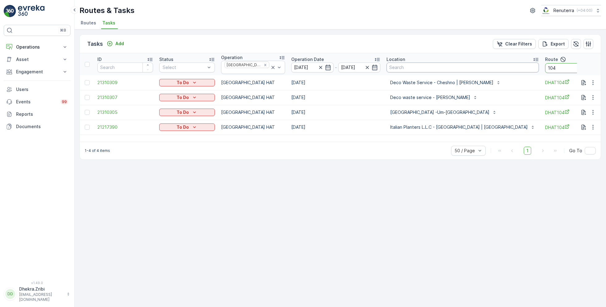
drag, startPoint x: 521, startPoint y: 68, endPoint x: 471, endPoint y: 65, distance: 49.3
click at [471, 65] on tr "ID Status Select Operation Dubai HAT Operation Date 31.08.2025 - 31.08.2025 Loc…" at bounding box center [385, 64] width 610 height 22
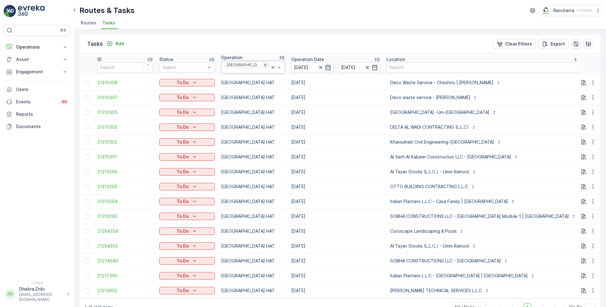
click at [263, 65] on icon "Remove Dubai HAT" at bounding box center [265, 65] width 4 height 4
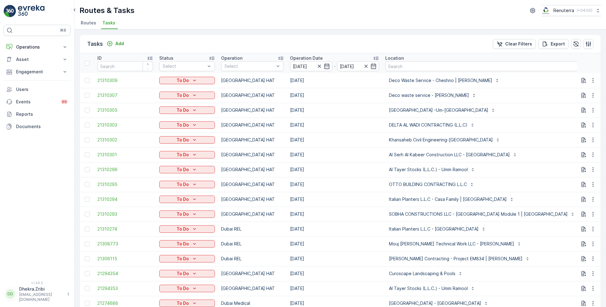
click at [251, 65] on div at bounding box center [249, 66] width 51 height 5
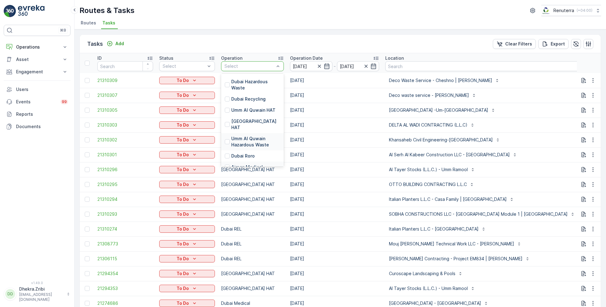
scroll to position [79, 0]
click at [242, 152] on p "Dubai Roro" at bounding box center [243, 155] width 24 height 6
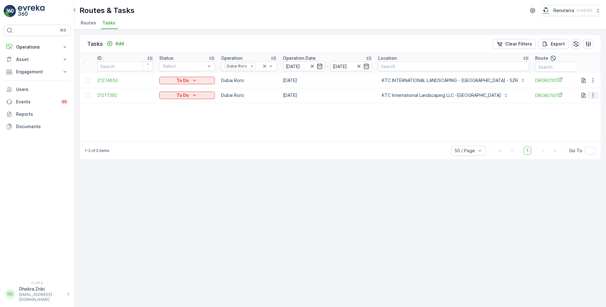
click at [594, 97] on icon "button" at bounding box center [593, 95] width 6 height 6
click at [577, 128] on span "Remove from Route" at bounding box center [583, 130] width 42 height 6
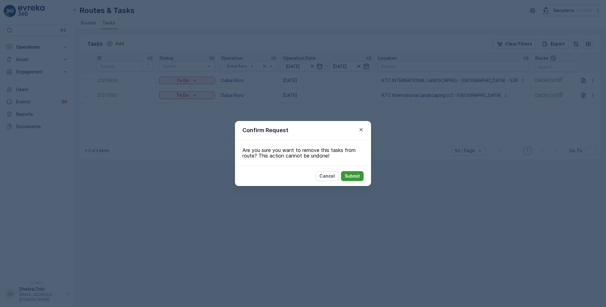
click at [350, 175] on p "Submit" at bounding box center [352, 176] width 15 height 6
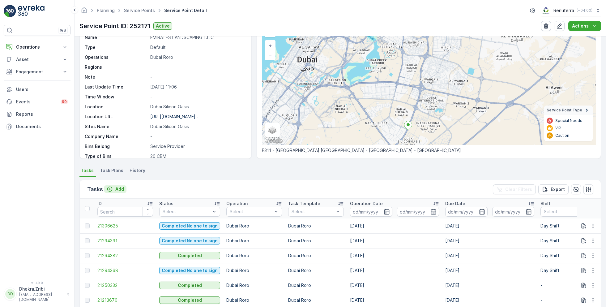
scroll to position [38, 0]
click at [121, 188] on p "Add" at bounding box center [119, 188] width 9 height 6
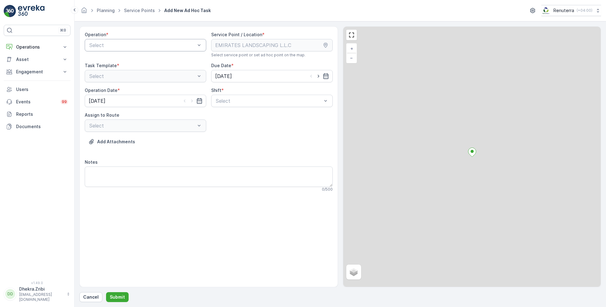
click at [127, 46] on div at bounding box center [142, 45] width 107 height 6
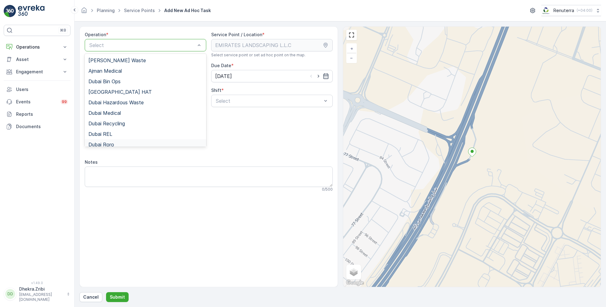
click at [118, 142] on div "Dubai Roro" at bounding box center [145, 145] width 114 height 6
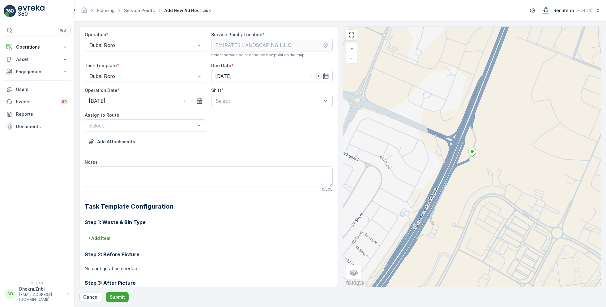
click at [318, 77] on icon "button" at bounding box center [318, 76] width 6 height 6
type input "[DATE]"
click at [191, 101] on icon "button" at bounding box center [192, 101] width 6 height 6
type input "[DATE]"
click at [231, 103] on div at bounding box center [268, 101] width 107 height 6
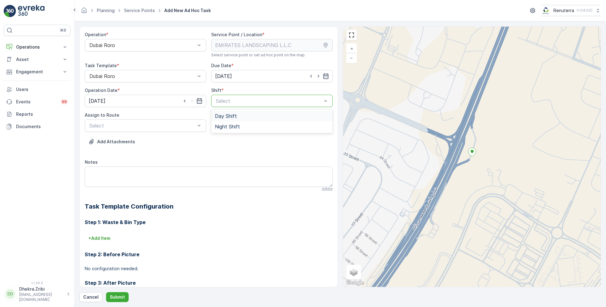
click at [225, 118] on span "Day Shift" at bounding box center [226, 116] width 22 height 6
click at [177, 128] on div at bounding box center [142, 126] width 107 height 6
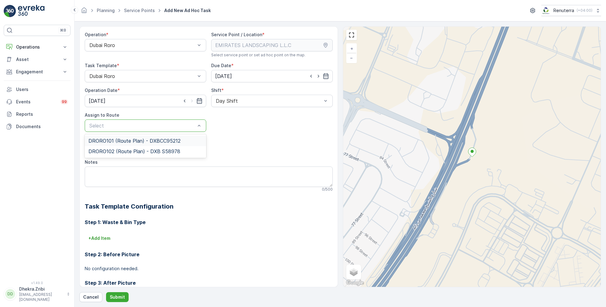
click at [119, 138] on span "DRORO101 (Route Plan) - DXBCC95212" at bounding box center [134, 141] width 92 height 6
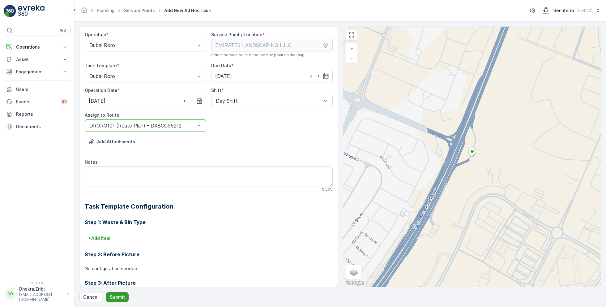
click at [110, 296] on p "Submit" at bounding box center [117, 297] width 15 height 6
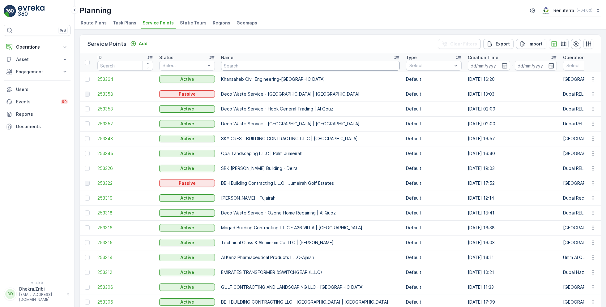
click at [244, 65] on input "text" at bounding box center [310, 66] width 179 height 10
paste input "EMIRATES LANDSCAPING L.L.C"
type input "EMIRATES LANDSCAPING L.L.C"
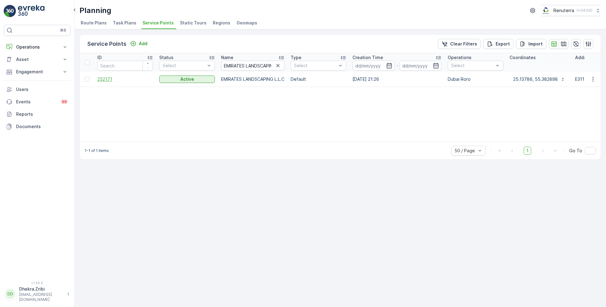
click at [110, 80] on span "252171" at bounding box center [125, 79] width 56 height 6
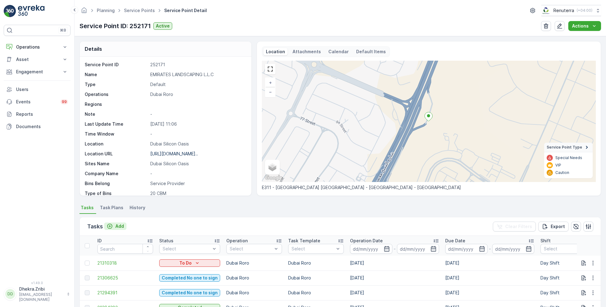
click at [121, 226] on p "Add" at bounding box center [119, 226] width 9 height 6
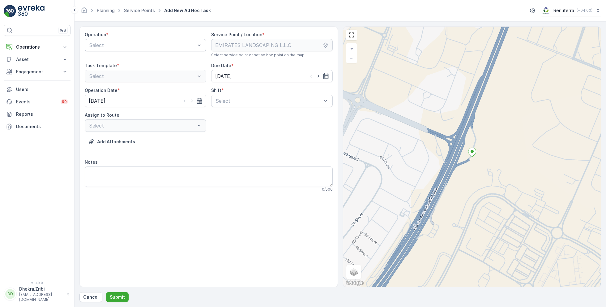
click at [143, 39] on div "Select" at bounding box center [146, 45] width 122 height 12
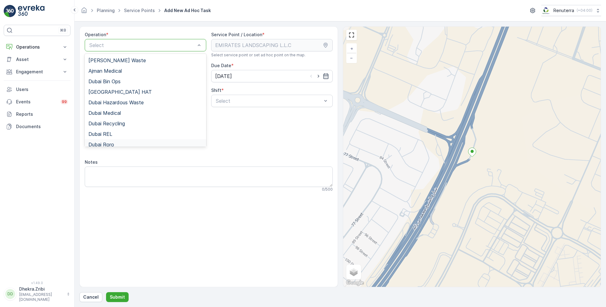
click at [110, 143] on span "Dubai Roro" at bounding box center [101, 145] width 26 height 6
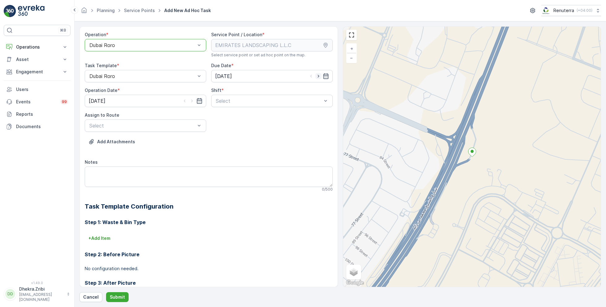
click at [319, 76] on icon "button" at bounding box center [318, 76] width 6 height 6
type input "[DATE]"
click at [192, 100] on icon "button" at bounding box center [192, 101] width 6 height 6
type input "[DATE]"
click at [250, 105] on div "Select" at bounding box center [272, 101] width 122 height 12
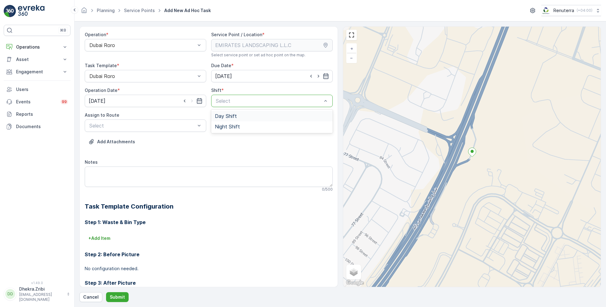
click at [227, 116] on span "Day Shift" at bounding box center [226, 116] width 22 height 6
click at [168, 127] on div at bounding box center [142, 126] width 107 height 6
click at [127, 153] on span "DRORO102 (Route Plan) - DXB S58978" at bounding box center [134, 151] width 92 height 6
click at [116, 298] on p "Submit" at bounding box center [117, 297] width 15 height 6
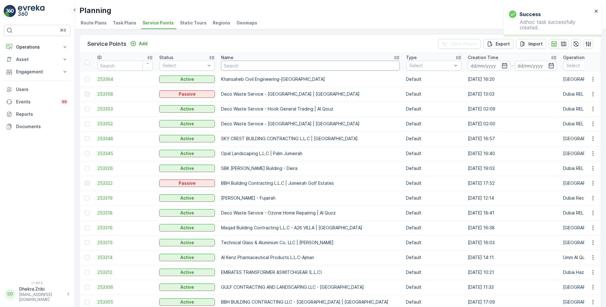
click at [241, 64] on input "text" at bounding box center [310, 66] width 179 height 10
paste input "EMIRATES LANDSCAPING L.L.C"
type input "EMIRATES LANDSCAPING L.L.C"
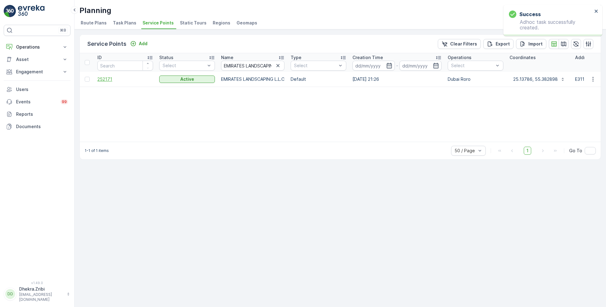
click at [112, 78] on span "252171" at bounding box center [125, 79] width 56 height 6
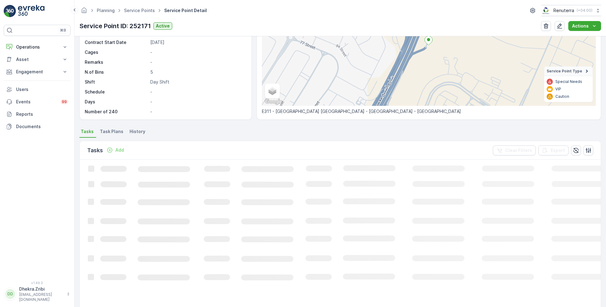
scroll to position [77, 0]
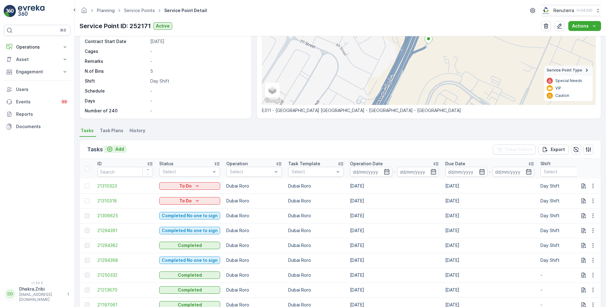
click at [117, 146] on p "Add" at bounding box center [119, 149] width 9 height 6
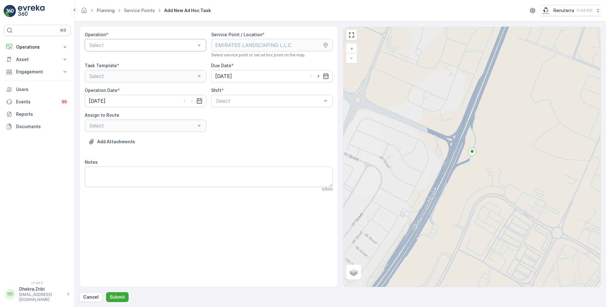
click at [139, 45] on div at bounding box center [142, 45] width 107 height 6
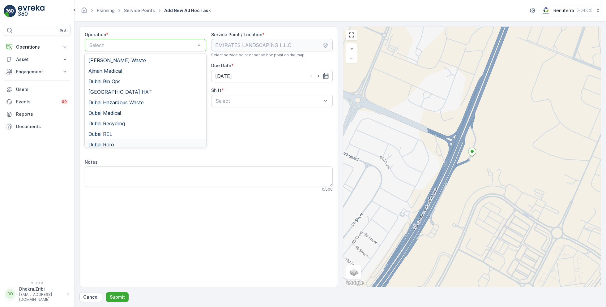
click at [114, 142] on div "Dubai Roro" at bounding box center [145, 145] width 114 height 6
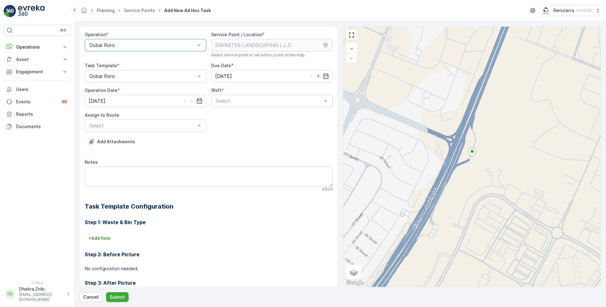
click at [315, 76] on icon "button" at bounding box center [318, 76] width 6 height 6
type input "[DATE]"
click at [192, 100] on icon "button" at bounding box center [192, 101] width 6 height 6
type input "[DATE]"
click at [225, 116] on span "Day Shift" at bounding box center [226, 116] width 22 height 6
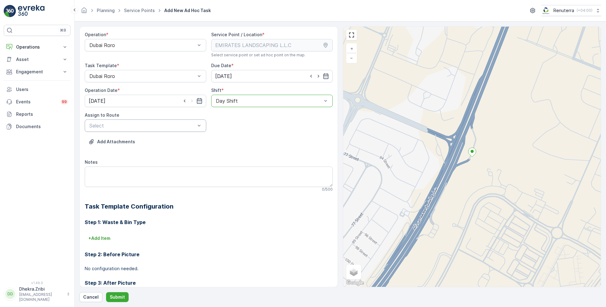
click at [169, 124] on div at bounding box center [142, 126] width 107 height 6
click at [122, 151] on span "DRORO102 (Route Plan) - DXB S58978" at bounding box center [134, 151] width 92 height 6
click at [118, 298] on p "Submit" at bounding box center [117, 297] width 15 height 6
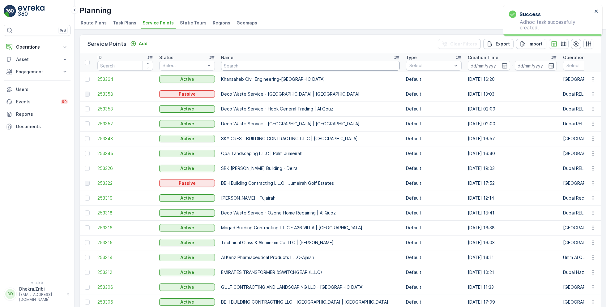
click at [247, 67] on input "text" at bounding box center [310, 66] width 179 height 10
paste input "EMIRATES LANDSCAPING L.L.C"
type input "EMIRATES LANDSCAPING L.L.C"
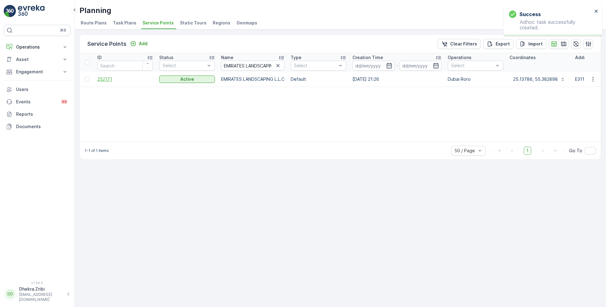
click at [107, 79] on span "252171" at bounding box center [125, 79] width 56 height 6
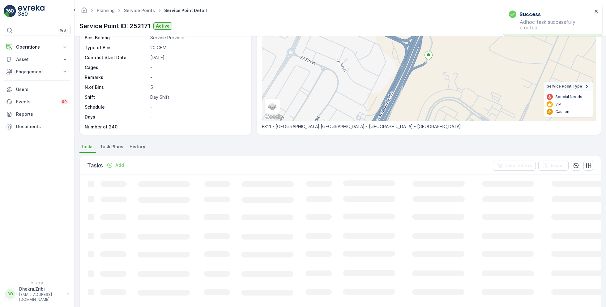
scroll to position [68, 0]
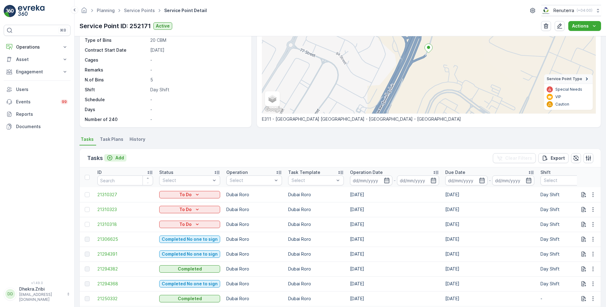
click at [120, 157] on p "Add" at bounding box center [119, 158] width 9 height 6
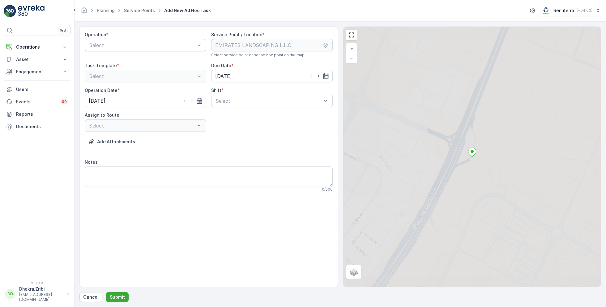
click at [147, 44] on div at bounding box center [142, 45] width 107 height 6
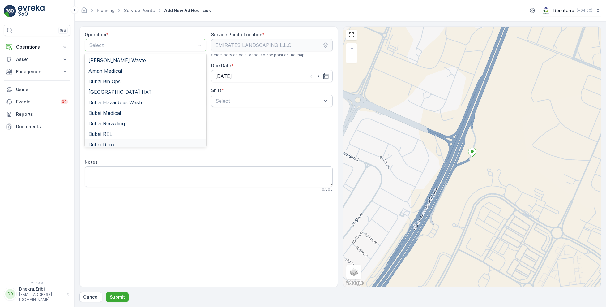
click at [116, 142] on div "Dubai Roro" at bounding box center [145, 145] width 114 height 6
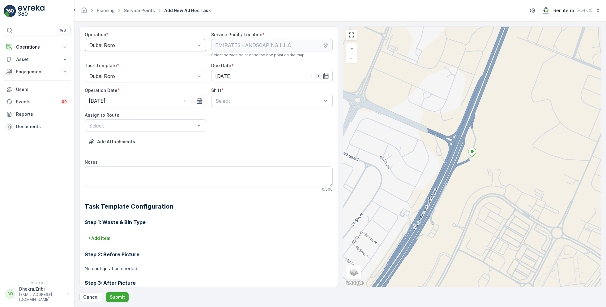
click at [316, 75] on icon "button" at bounding box center [318, 76] width 6 height 6
type input "[DATE]"
click at [193, 102] on icon "button" at bounding box center [192, 101] width 6 height 6
type input "[DATE]"
click at [224, 117] on span "Day Shift" at bounding box center [226, 116] width 22 height 6
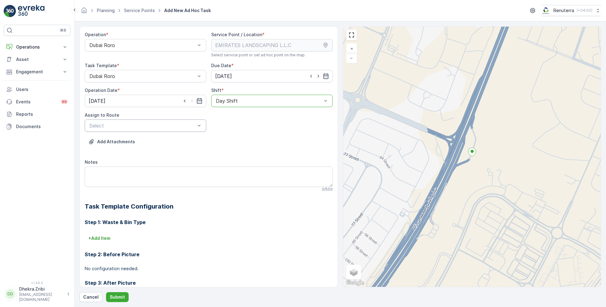
click at [172, 127] on div at bounding box center [142, 126] width 107 height 6
click at [144, 150] on span "DRORO102 (Route Plan) - DXB S58978" at bounding box center [134, 151] width 92 height 6
click at [119, 296] on p "Submit" at bounding box center [117, 297] width 15 height 6
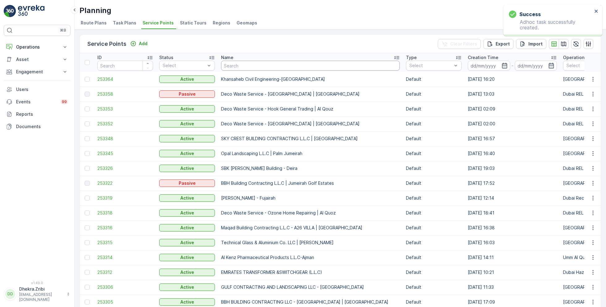
click at [270, 66] on input "text" at bounding box center [310, 66] width 179 height 10
paste input "Berkely Al marooj Furjan"
type input "Berkely Al marooj Furjan"
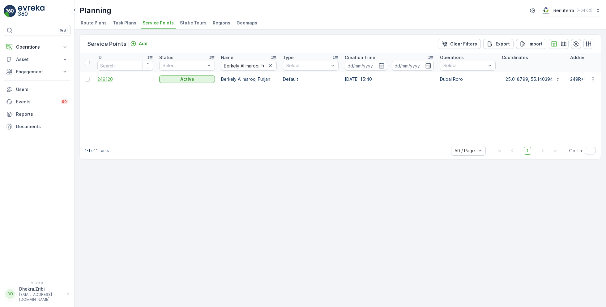
click at [102, 80] on span "249120" at bounding box center [125, 79] width 56 height 6
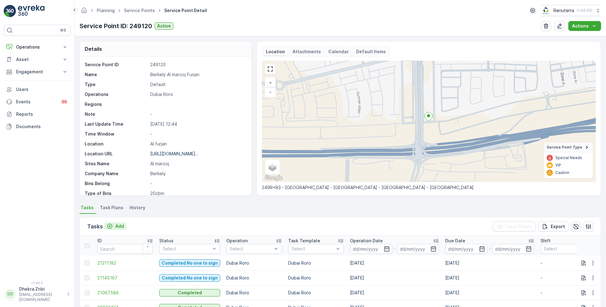
click at [118, 226] on p "Add" at bounding box center [119, 226] width 9 height 6
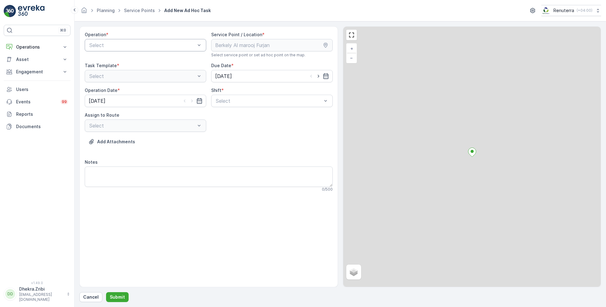
click at [146, 44] on div at bounding box center [142, 45] width 107 height 6
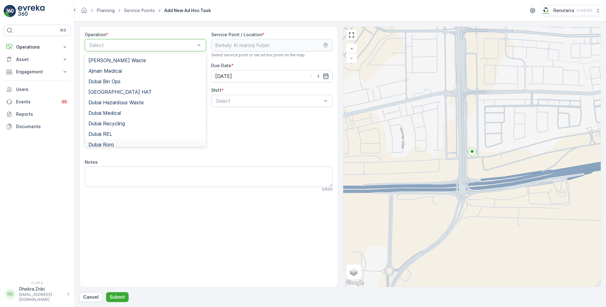
click at [112, 144] on span "Dubai Roro" at bounding box center [101, 145] width 26 height 6
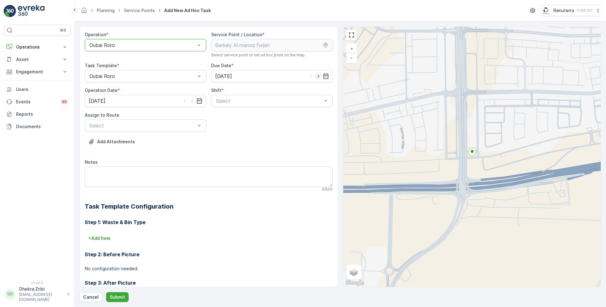
click at [318, 77] on icon "button" at bounding box center [318, 76] width 6 height 6
type input "[DATE]"
click at [194, 99] on icon "button" at bounding box center [192, 101] width 6 height 6
type input "[DATE]"
click at [223, 116] on span "Day Shift" at bounding box center [226, 116] width 22 height 6
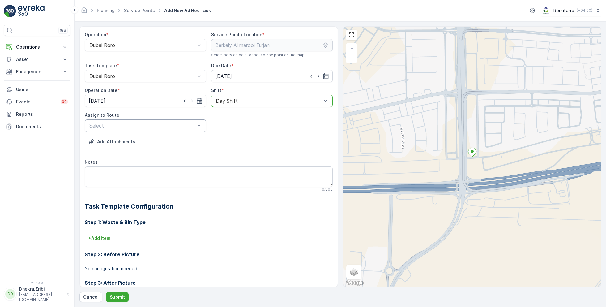
click at [142, 123] on div at bounding box center [142, 126] width 107 height 6
click at [114, 150] on span "DRORO102 (Route Plan) - DXB S58978" at bounding box center [134, 151] width 92 height 6
click at [121, 294] on p "Submit" at bounding box center [117, 297] width 15 height 6
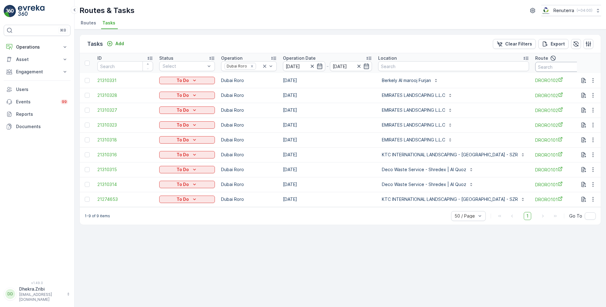
click at [541, 65] on input "text" at bounding box center [563, 67] width 56 height 10
type input "101"
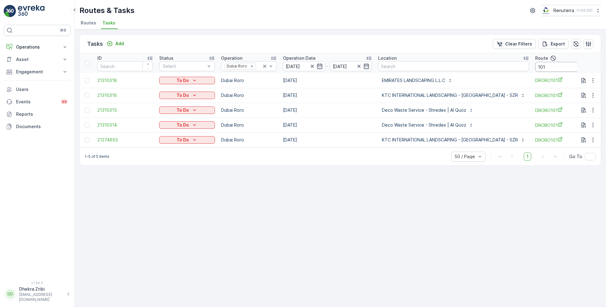
click at [546, 67] on input "101" at bounding box center [563, 67] width 56 height 10
type input "102"
